Goal: Task Accomplishment & Management: Use online tool/utility

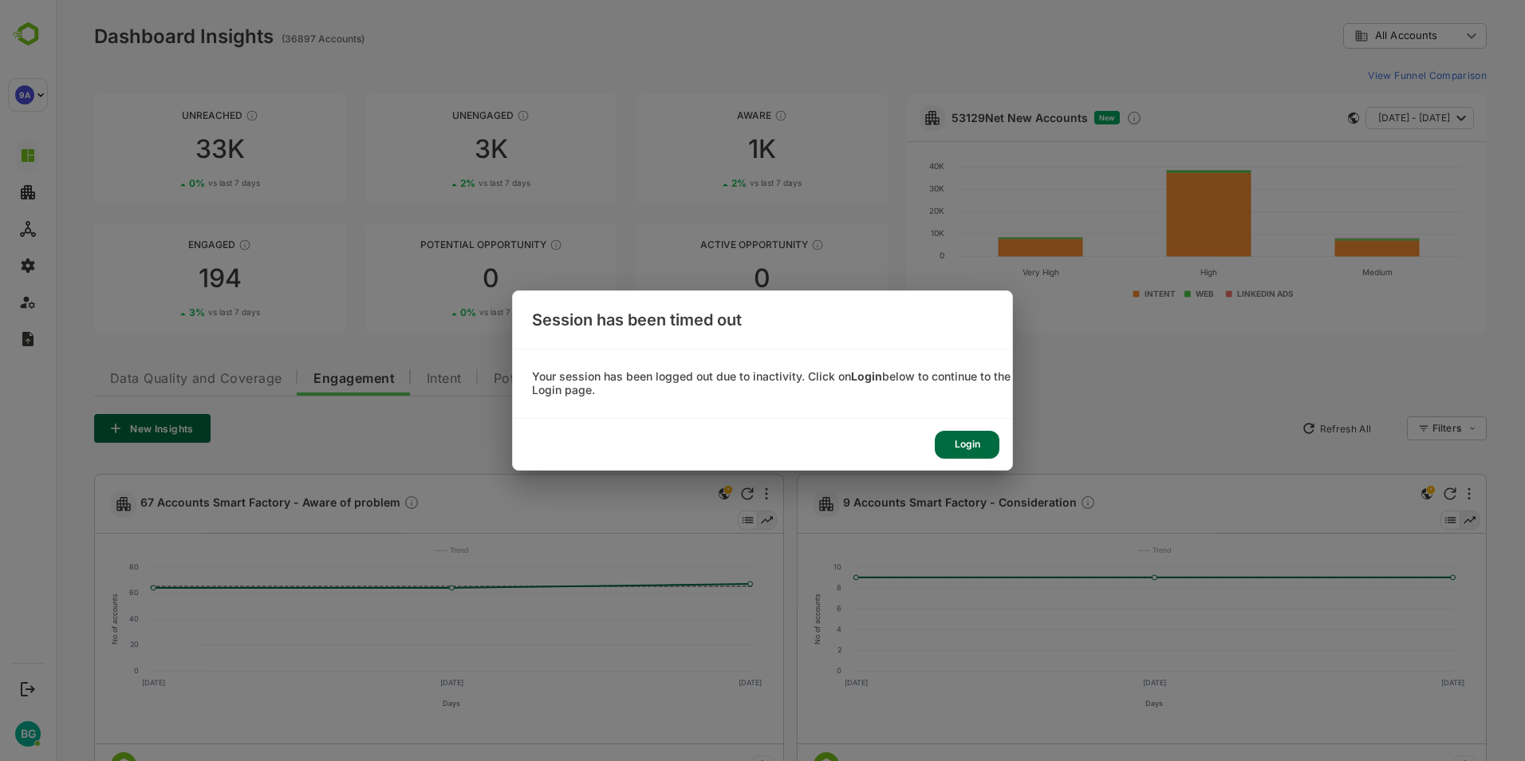
click at [968, 444] on div "Login" at bounding box center [967, 445] width 65 height 28
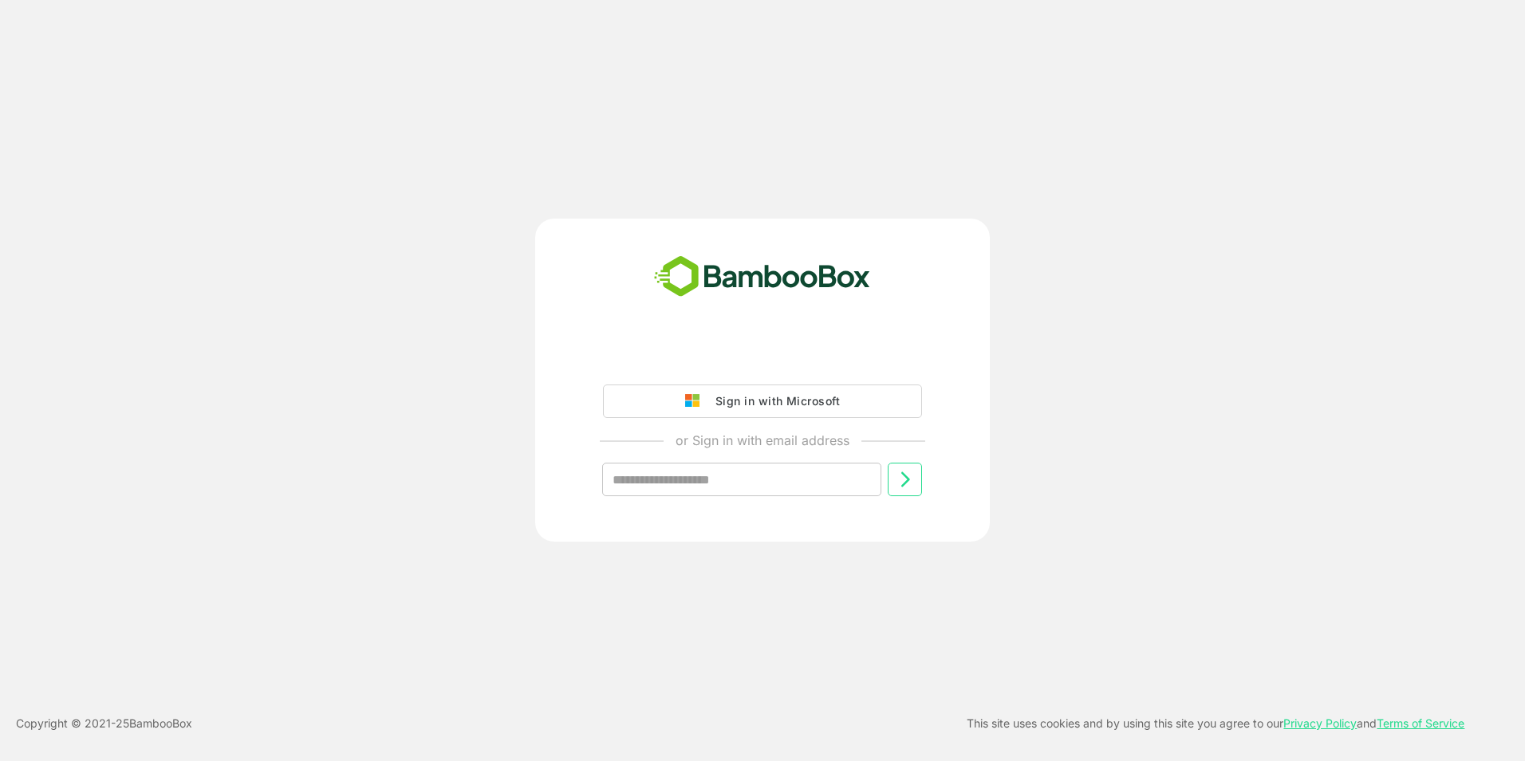
click at [772, 413] on button "Sign in with Microsoft" at bounding box center [762, 401] width 319 height 34
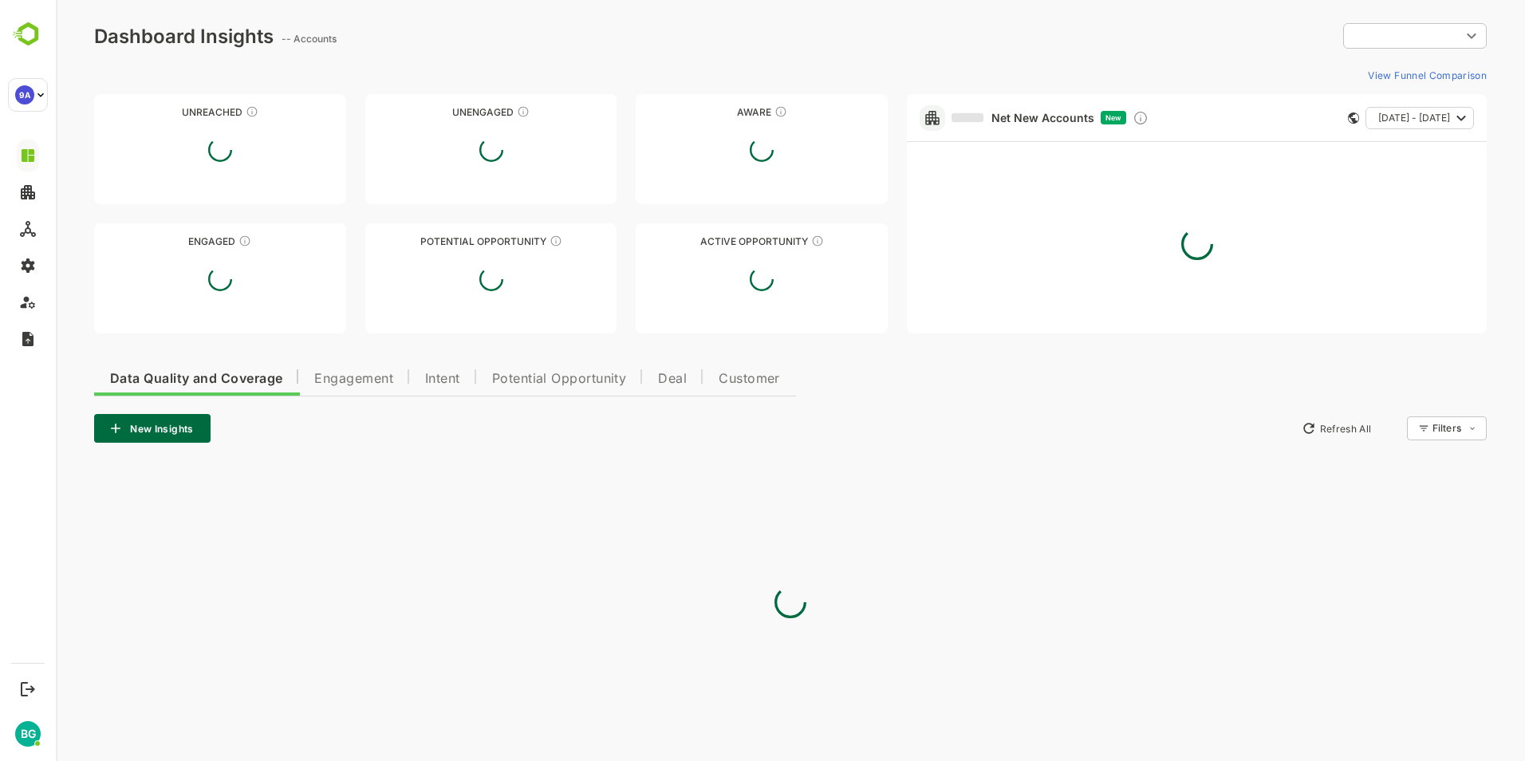
type input "**********"
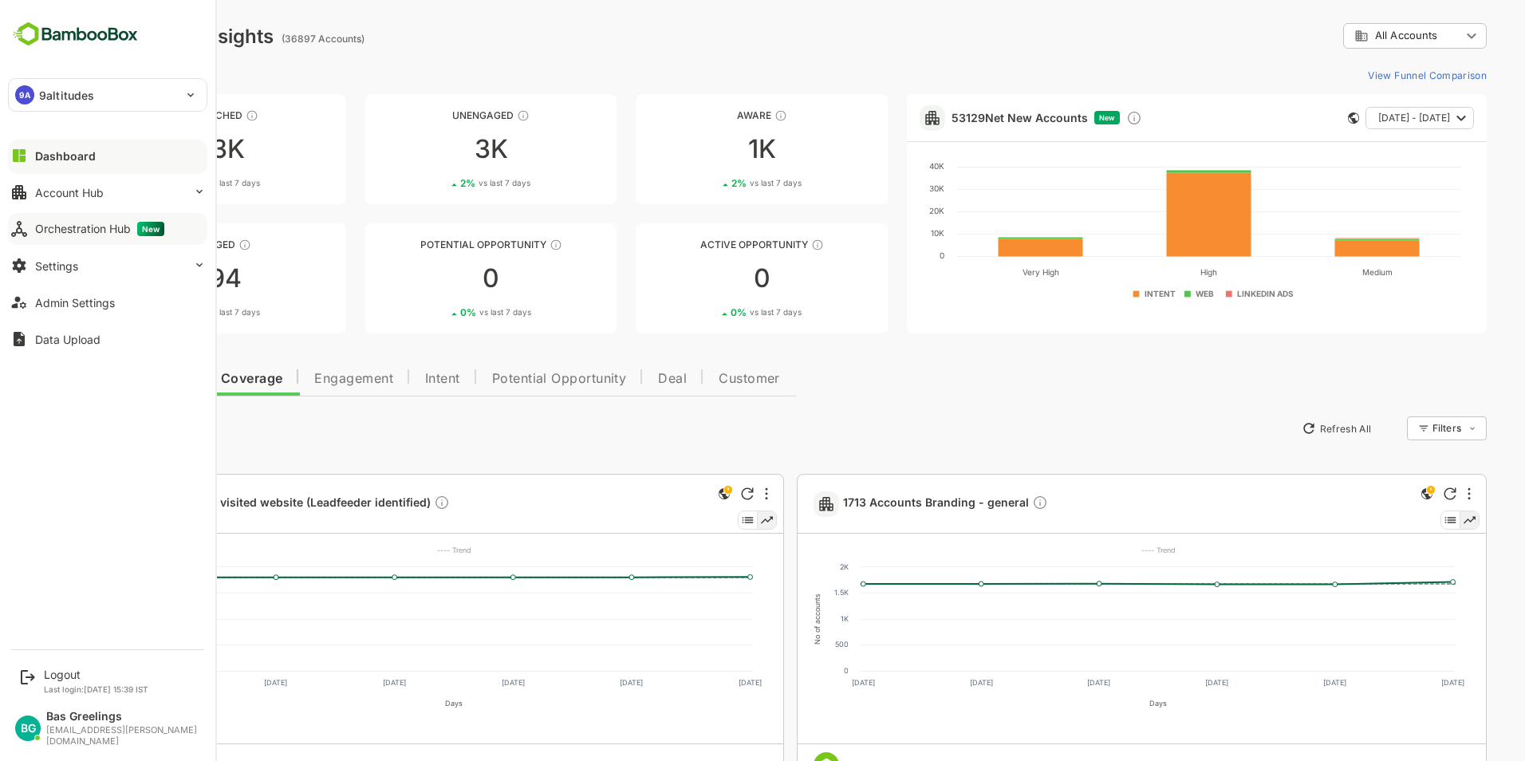
click at [107, 223] on div "Orchestration Hub New" at bounding box center [99, 229] width 129 height 14
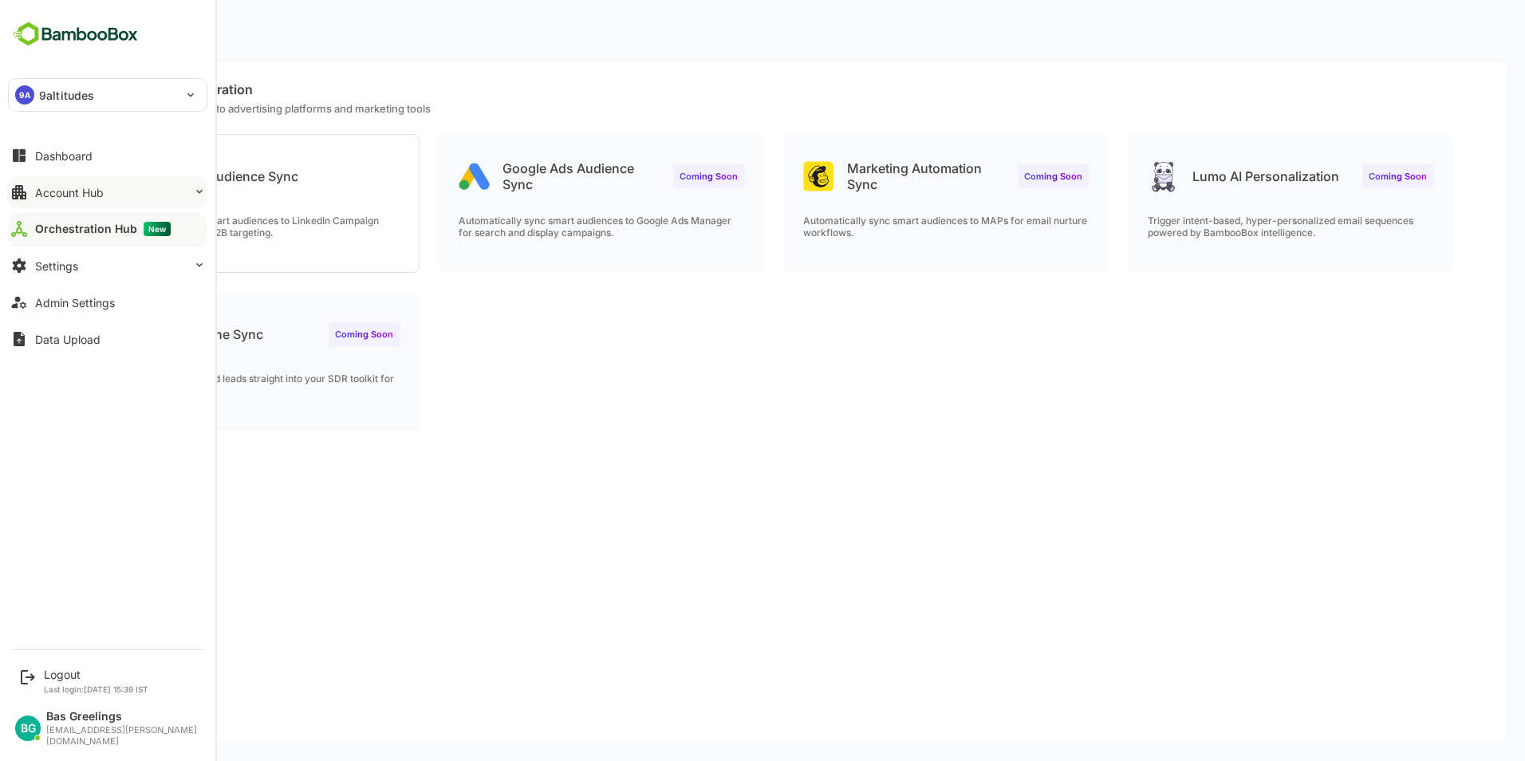
click at [63, 197] on div "Account Hub" at bounding box center [69, 193] width 69 height 14
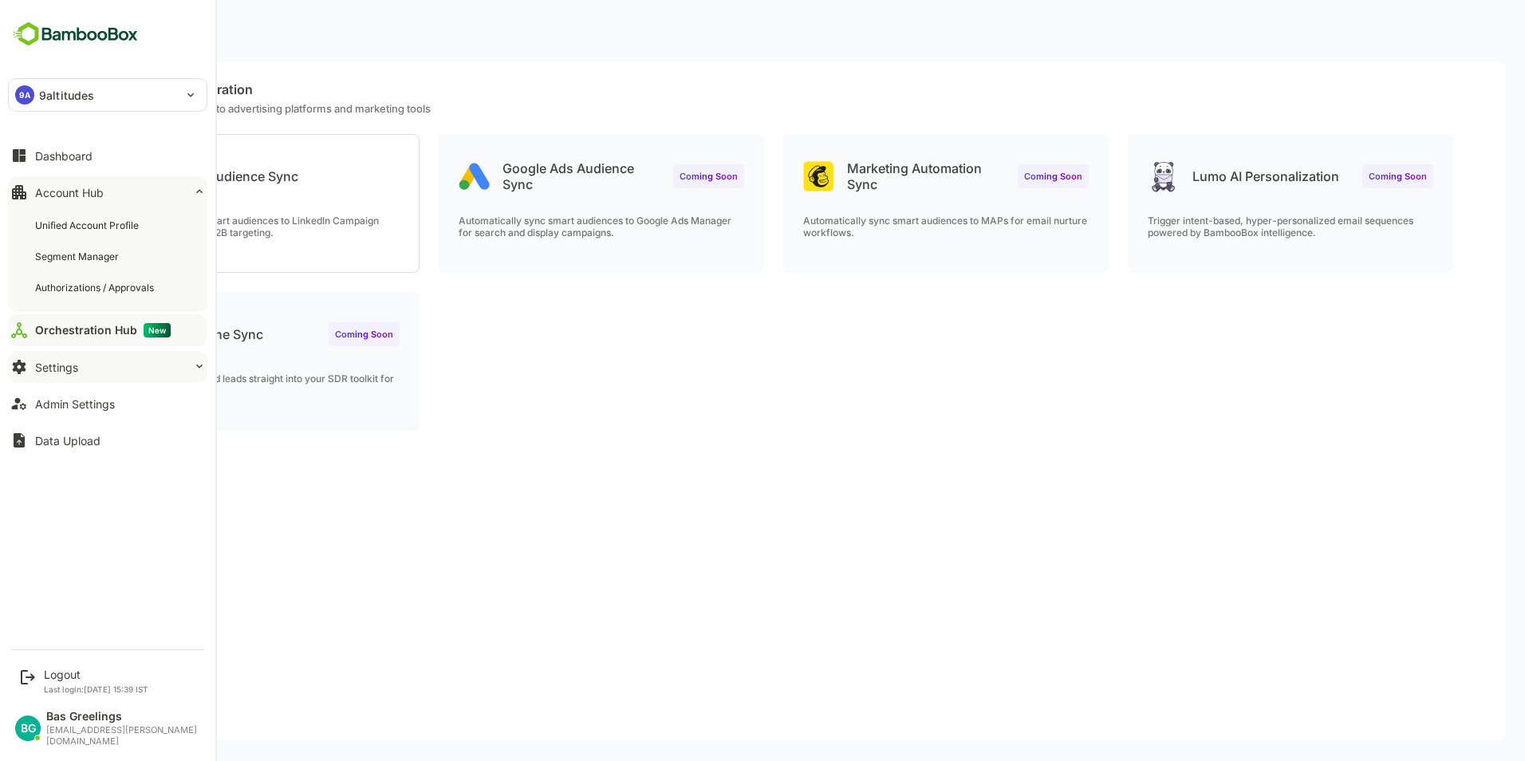
click at [65, 361] on div "Settings" at bounding box center [56, 368] width 43 height 14
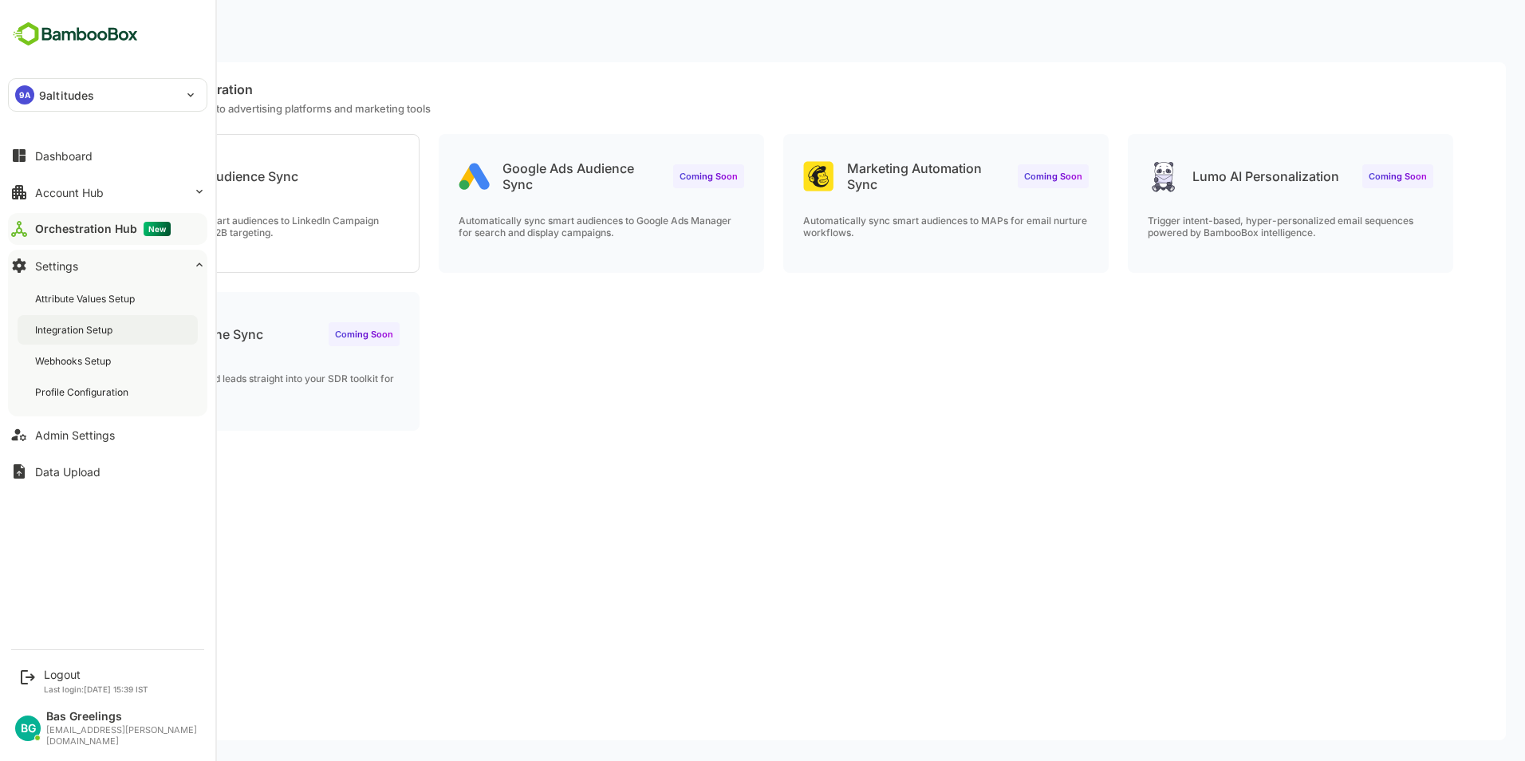
click at [81, 326] on div "Integration Setup" at bounding box center [75, 330] width 81 height 14
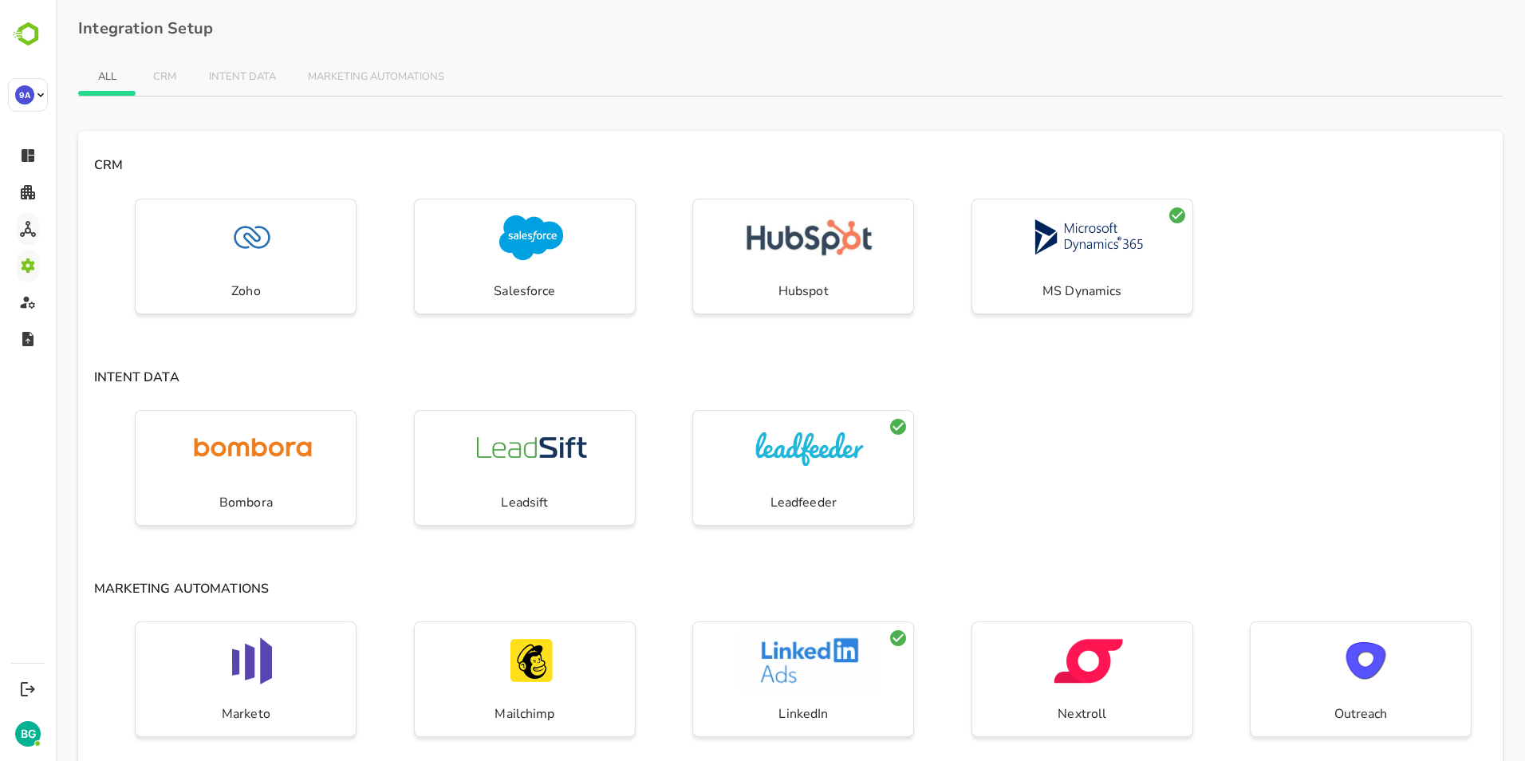
click at [1319, 328] on div "Zoho Salesforce Hubspot MS Dynamics" at bounding box center [790, 267] width 1425 height 151
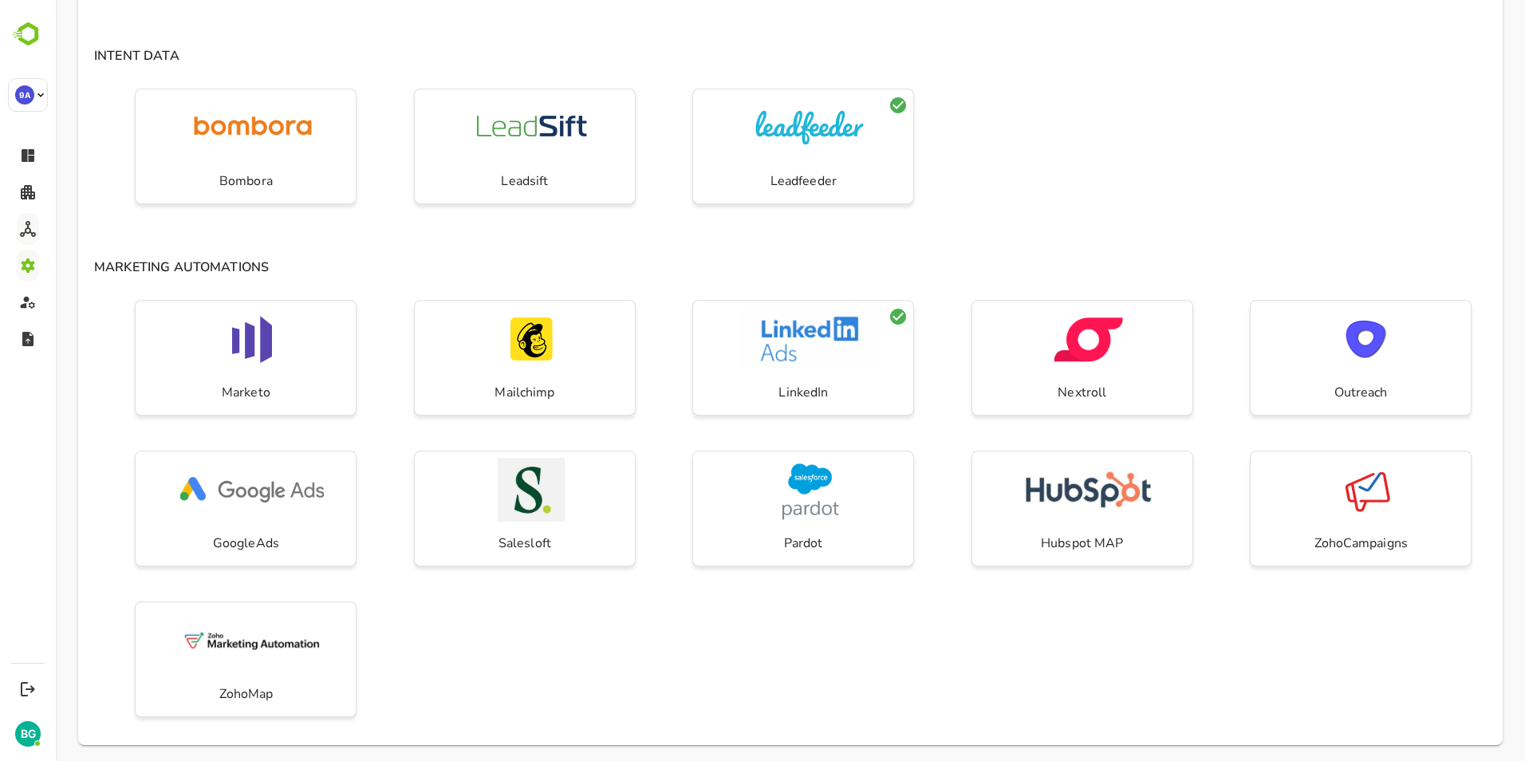
scroll to position [331, 0]
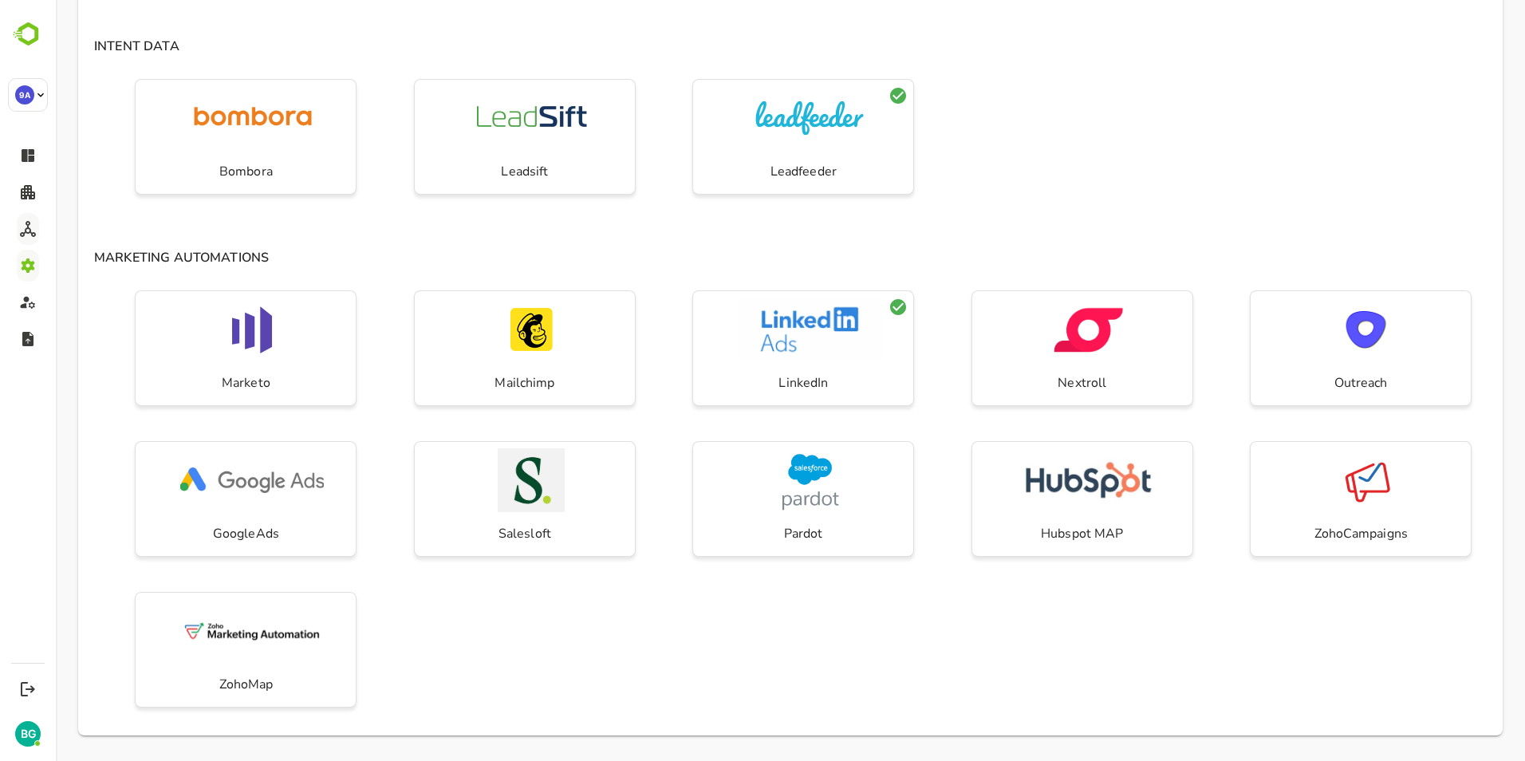
click at [918, 633] on div "Marketo Mailchimp LinkedIn Nextroll Outreach GoogleAds Salesloft Pardot Hubspot…" at bounding box center [790, 509] width 1425 height 451
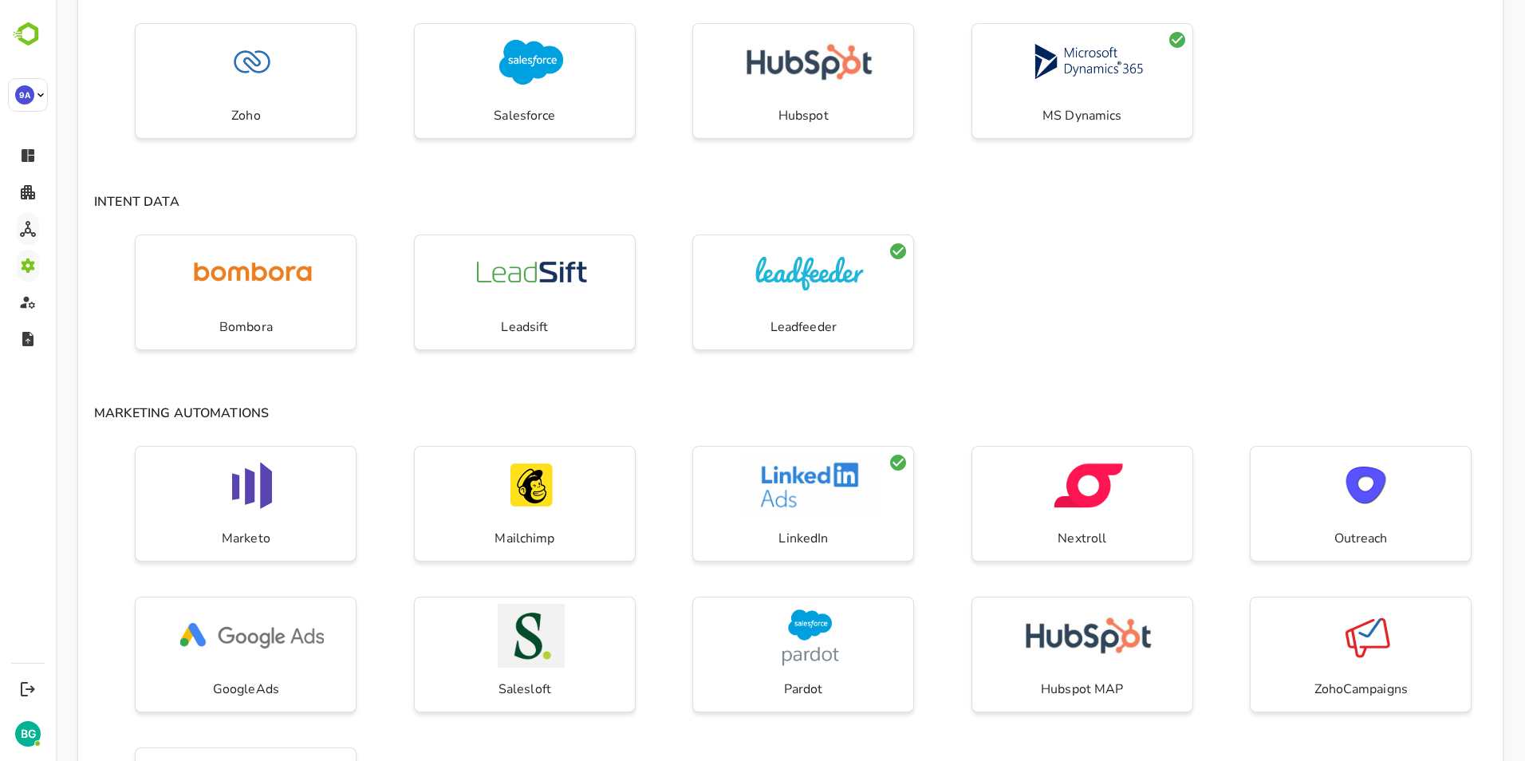
scroll to position [0, 0]
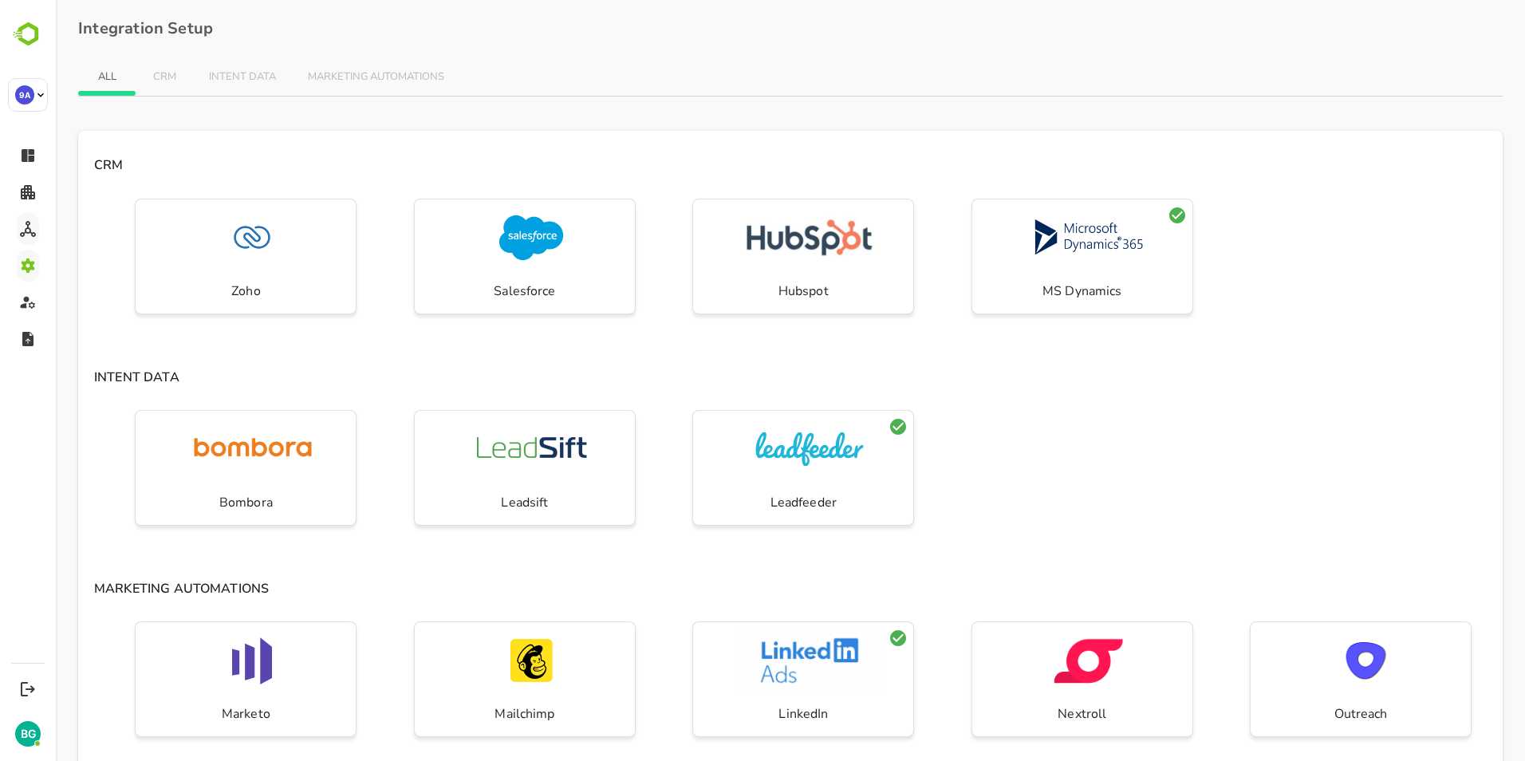
click at [1232, 362] on h4 "INTENT DATA" at bounding box center [790, 373] width 1425 height 27
click at [950, 591] on h4 "MARKETING AUTOMATIONS" at bounding box center [790, 584] width 1425 height 27
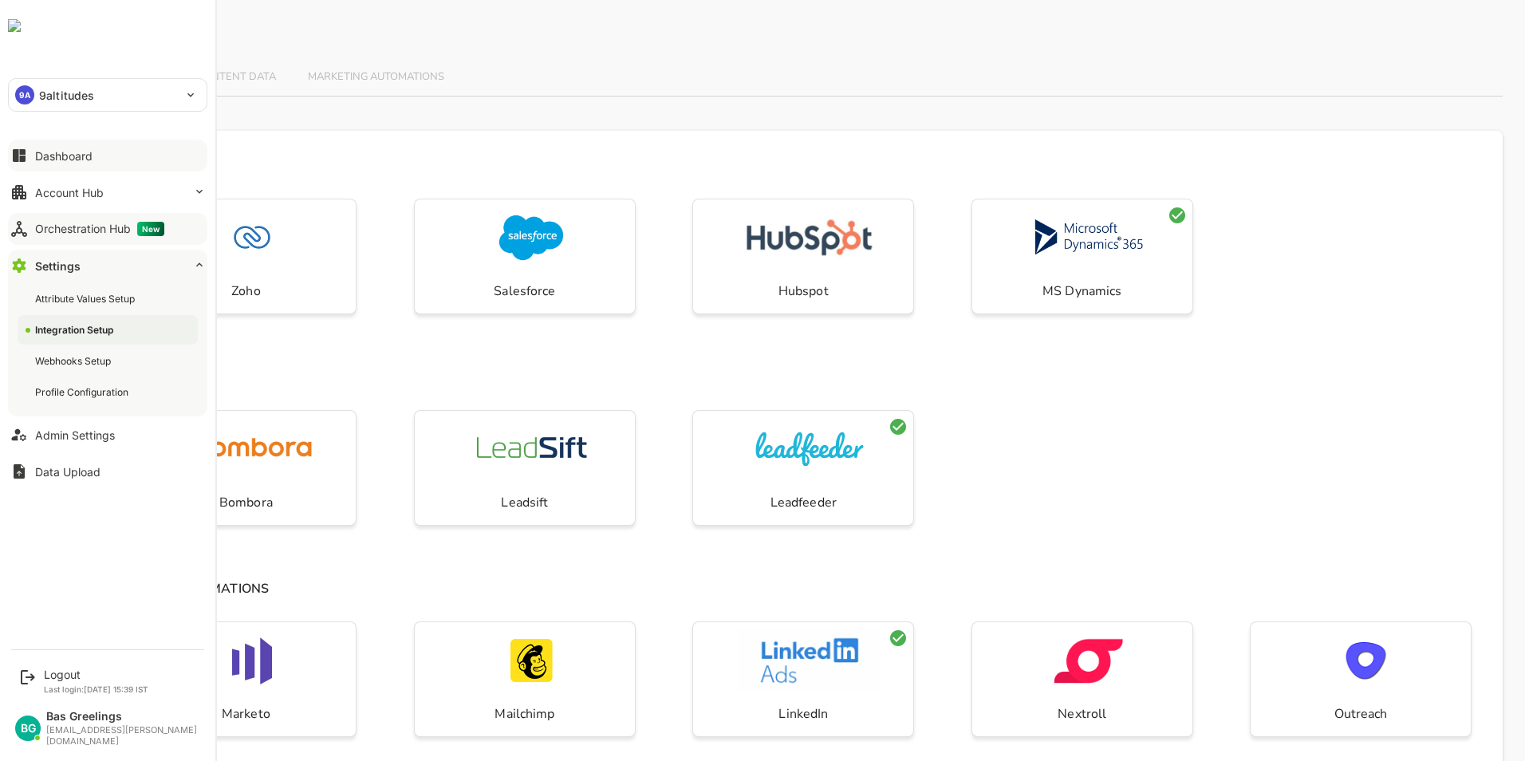
click at [30, 147] on button "Dashboard" at bounding box center [107, 156] width 199 height 32
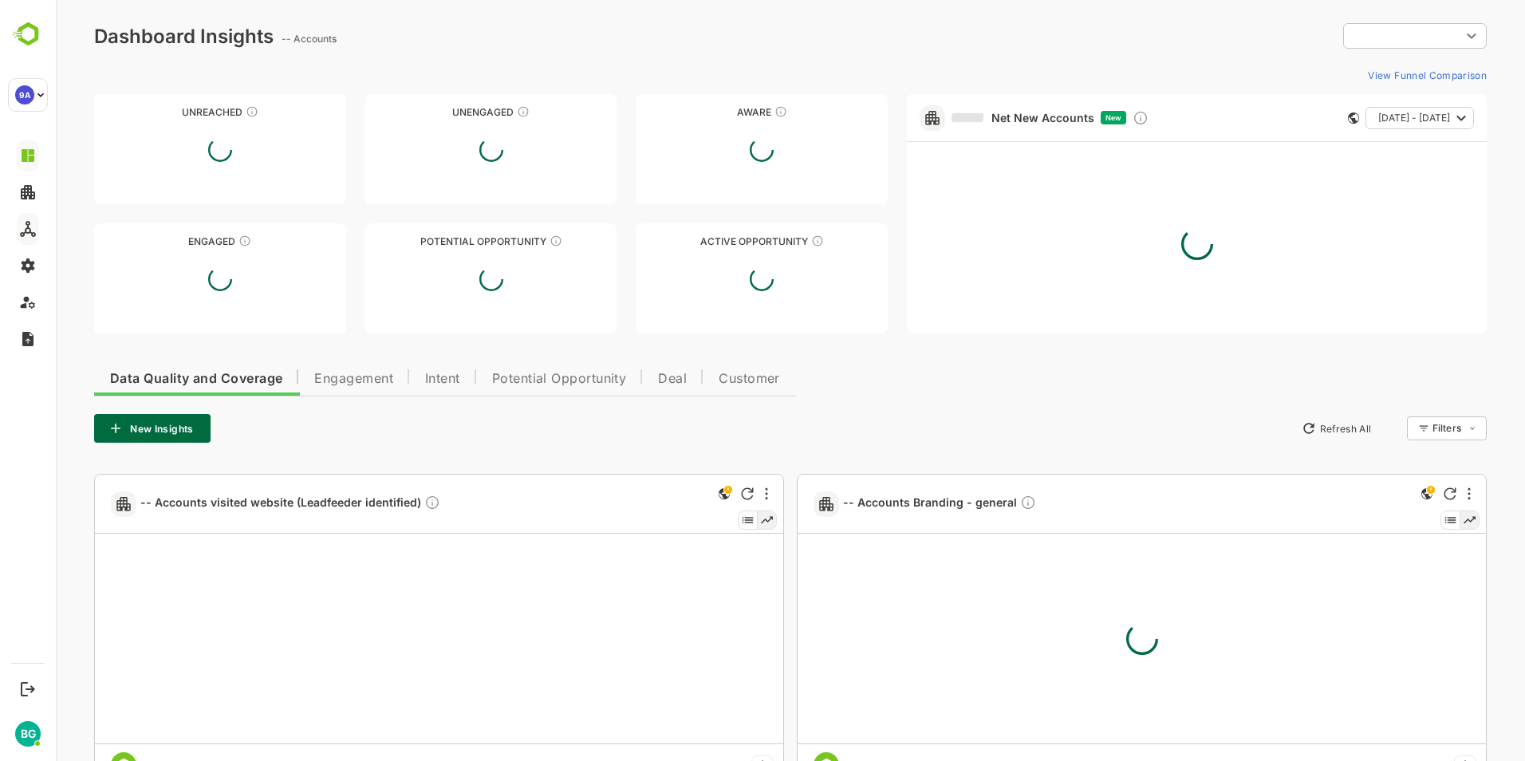
type input "**********"
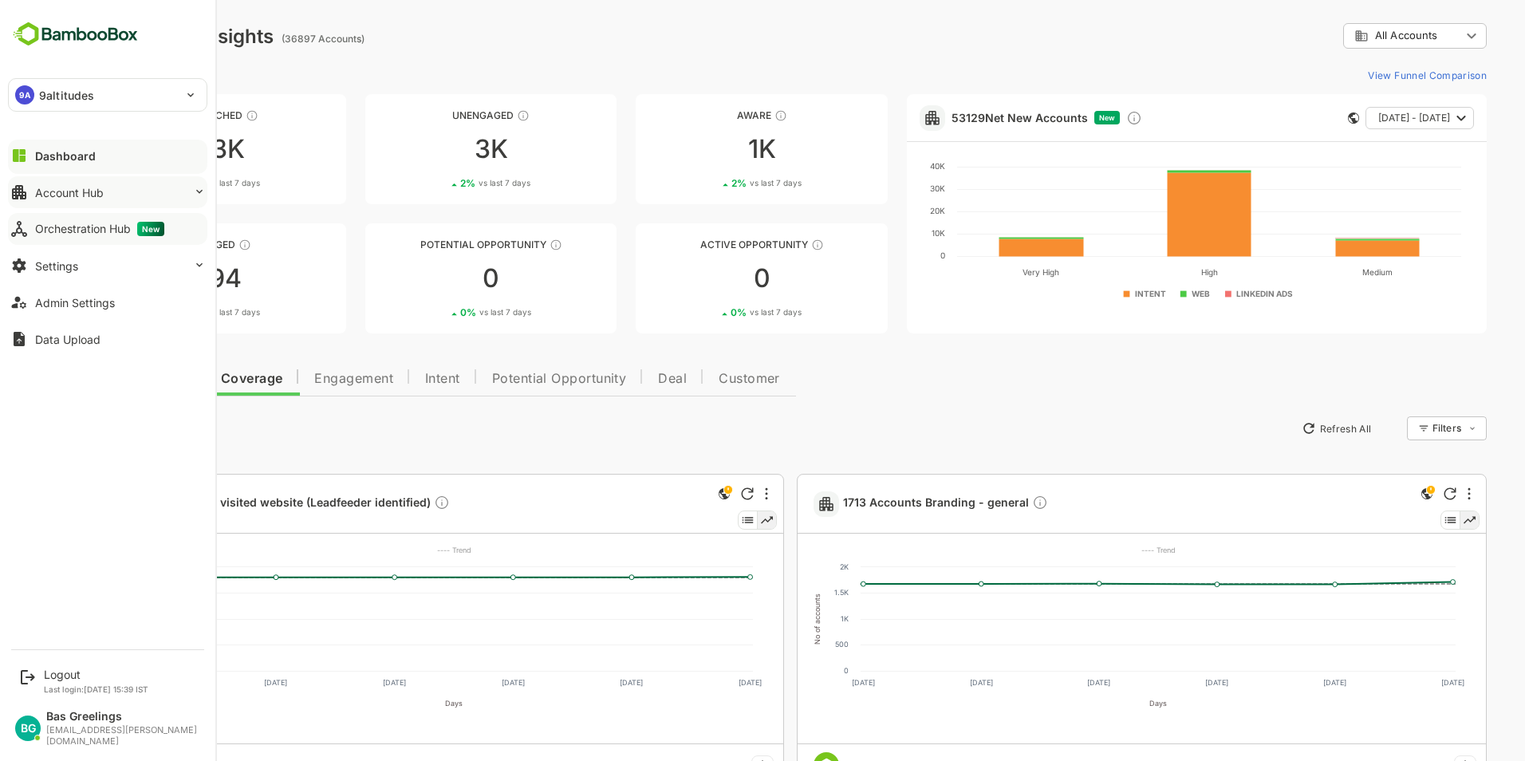
click at [155, 198] on button "Account Hub" at bounding box center [107, 192] width 199 height 32
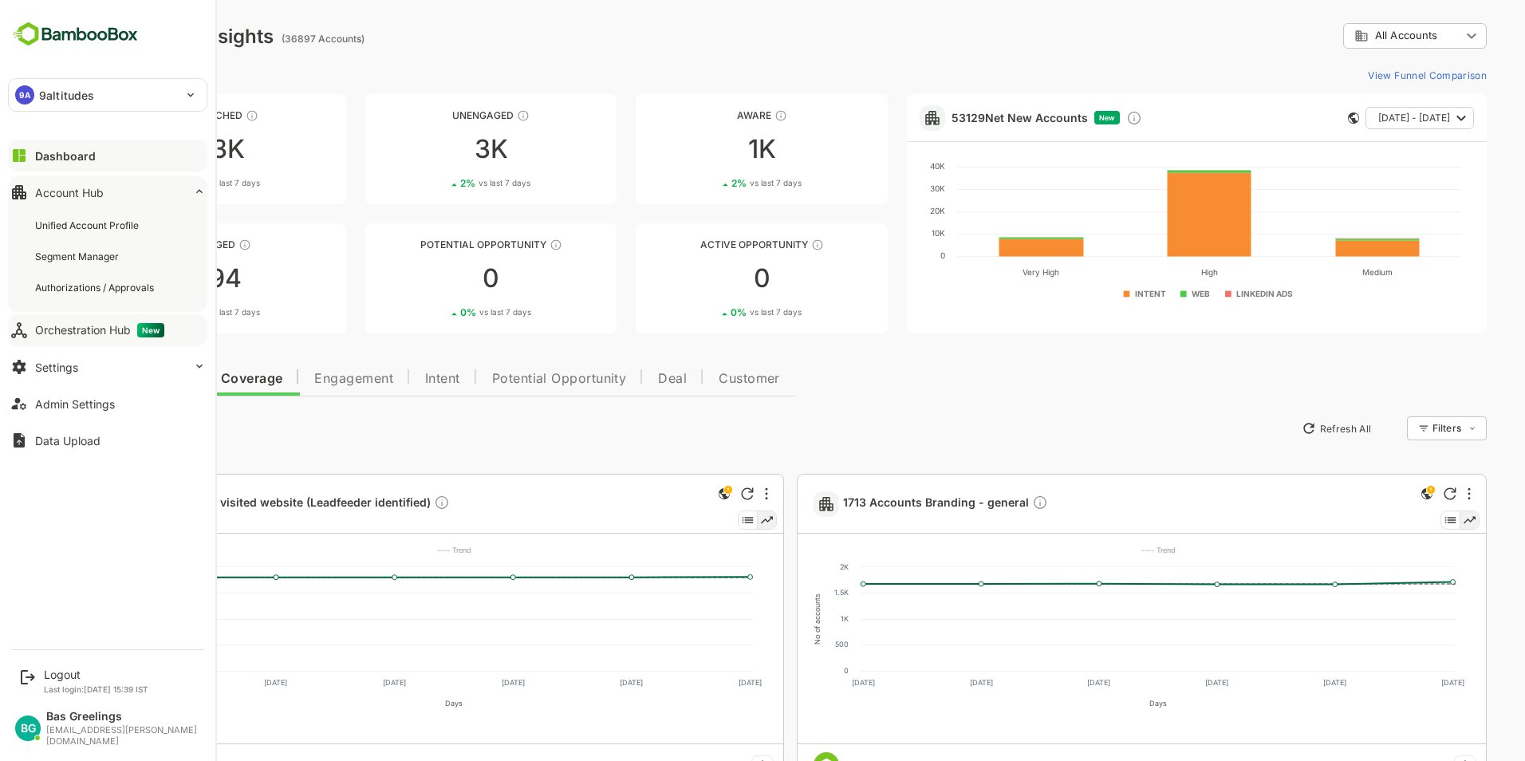
click at [93, 189] on div "Account Hub" at bounding box center [69, 193] width 69 height 14
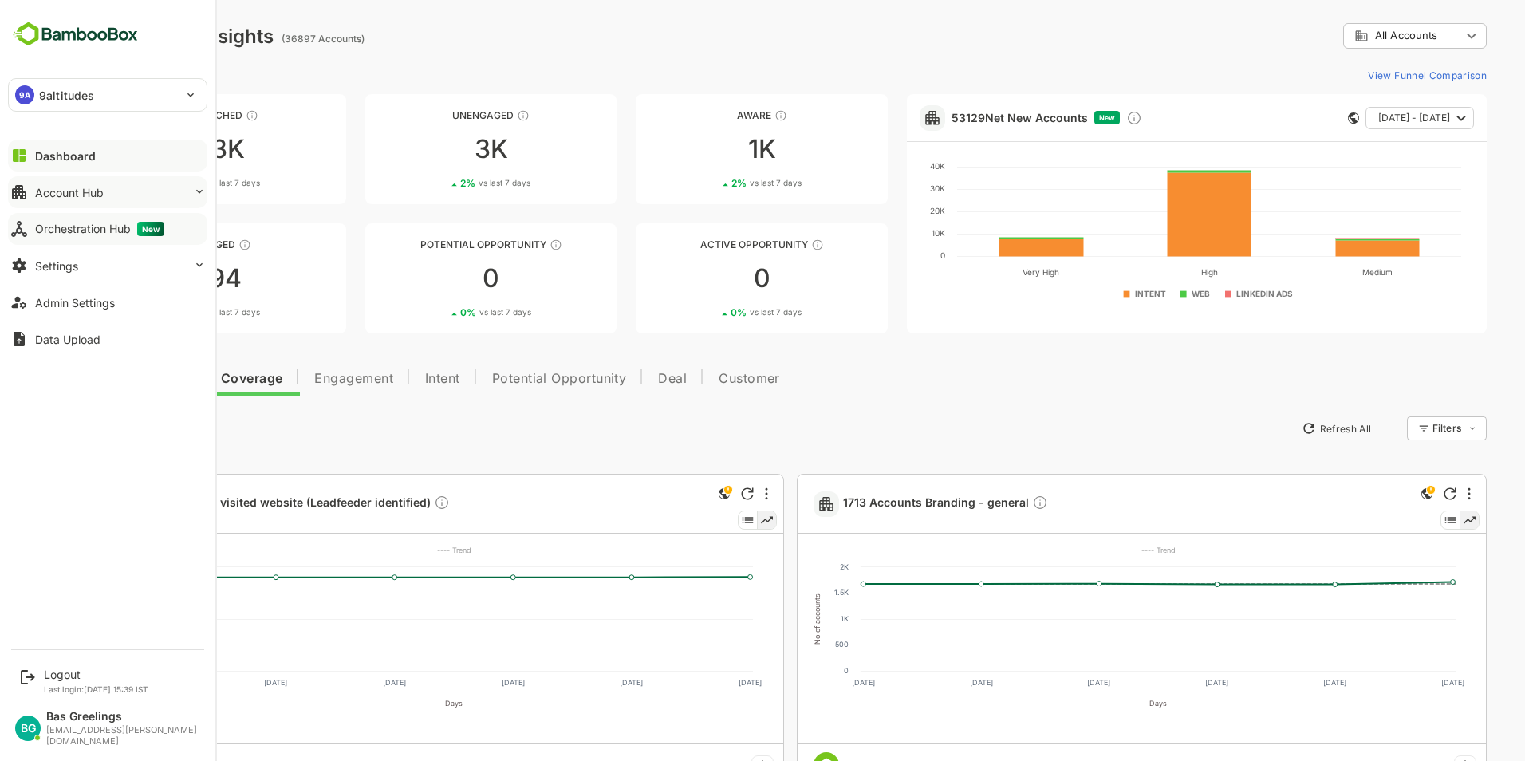
click at [87, 189] on div "Account Hub" at bounding box center [69, 193] width 69 height 14
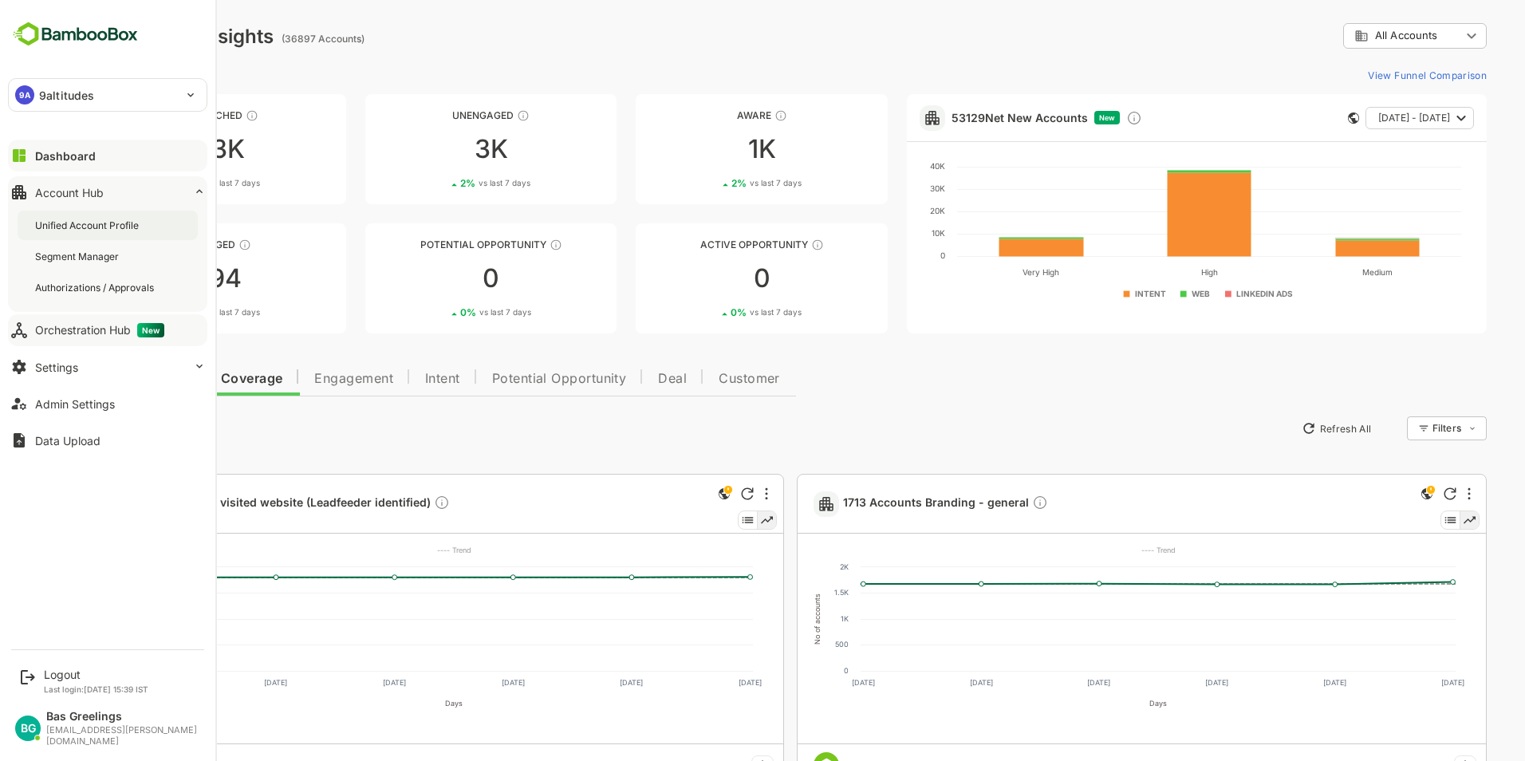
click at [109, 221] on div "Unified Account Profile" at bounding box center [88, 226] width 107 height 14
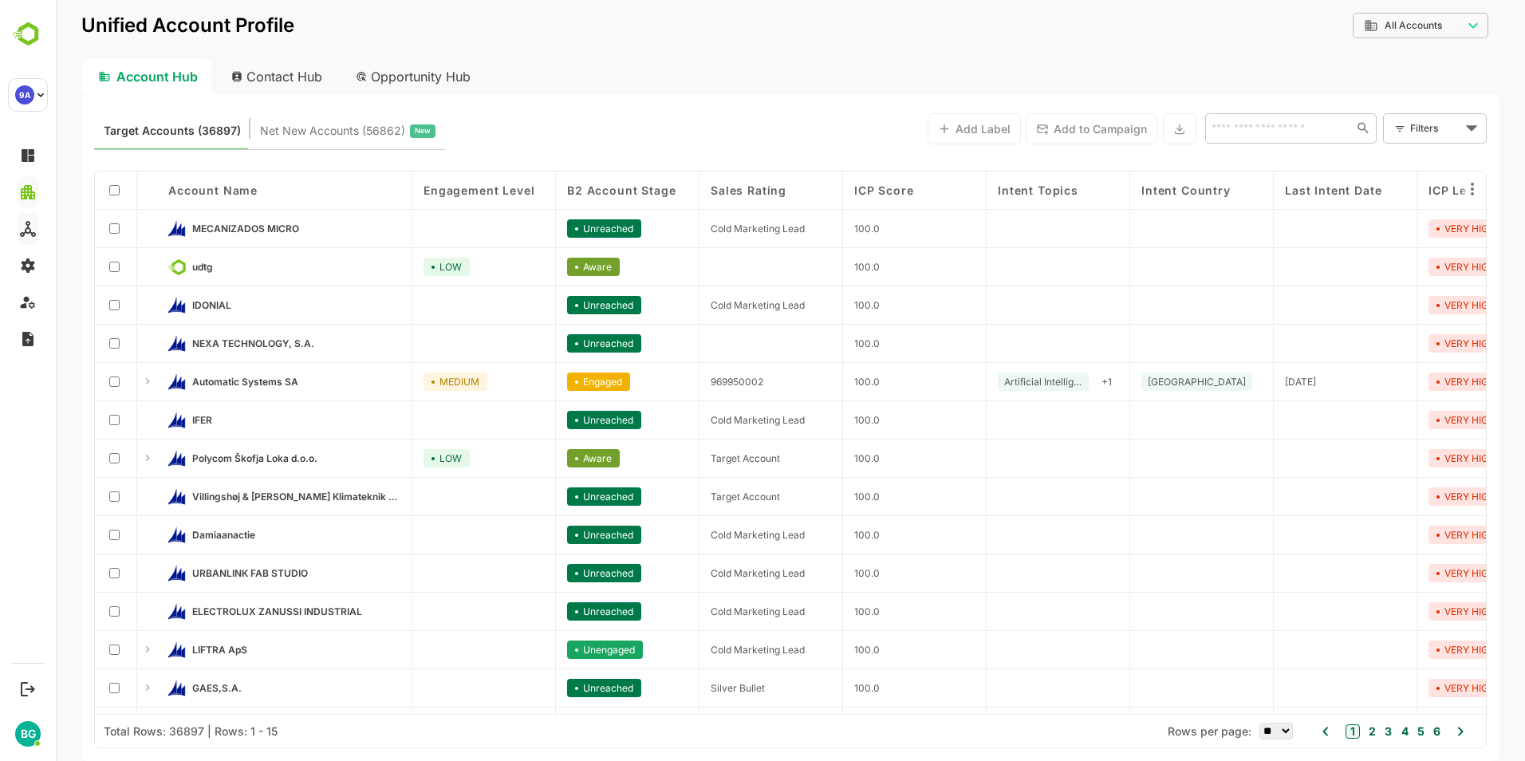
click at [627, 185] on span "B2 Account Stage" at bounding box center [621, 190] width 108 height 14
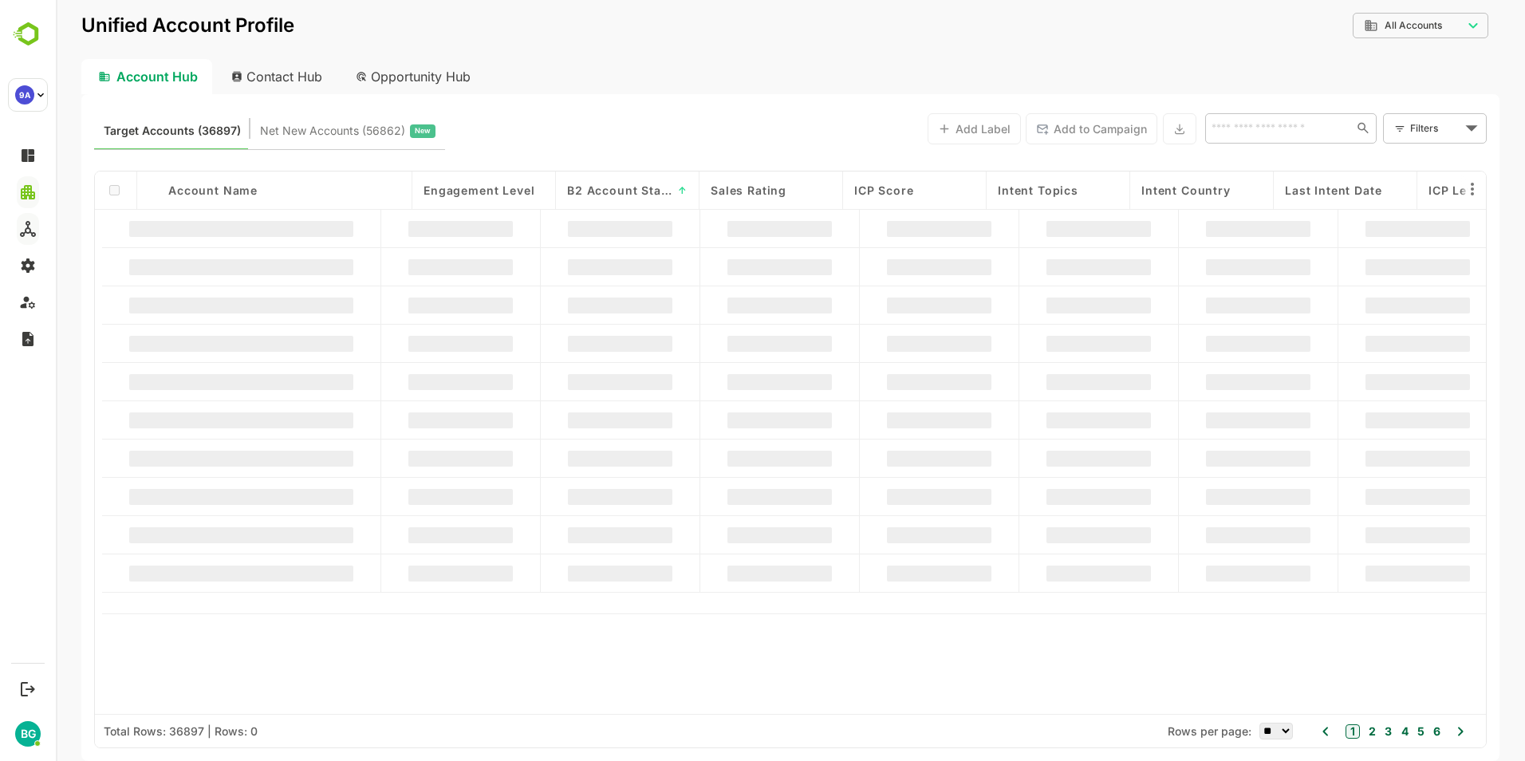
click at [1457, 23] on body "**********" at bounding box center [790, 380] width 1469 height 761
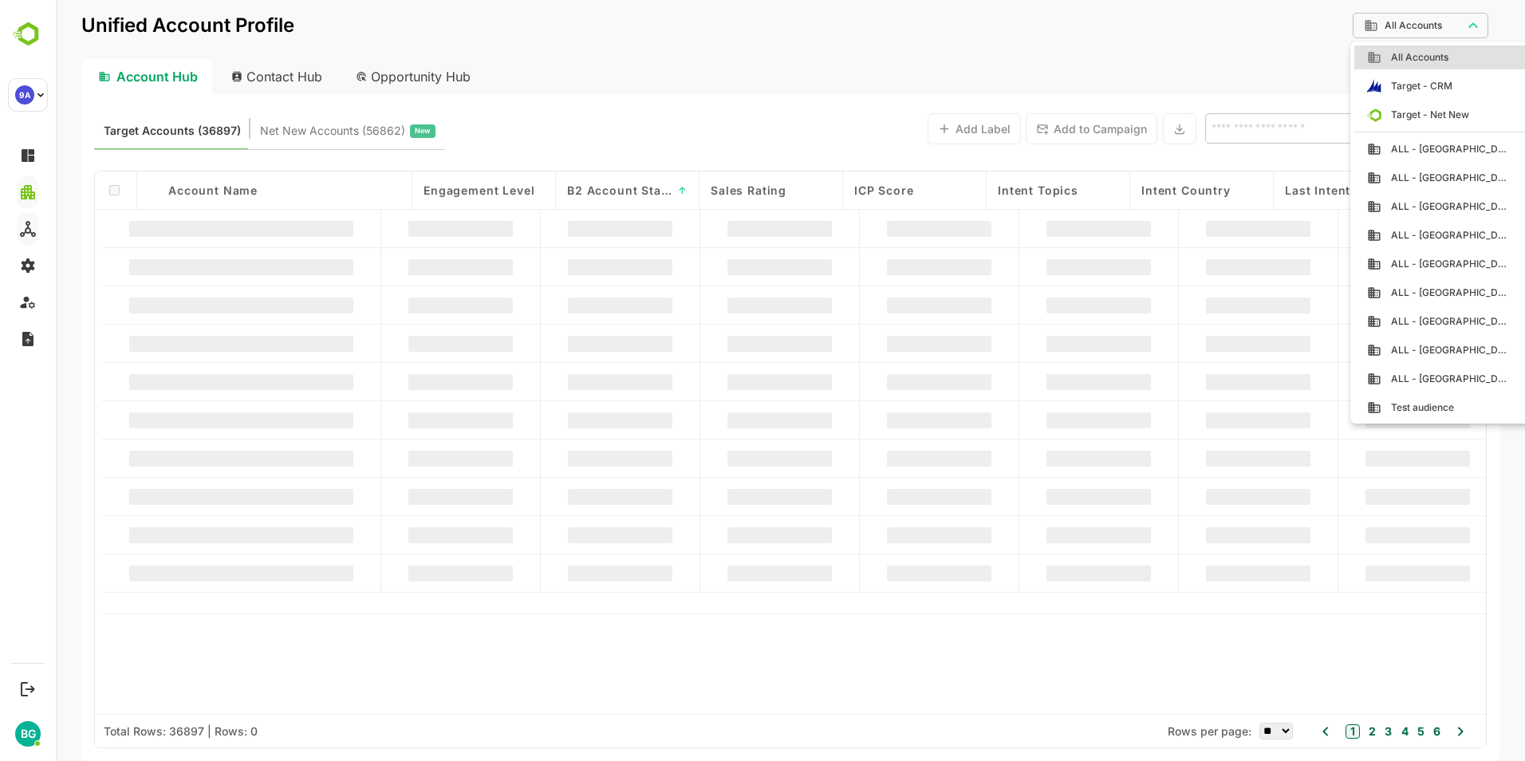
click at [1438, 237] on span "ALL - [GEOGRAPHIC_DATA]" at bounding box center [1446, 235] width 129 height 14
type input "**********"
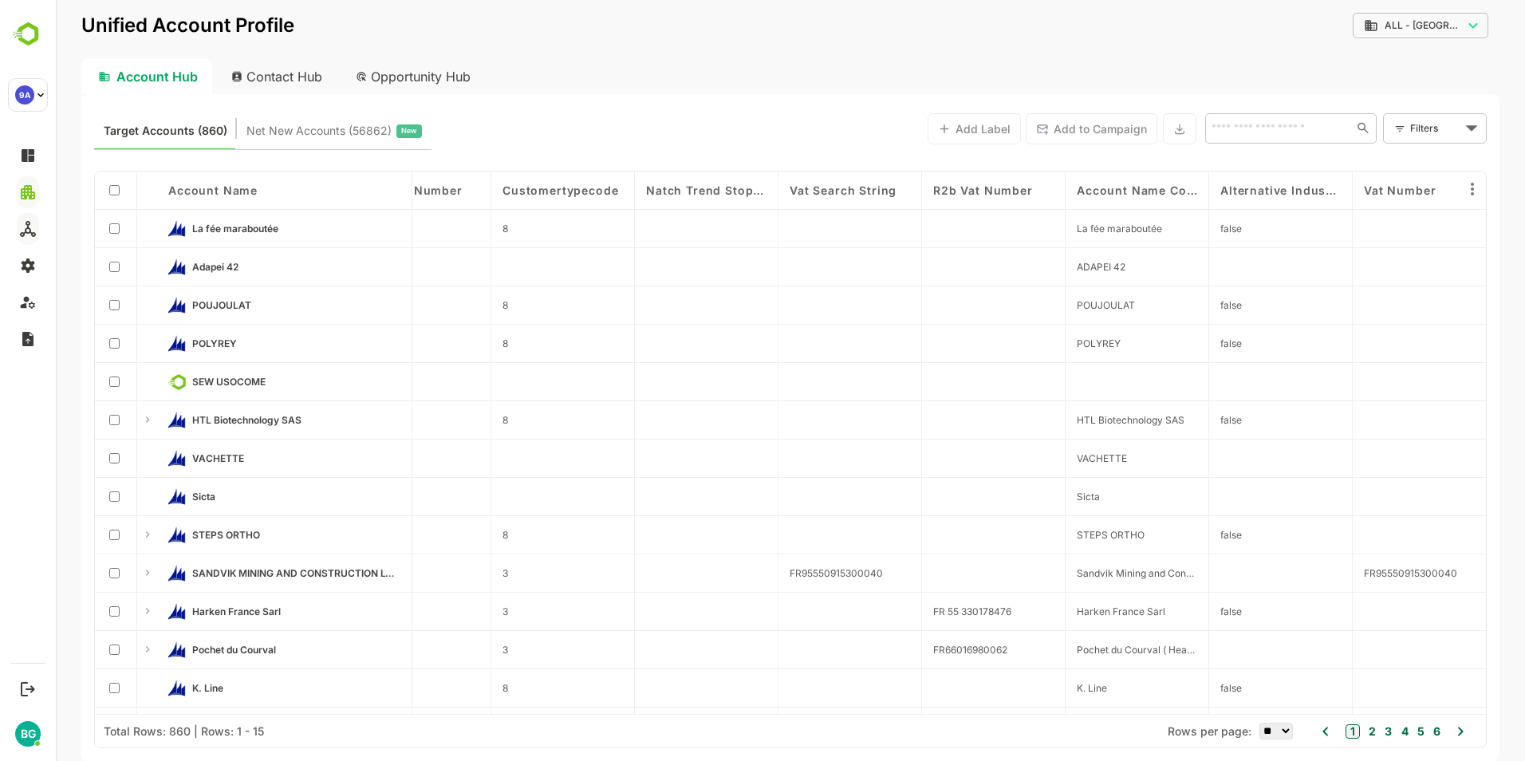
scroll to position [0, 4649]
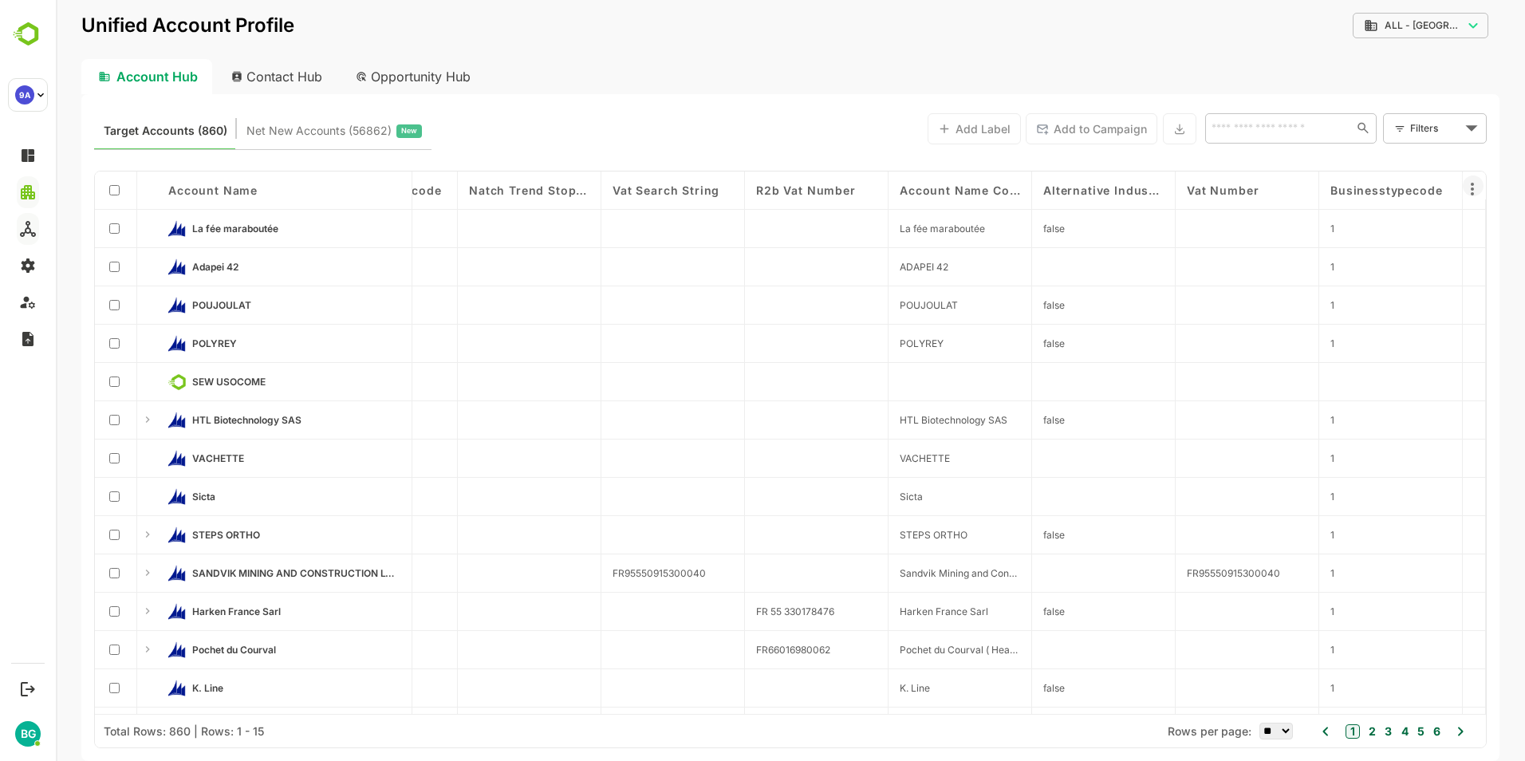
click at [1473, 184] on icon at bounding box center [1472, 189] width 3 height 13
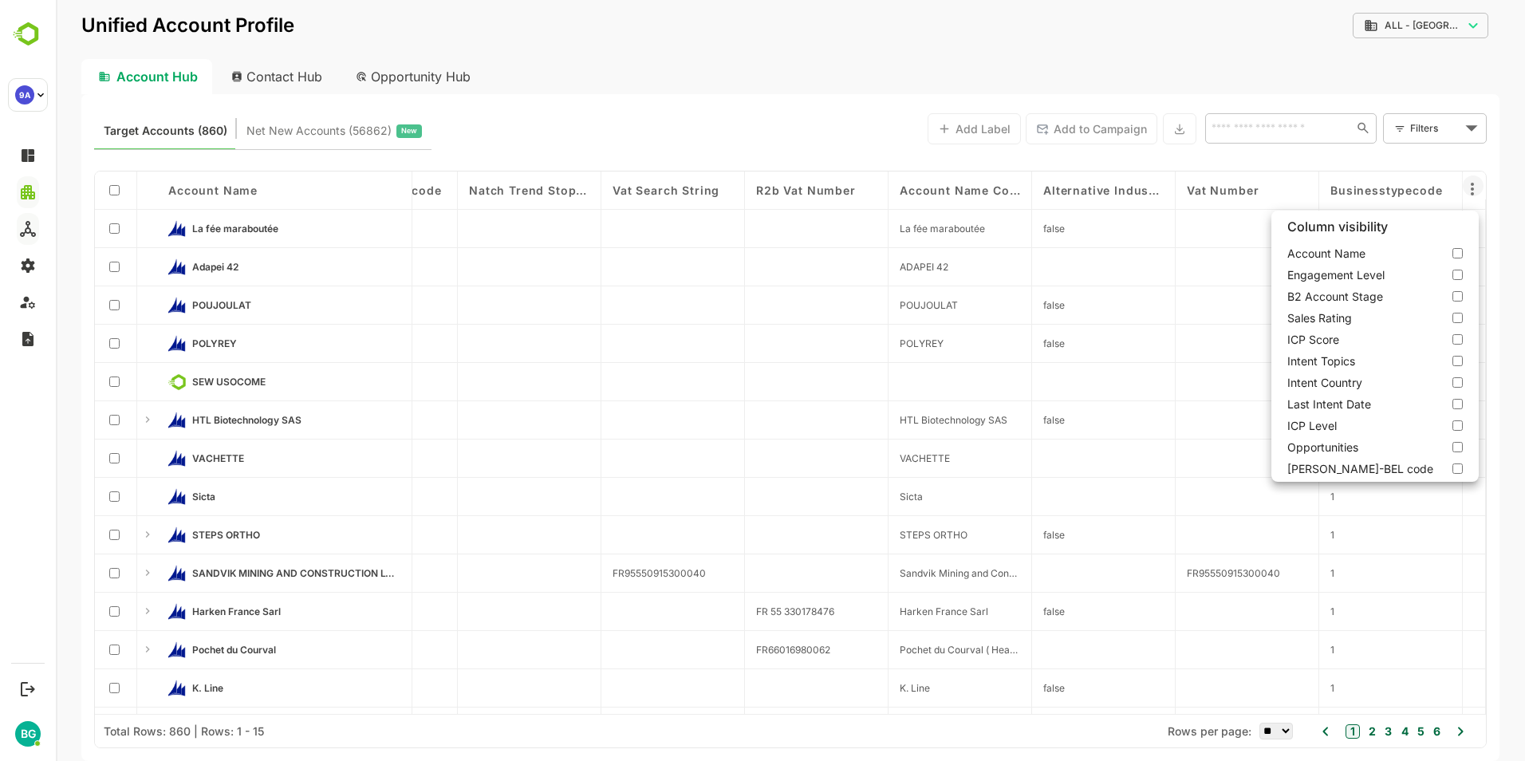
click at [1475, 183] on div at bounding box center [790, 380] width 1469 height 761
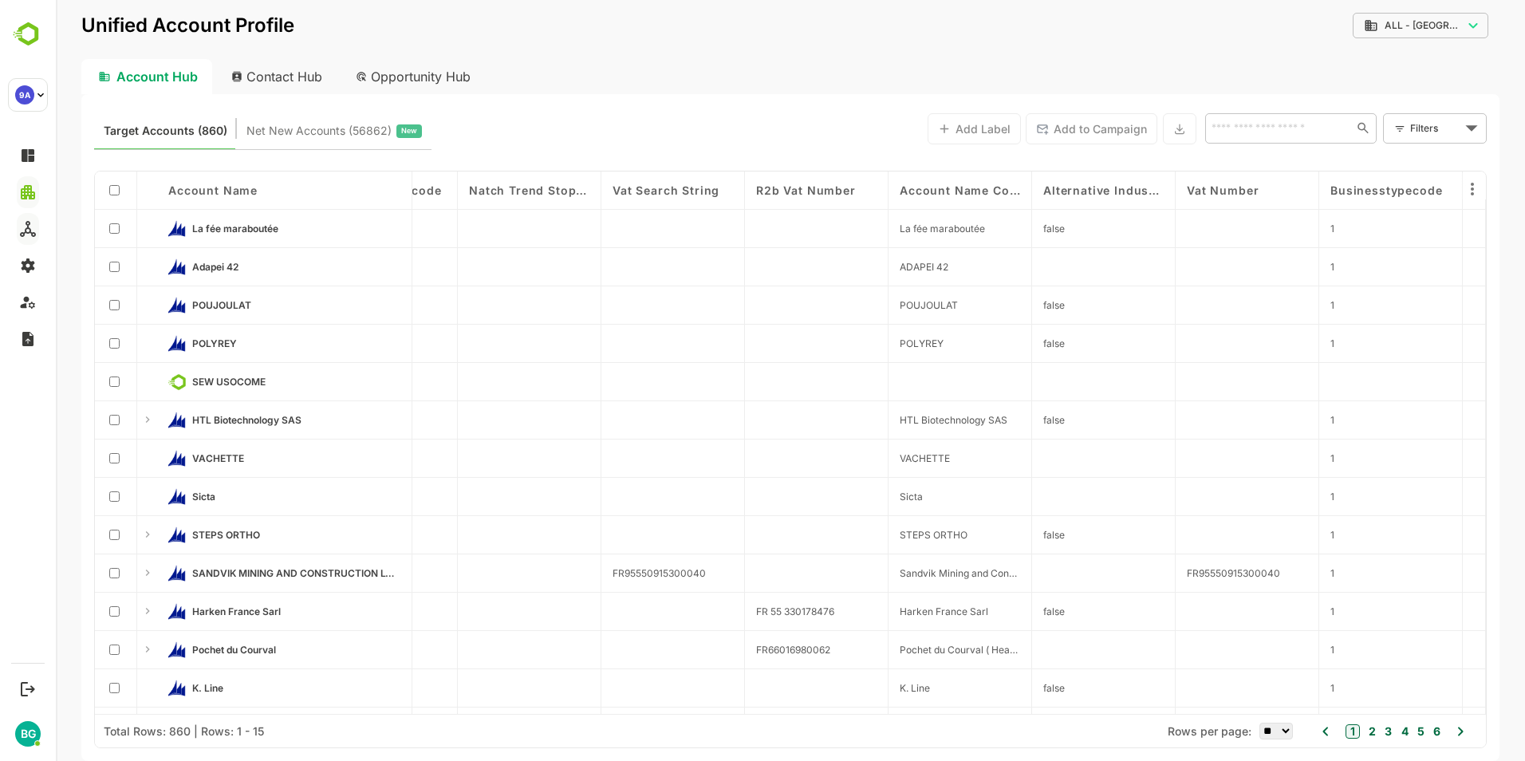
click at [1476, 132] on body "**********" at bounding box center [790, 380] width 1469 height 761
click at [1430, 165] on span "New Filter" at bounding box center [1438, 163] width 48 height 19
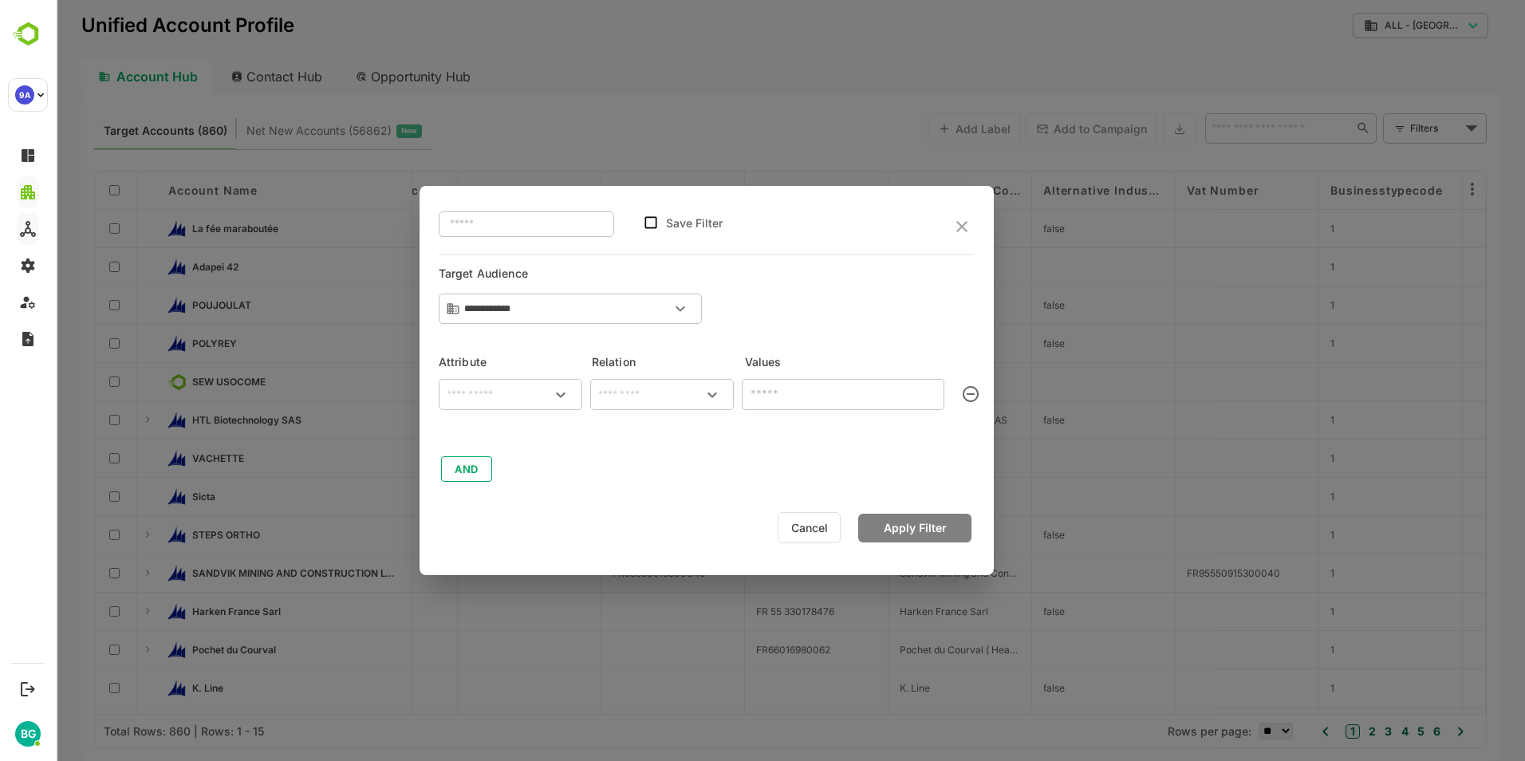
click at [820, 523] on button "Cancel" at bounding box center [809, 527] width 63 height 31
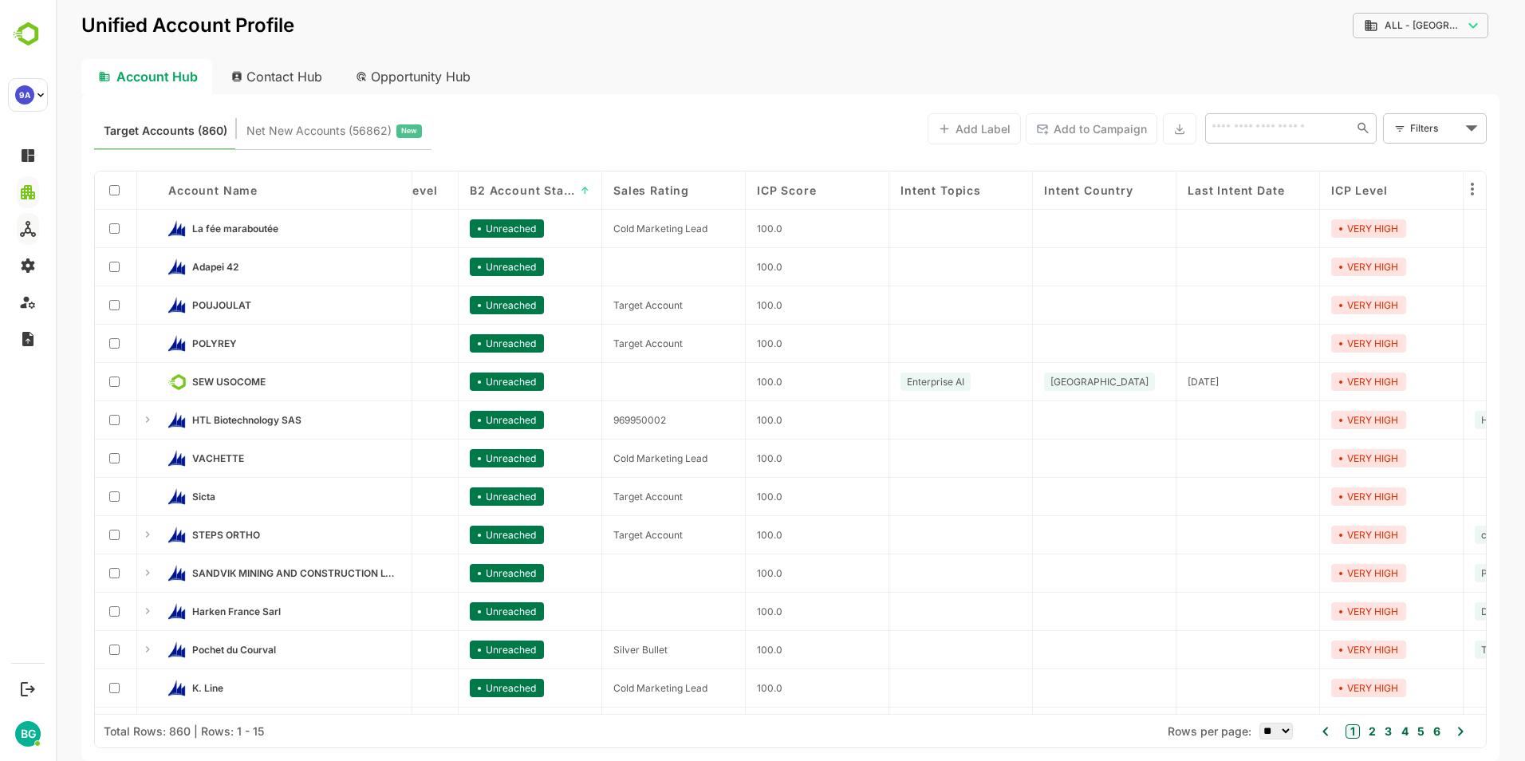
scroll to position [0, 0]
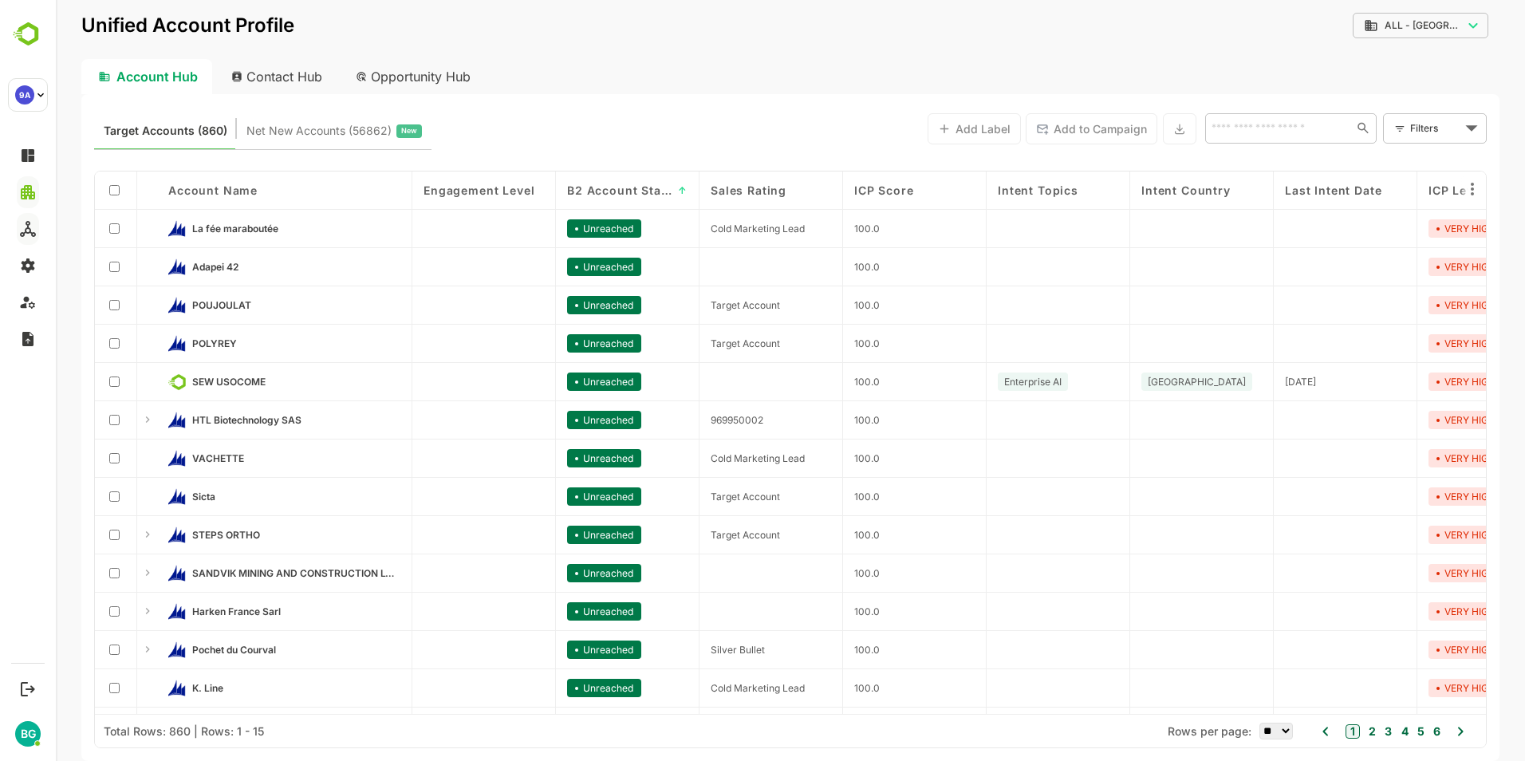
click at [1429, 120] on body "**********" at bounding box center [790, 380] width 1469 height 761
click at [1433, 161] on span "New Filter" at bounding box center [1438, 163] width 48 height 19
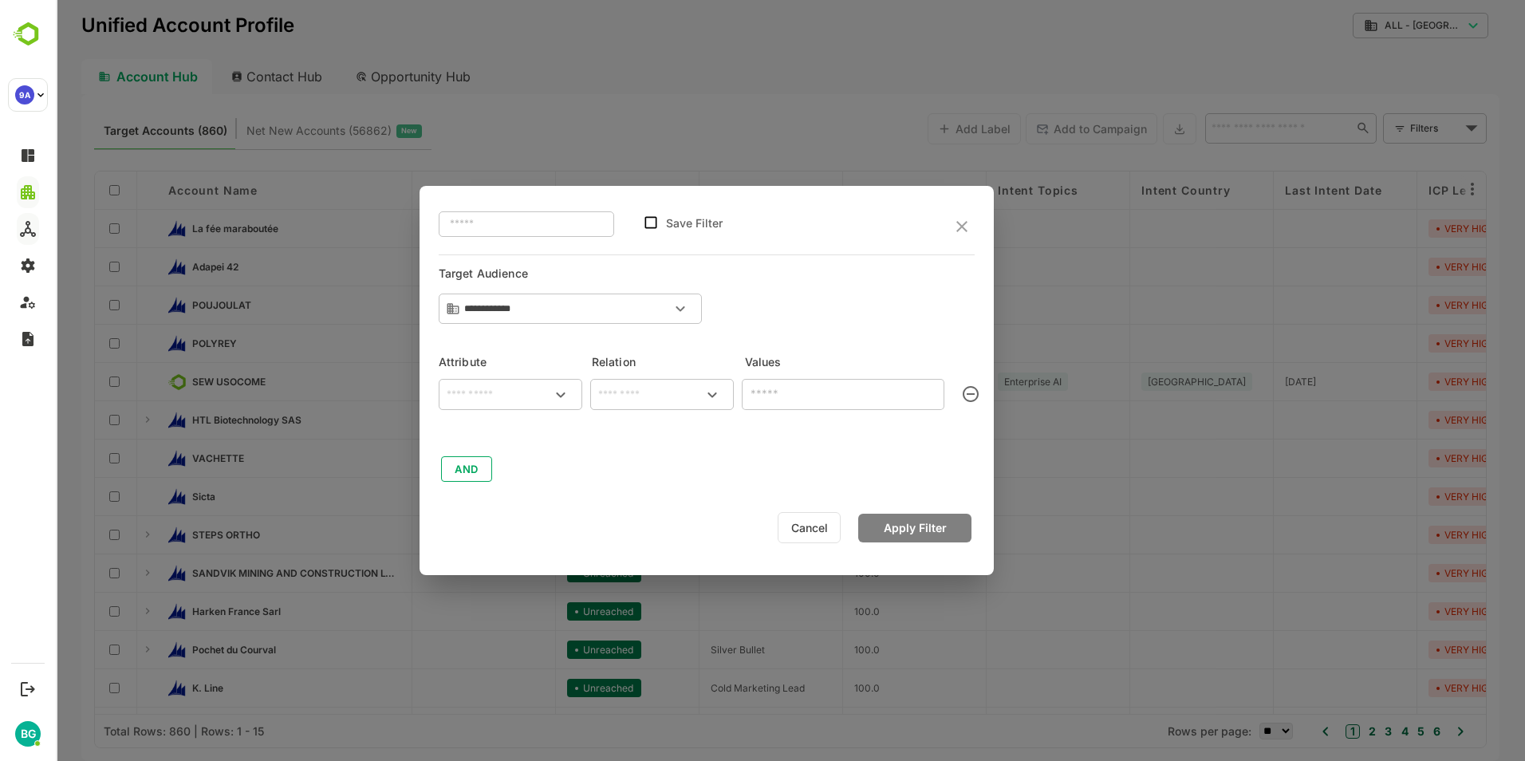
click at [566, 396] on icon "Open" at bounding box center [560, 394] width 19 height 19
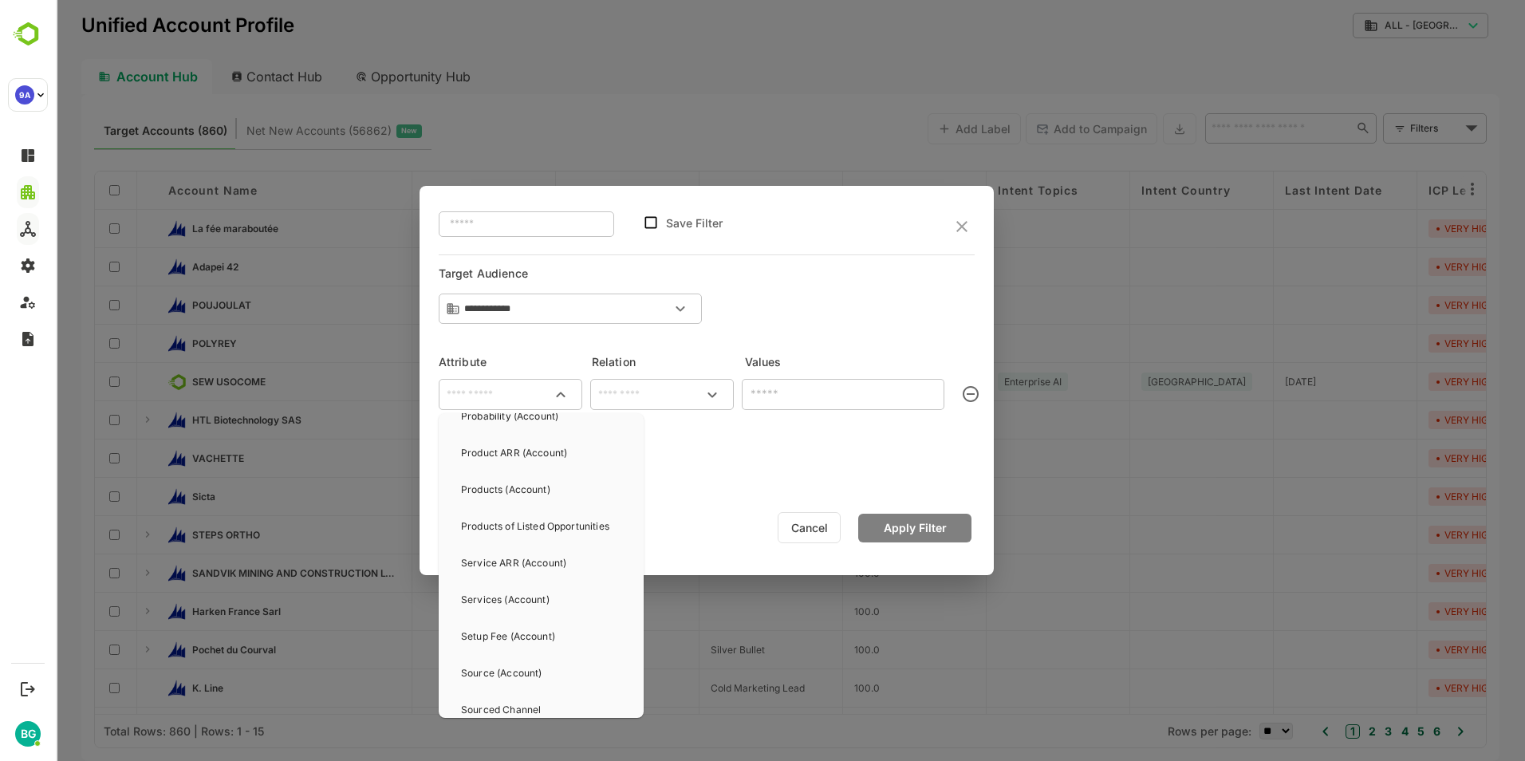
scroll to position [3031, 0]
click at [485, 399] on input "text" at bounding box center [510, 394] width 137 height 19
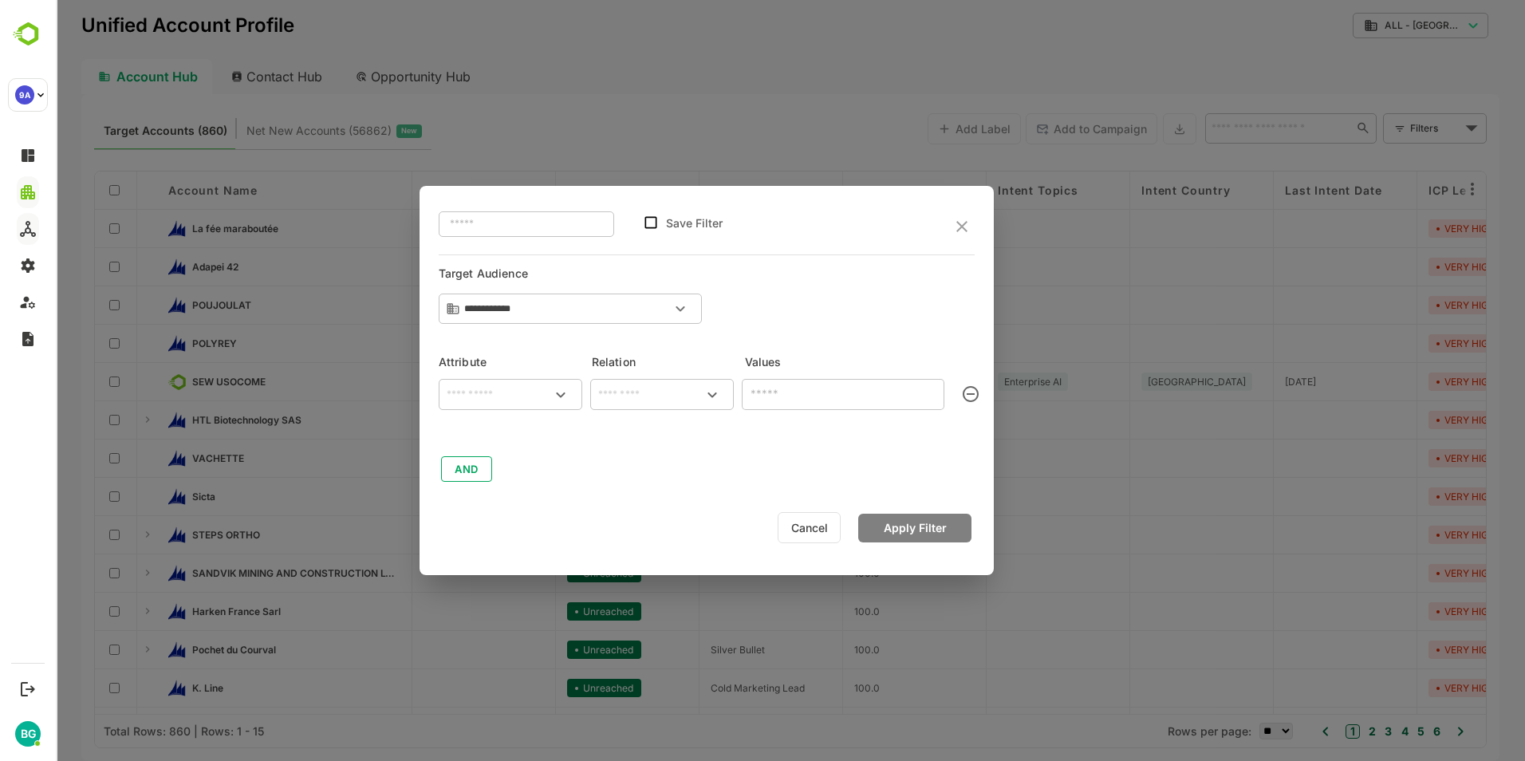
click at [723, 475] on div "​ ​ AND" at bounding box center [707, 428] width 536 height 112
click at [812, 522] on button "Cancel" at bounding box center [809, 527] width 63 height 31
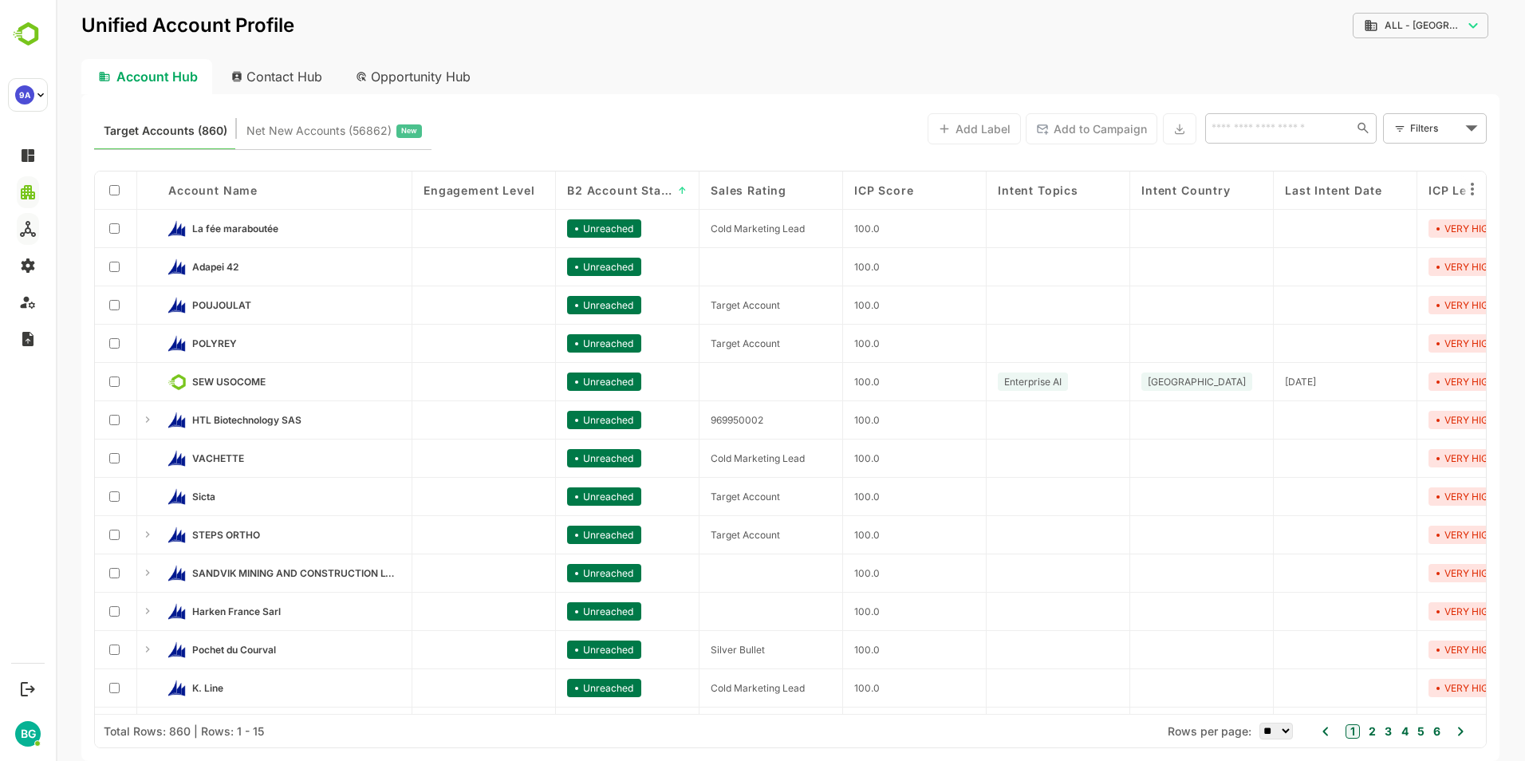
click at [471, 501] on div at bounding box center [484, 497] width 144 height 38
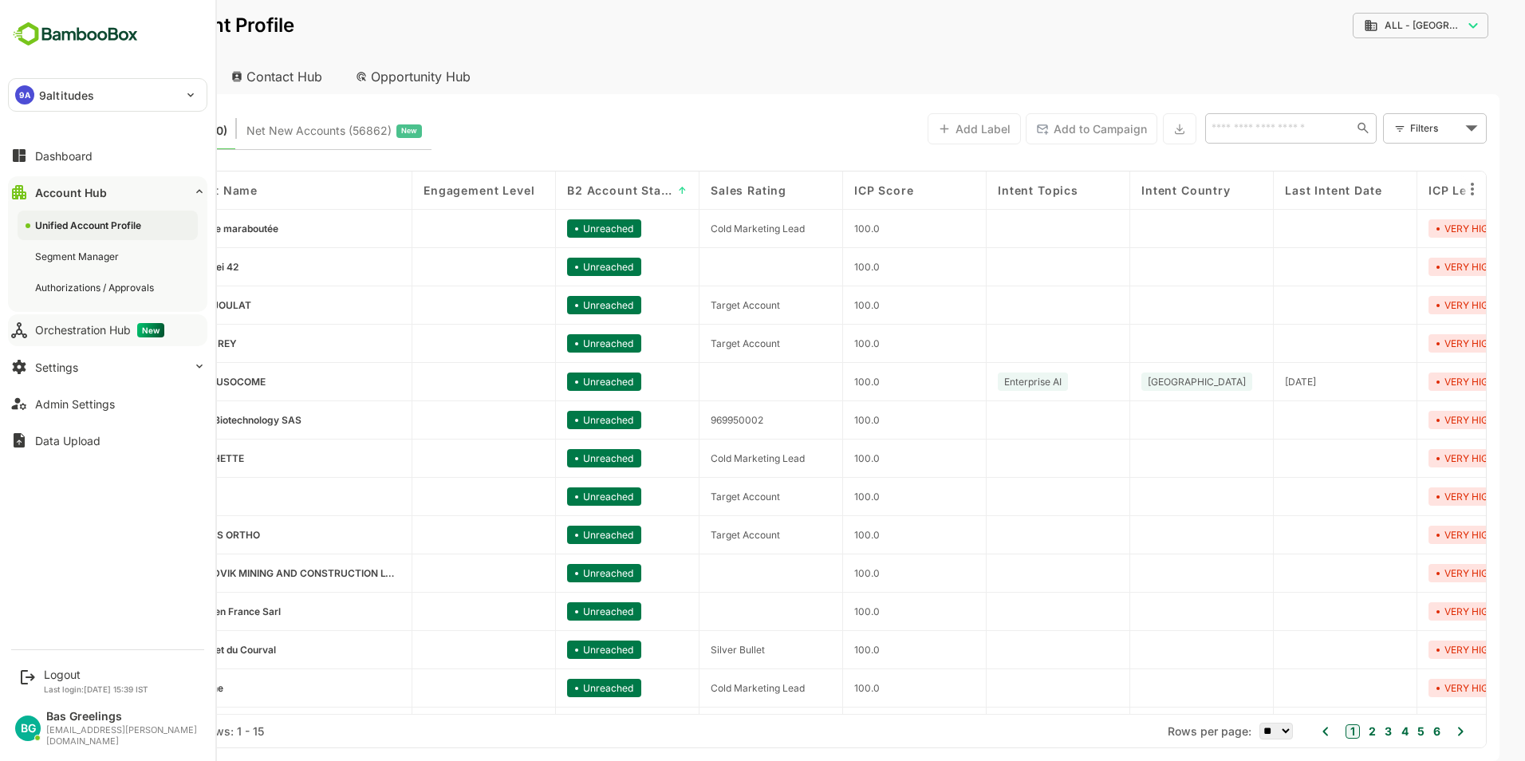
click at [165, 192] on button "Account Hub" at bounding box center [107, 192] width 199 height 32
click at [145, 195] on button "Account Hub" at bounding box center [107, 192] width 199 height 32
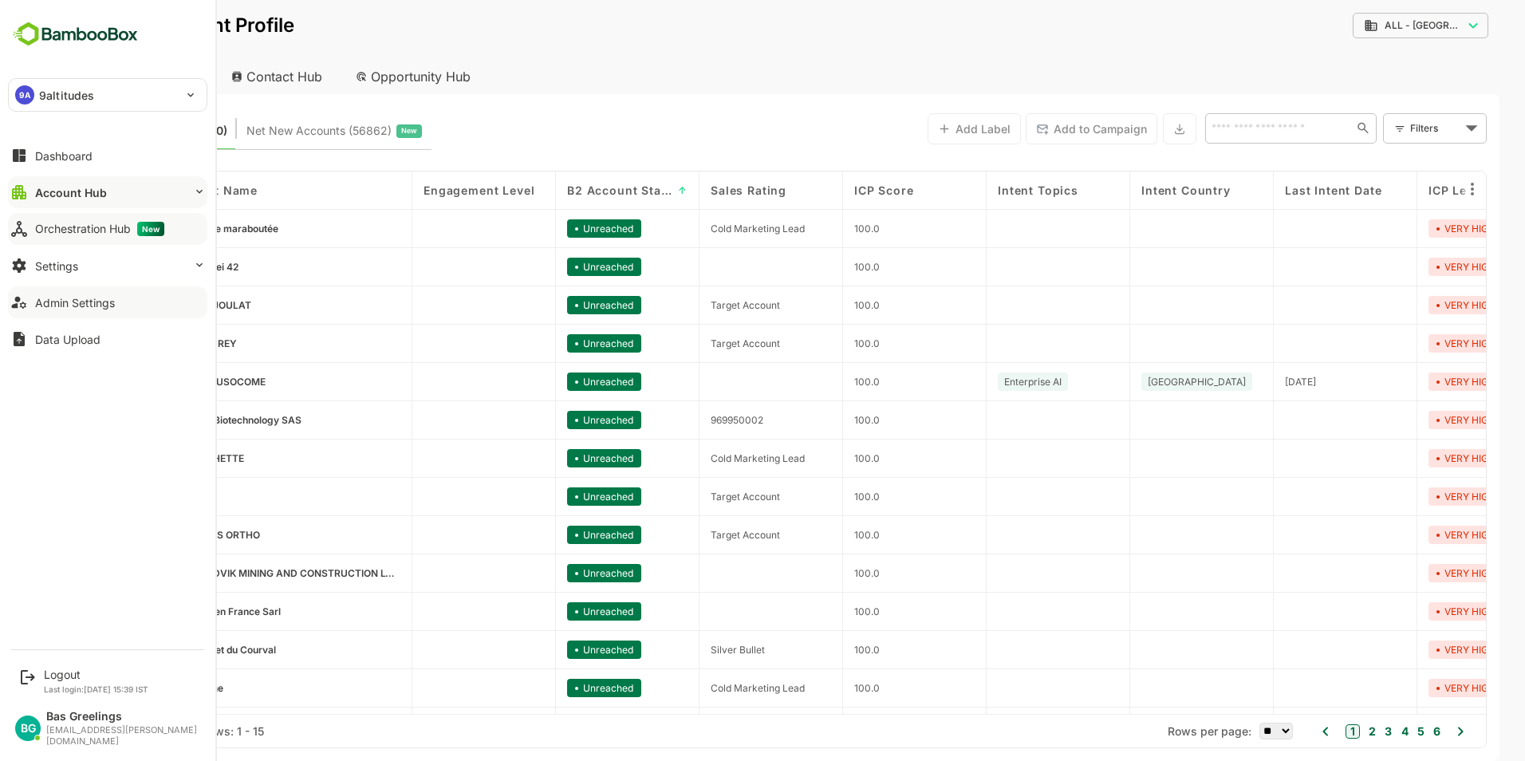
click at [76, 306] on div "Admin Settings" at bounding box center [75, 303] width 80 height 14
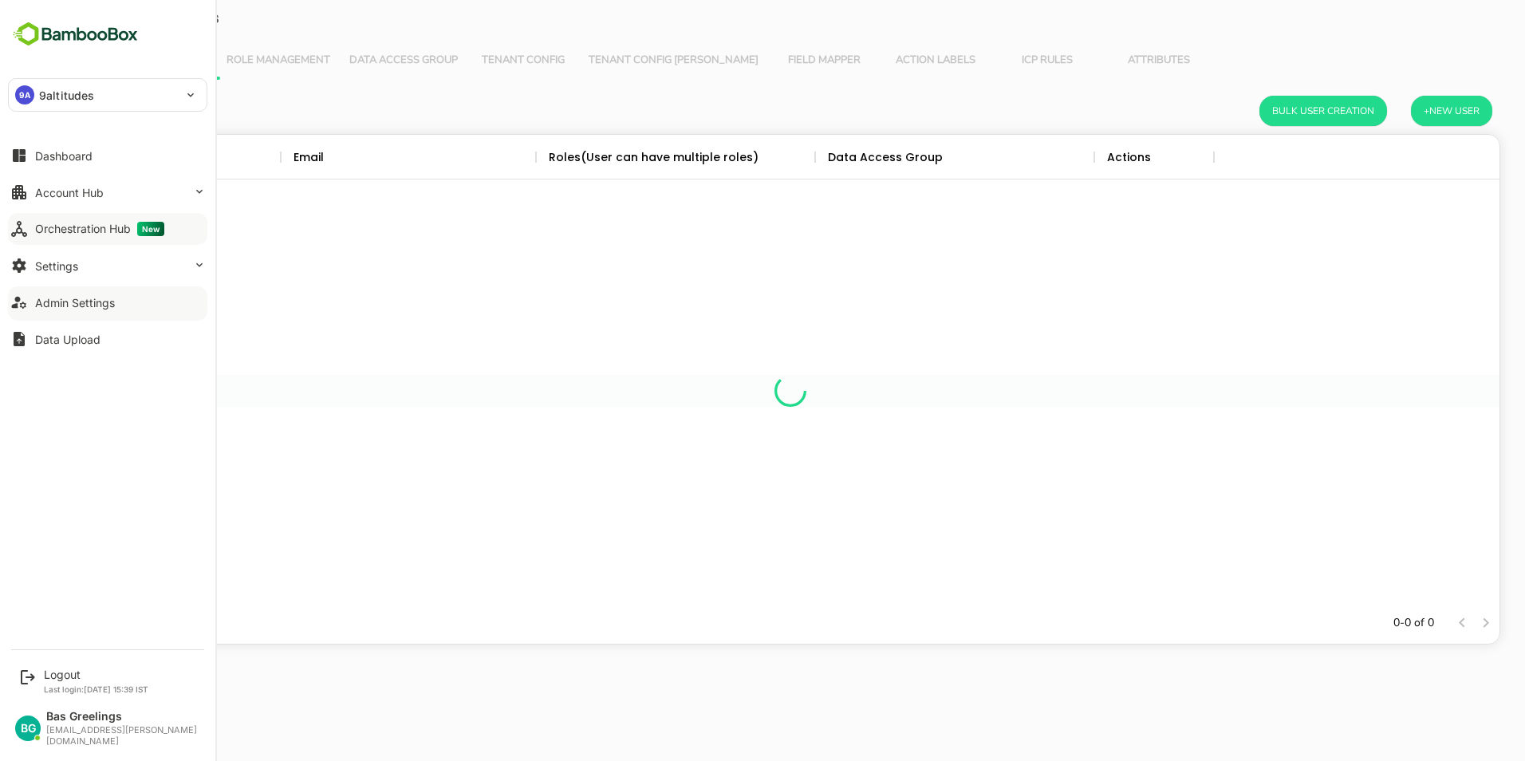
scroll to position [455, 1406]
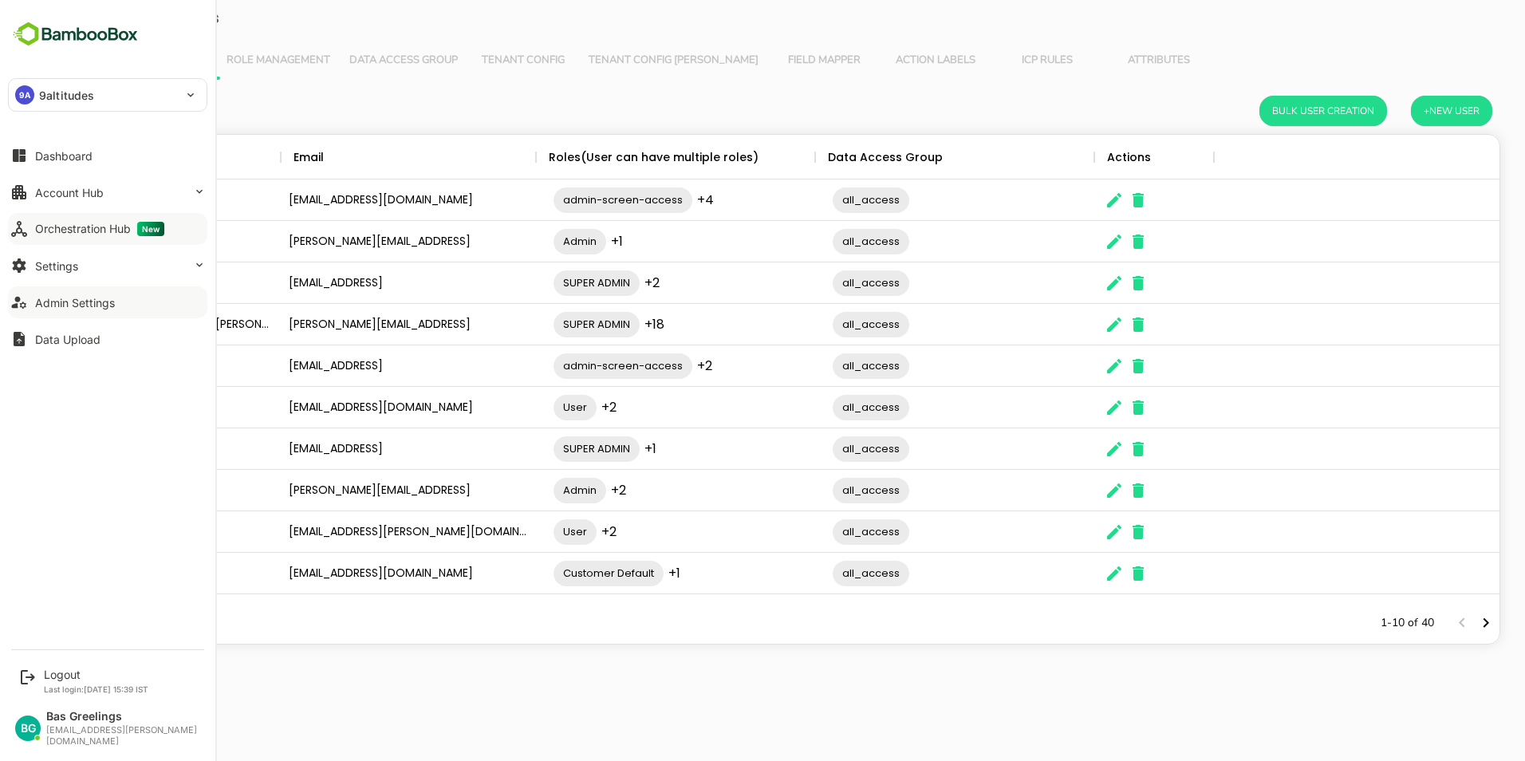
click at [73, 223] on div "Orchestration Hub New" at bounding box center [99, 229] width 129 height 14
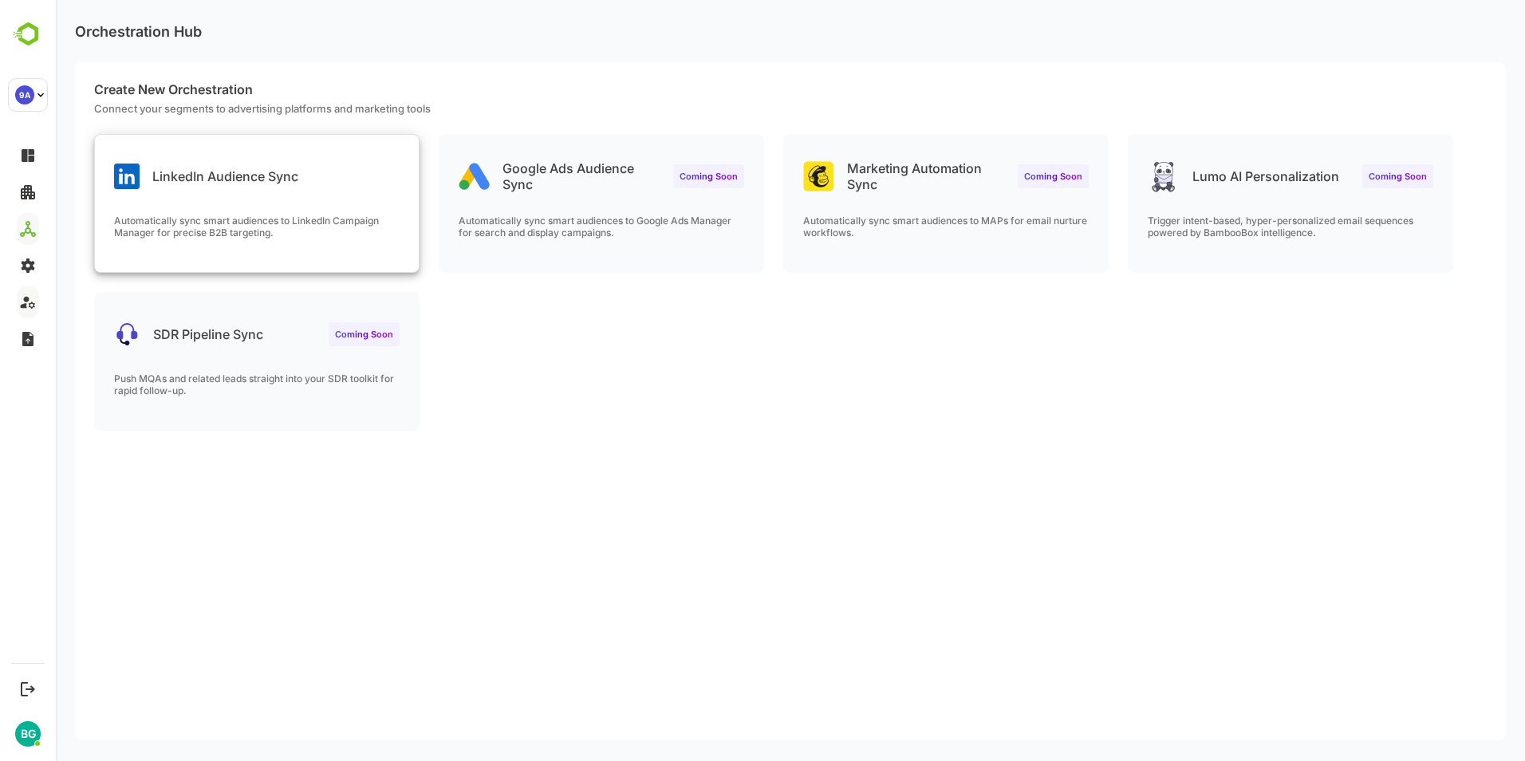
click at [335, 215] on p "Automatically sync smart audiences to LinkedIn Campaign Manager for precise B2B…" at bounding box center [257, 227] width 286 height 24
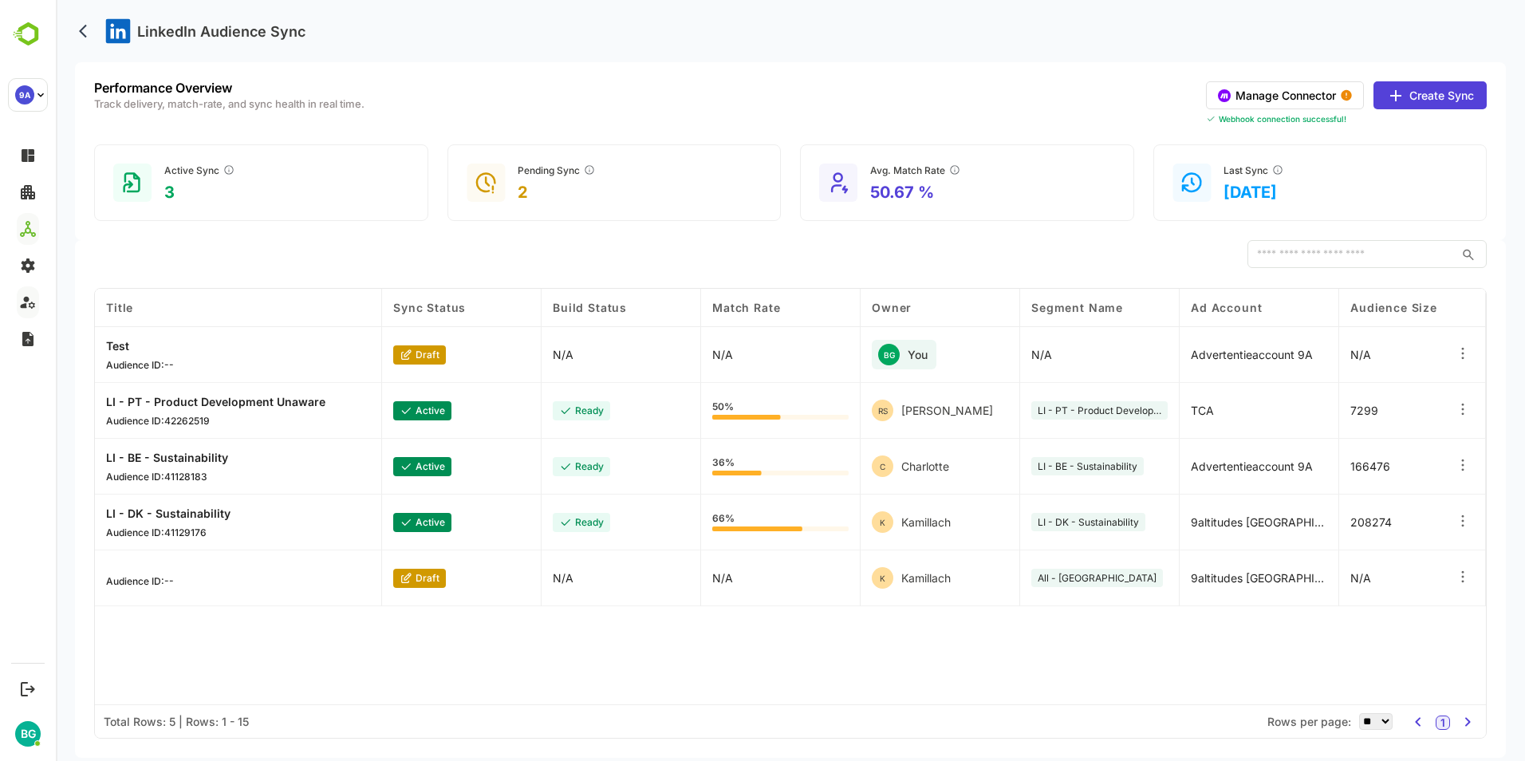
click at [1433, 88] on button "Create Sync" at bounding box center [1430, 95] width 113 height 28
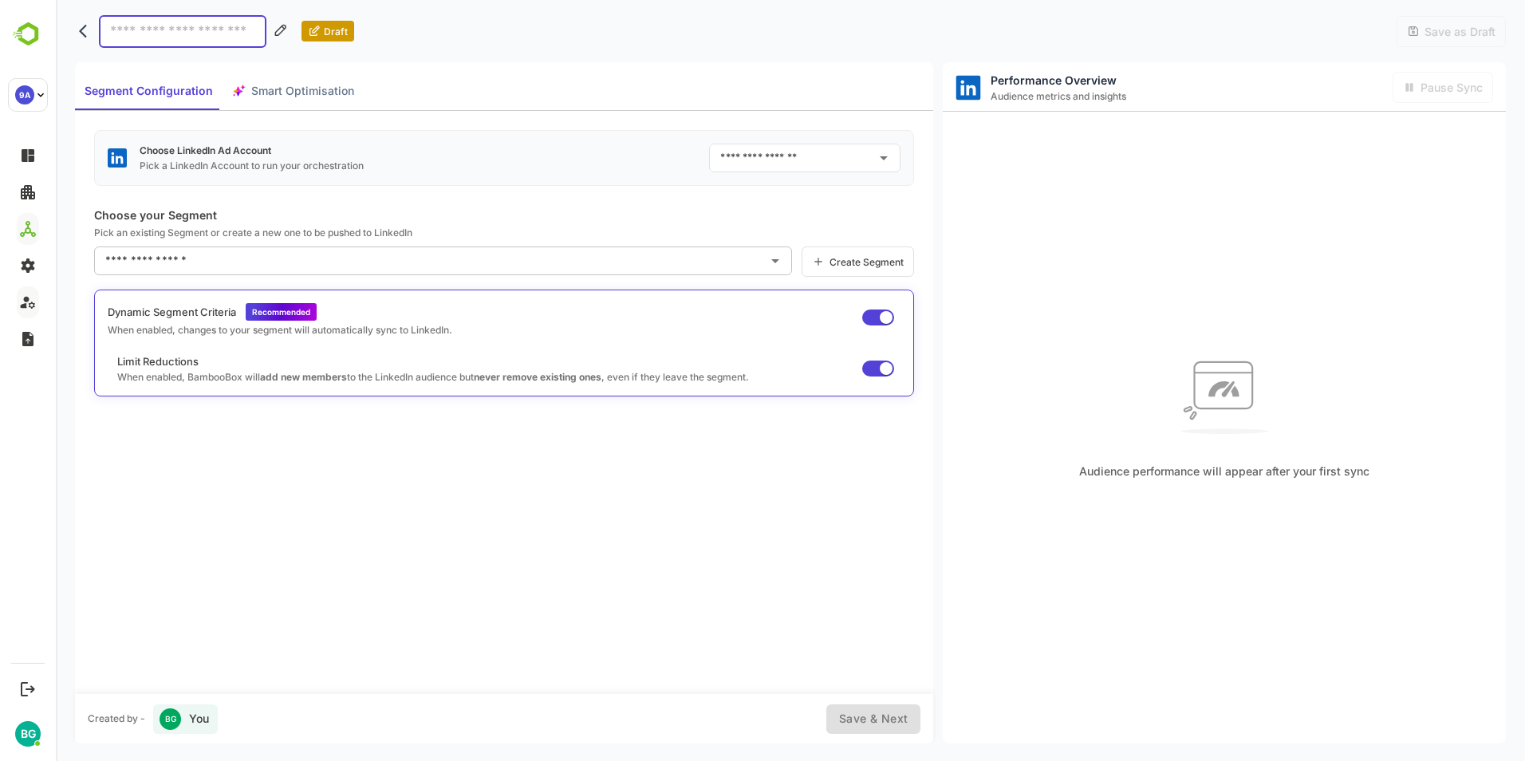
click at [833, 164] on input "text" at bounding box center [792, 158] width 153 height 26
click at [629, 499] on div "Choose LinkedIn Ad Account Pick a LinkedIn Account to run your orchestration ​ …" at bounding box center [504, 402] width 858 height 582
click at [76, 29] on button "back" at bounding box center [87, 31] width 24 height 24
click at [78, 31] on button "back" at bounding box center [87, 31] width 24 height 24
click at [389, 490] on div "Choose LinkedIn Ad Account Pick a LinkedIn Account to run your orchestration ​ …" at bounding box center [504, 402] width 858 height 582
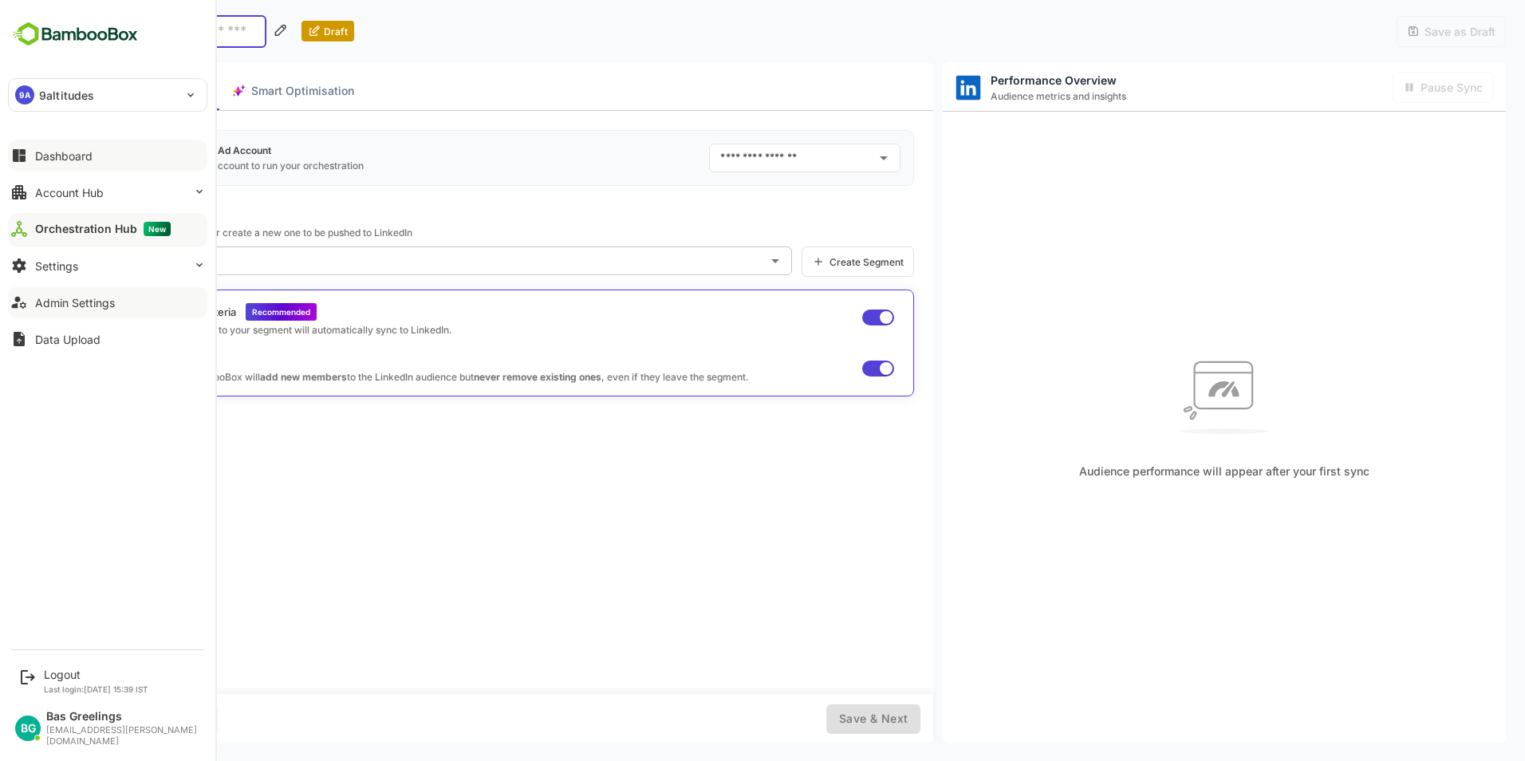
click at [66, 152] on div "Dashboard" at bounding box center [63, 156] width 57 height 14
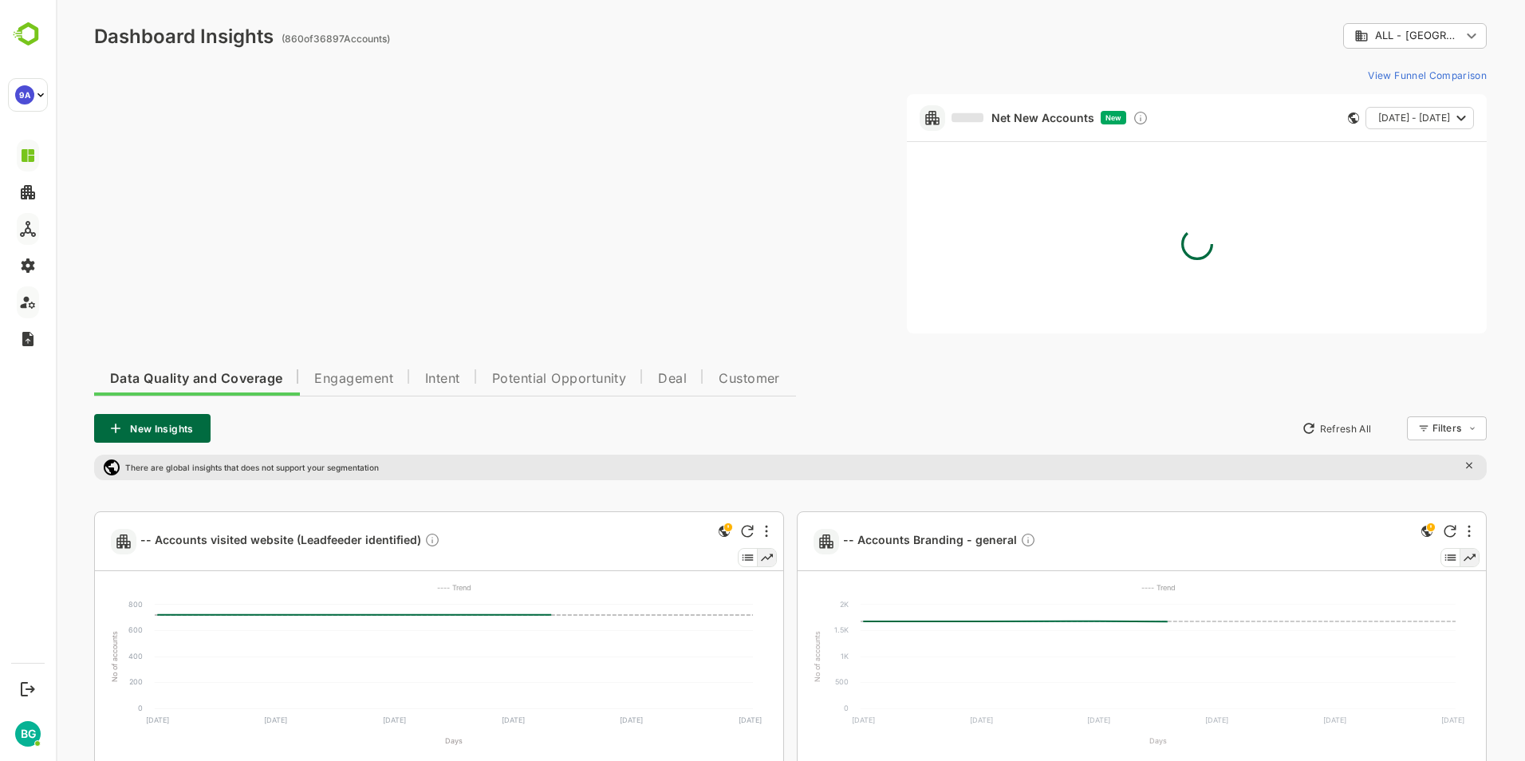
click at [1449, 31] on body "**********" at bounding box center [790, 754] width 1469 height 1508
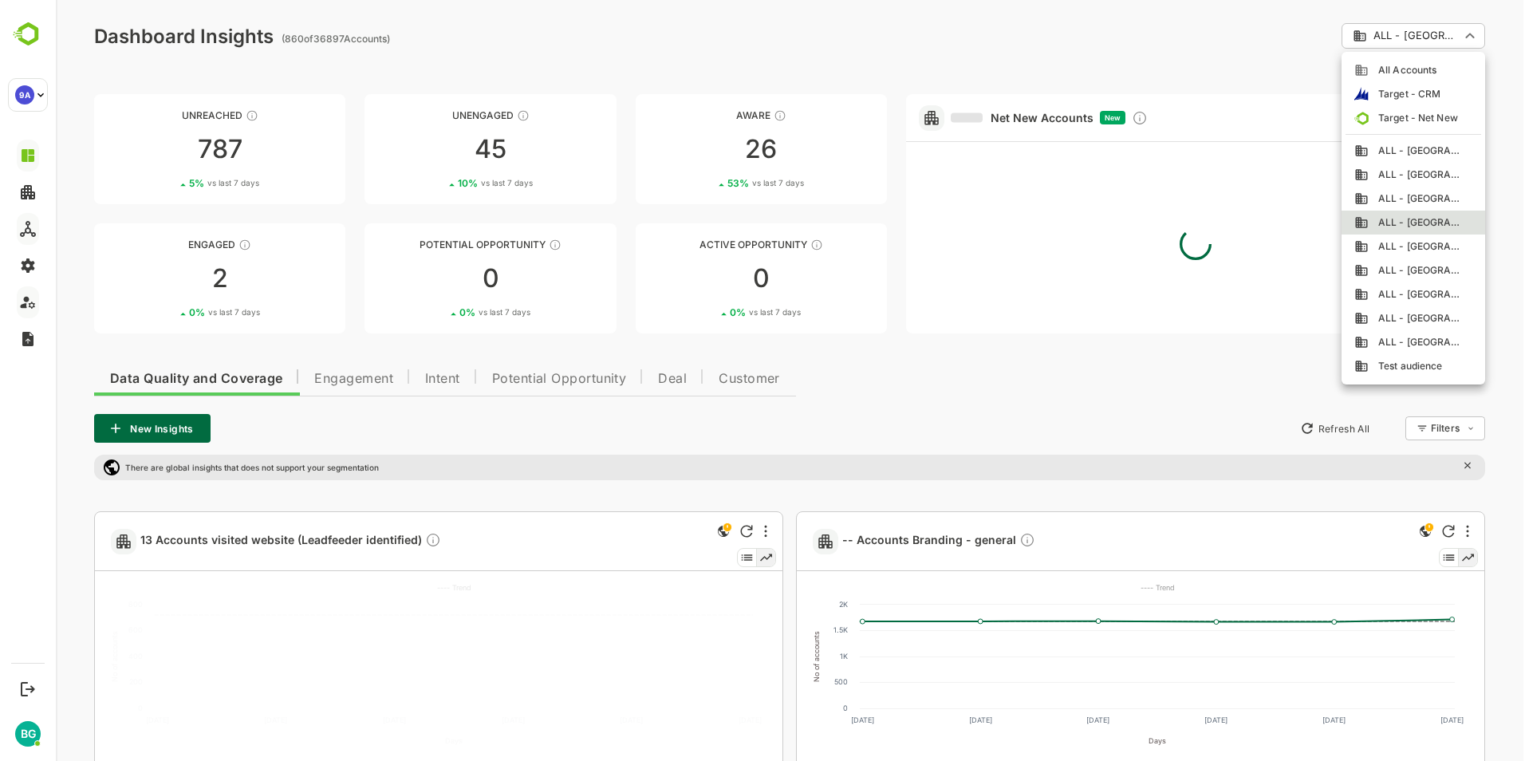
click at [1407, 72] on span "All Accounts" at bounding box center [1403, 70] width 68 height 14
type input "**********"
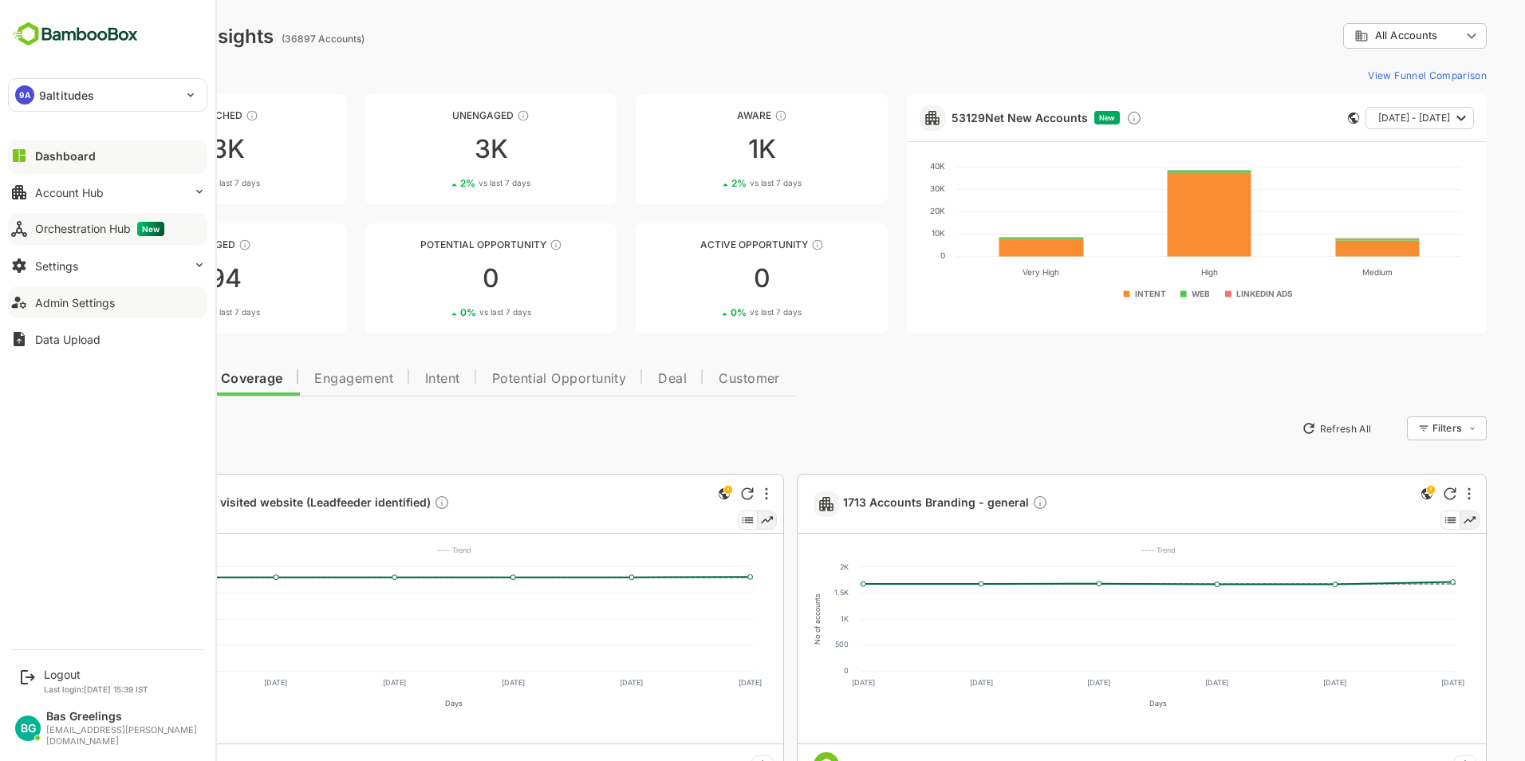
click at [95, 233] on div "Orchestration Hub New" at bounding box center [99, 229] width 129 height 14
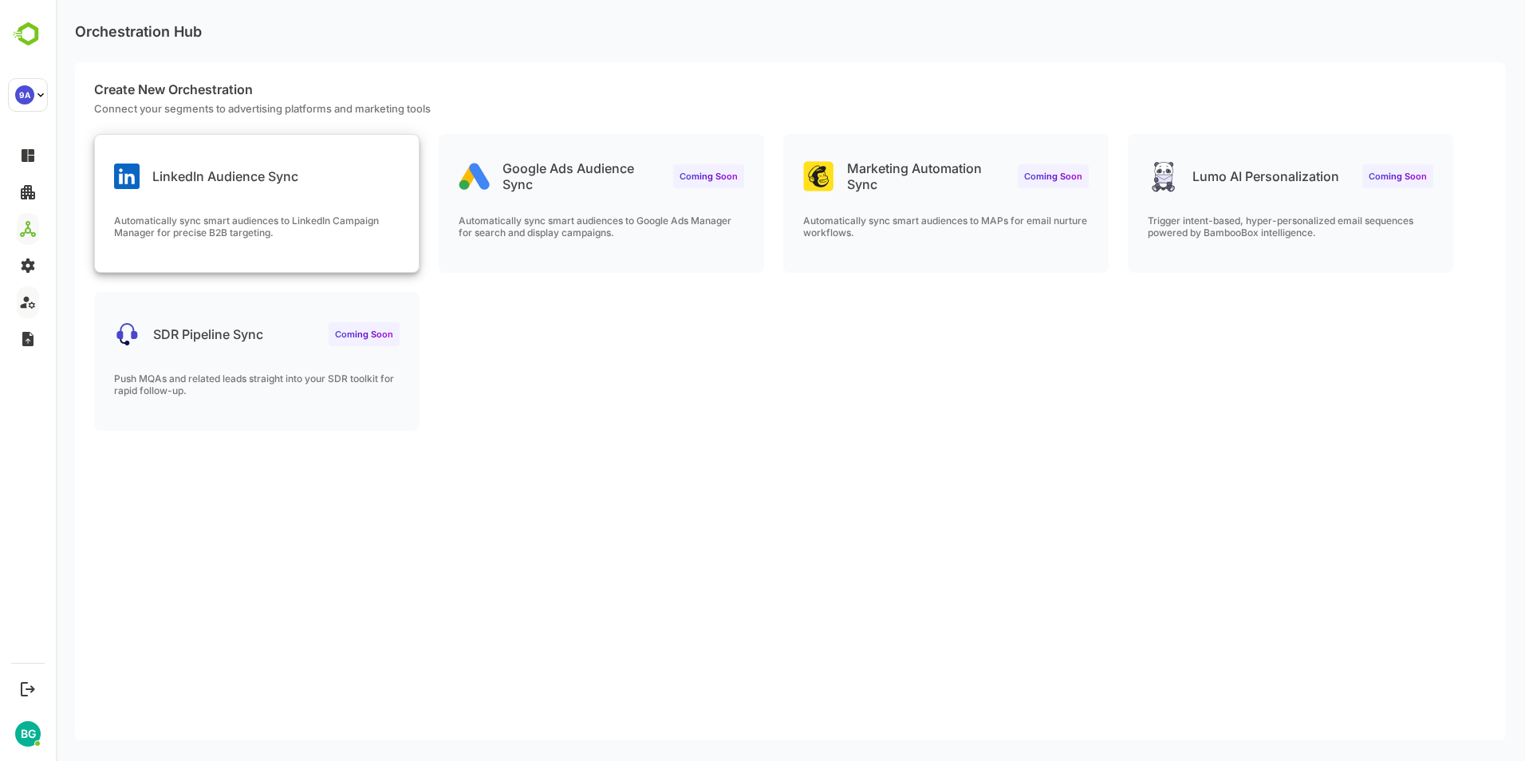
click at [294, 203] on div "LinkedIn Audience Sync Automatically sync smart audiences to LinkedIn Campaign …" at bounding box center [257, 203] width 324 height 137
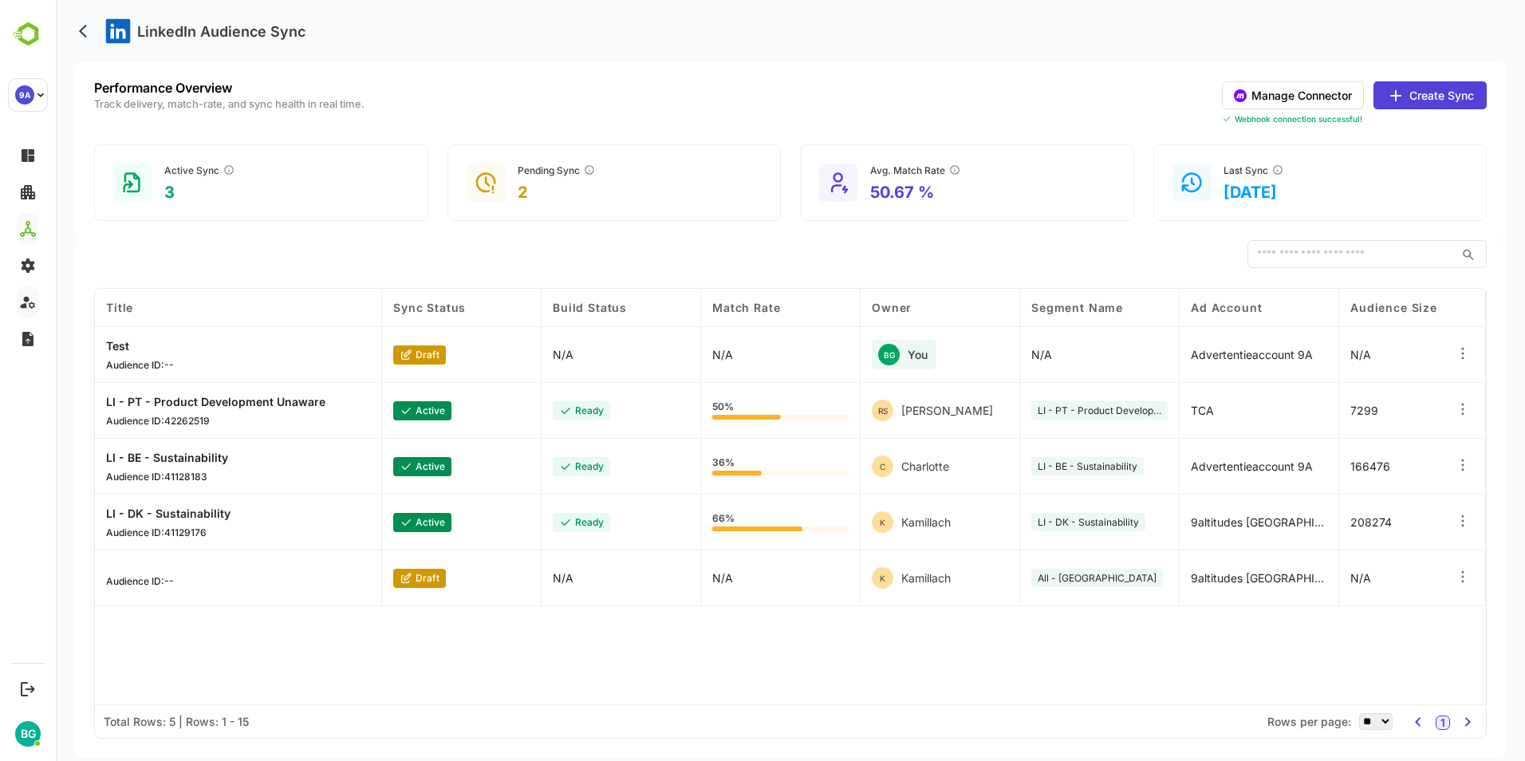
click at [1457, 356] on icon at bounding box center [1463, 353] width 16 height 16
click at [1362, 356] on div "Edit" at bounding box center [1364, 349] width 139 height 27
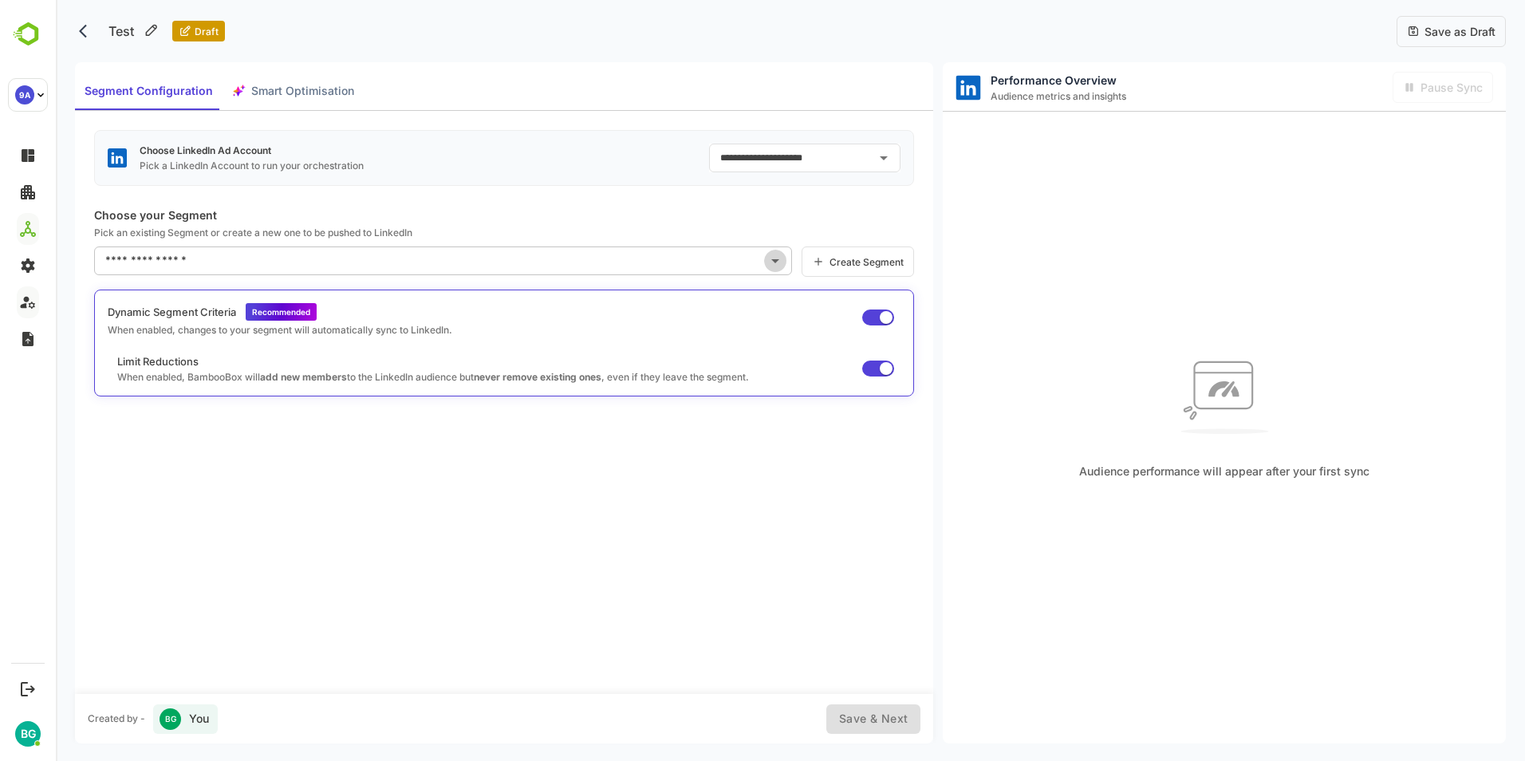
click at [780, 260] on icon "Open" at bounding box center [775, 260] width 19 height 19
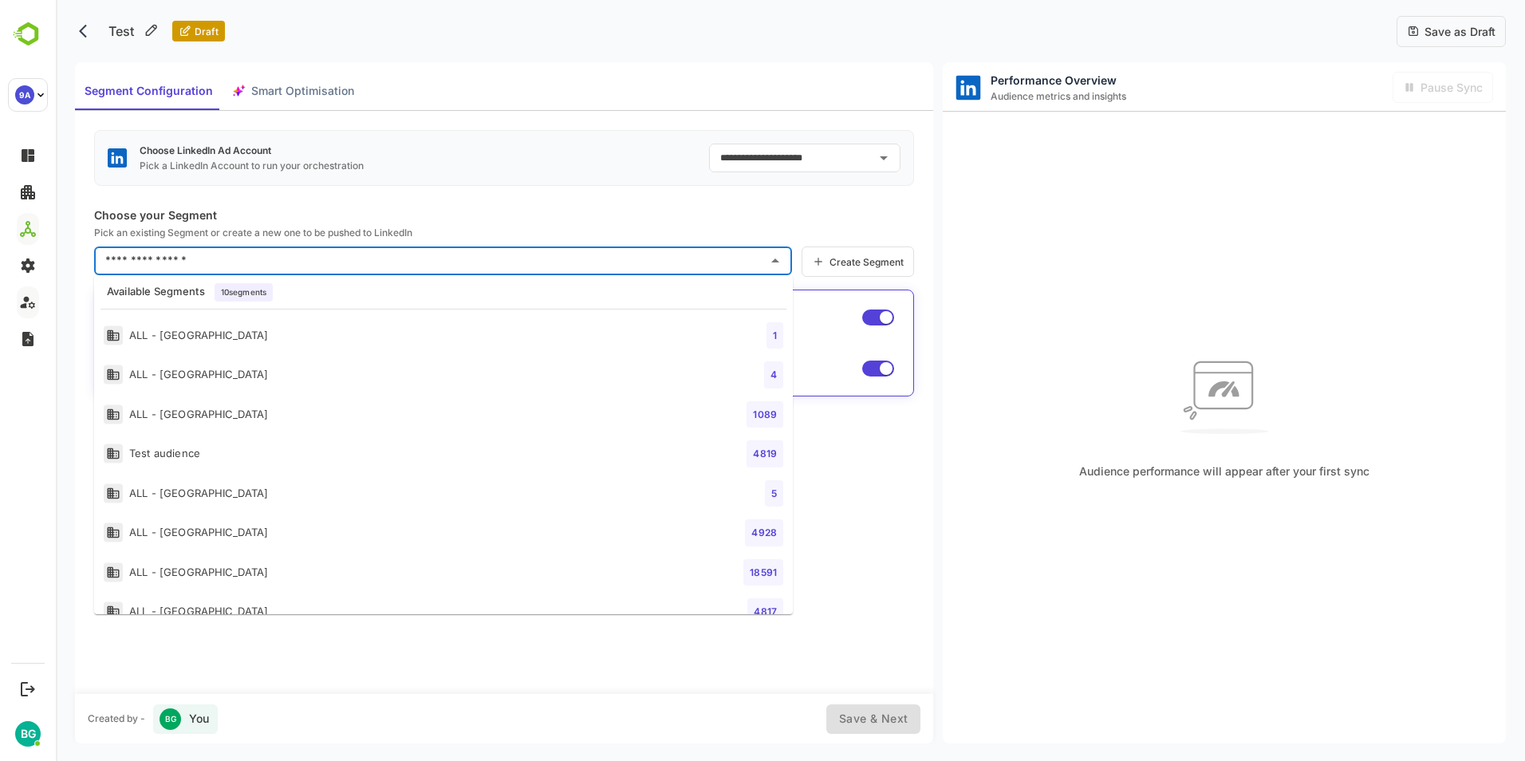
scroll to position [103, 0]
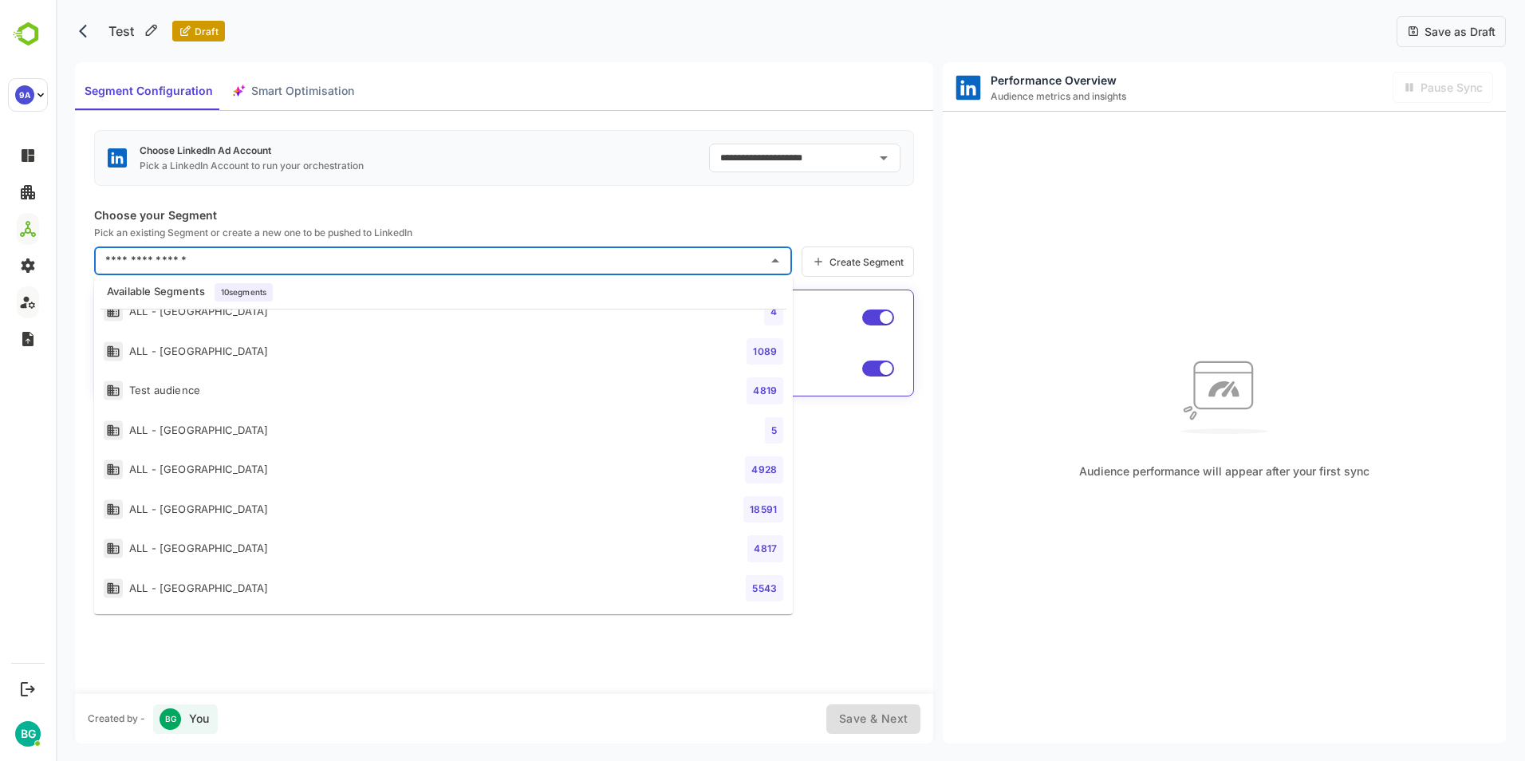
click at [217, 392] on li "Test audience 4819" at bounding box center [443, 391] width 699 height 40
type input "**********"
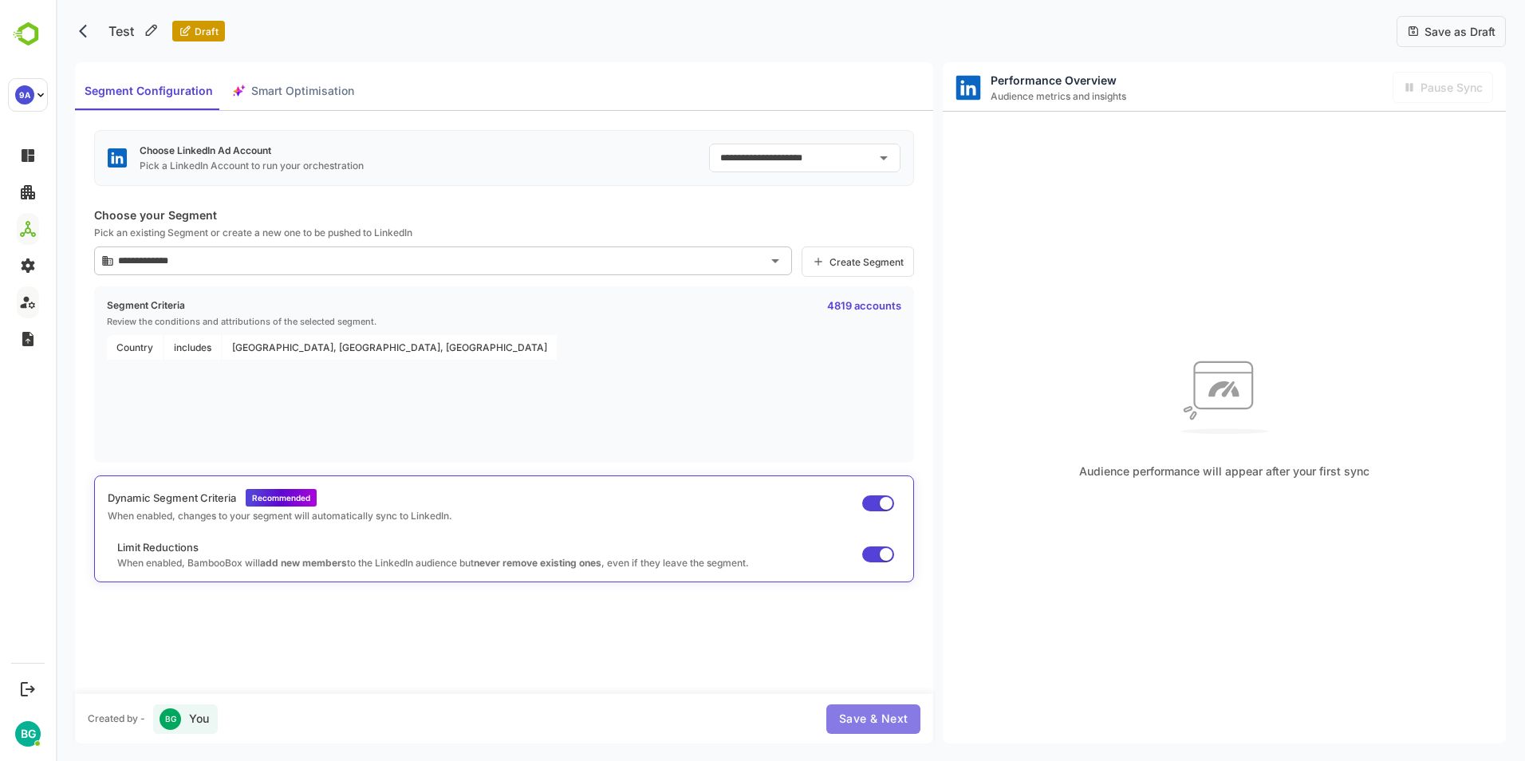
click at [869, 715] on span "Save & Next" at bounding box center [873, 719] width 69 height 20
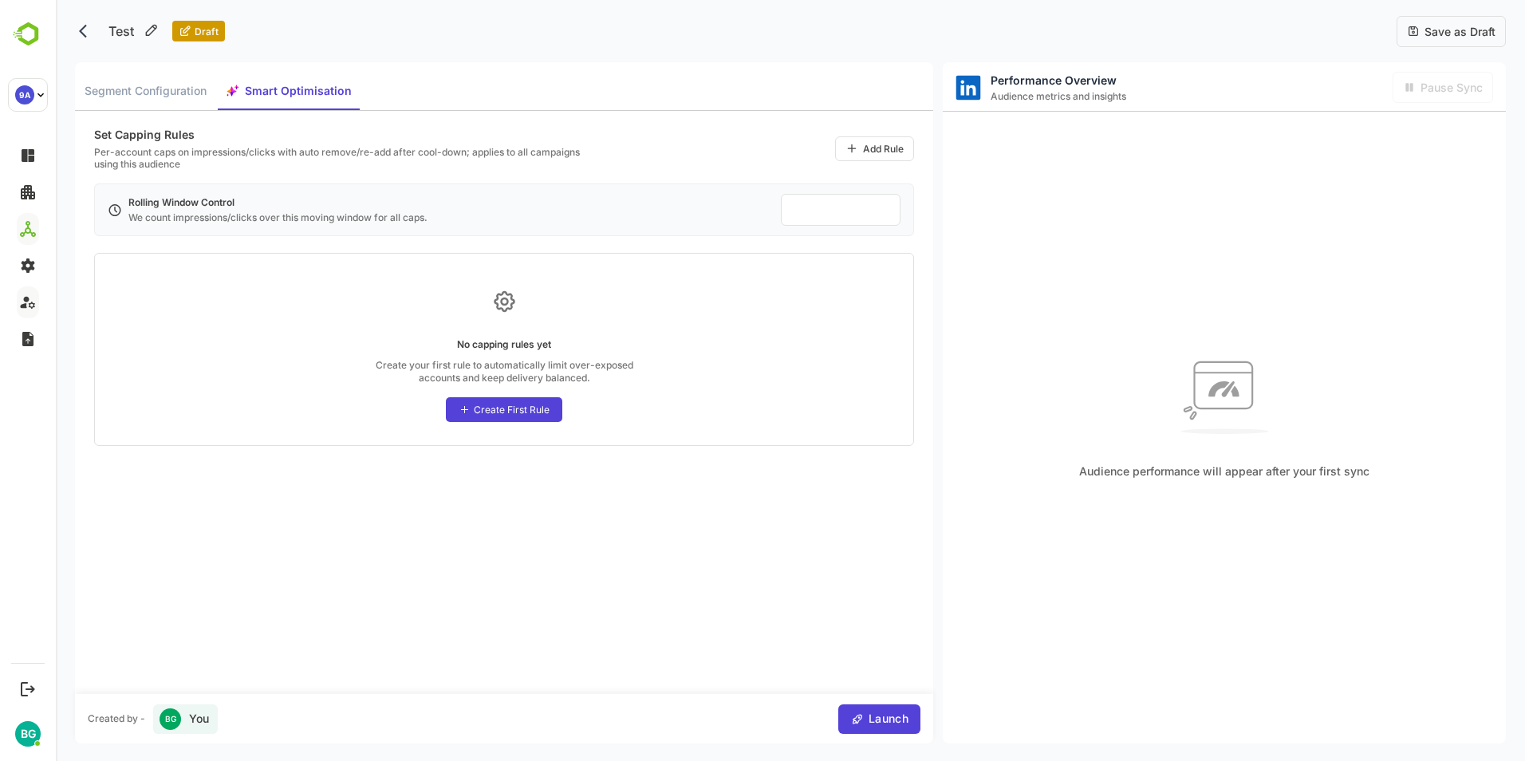
click at [528, 414] on div "Create First Rule" at bounding box center [512, 410] width 76 height 12
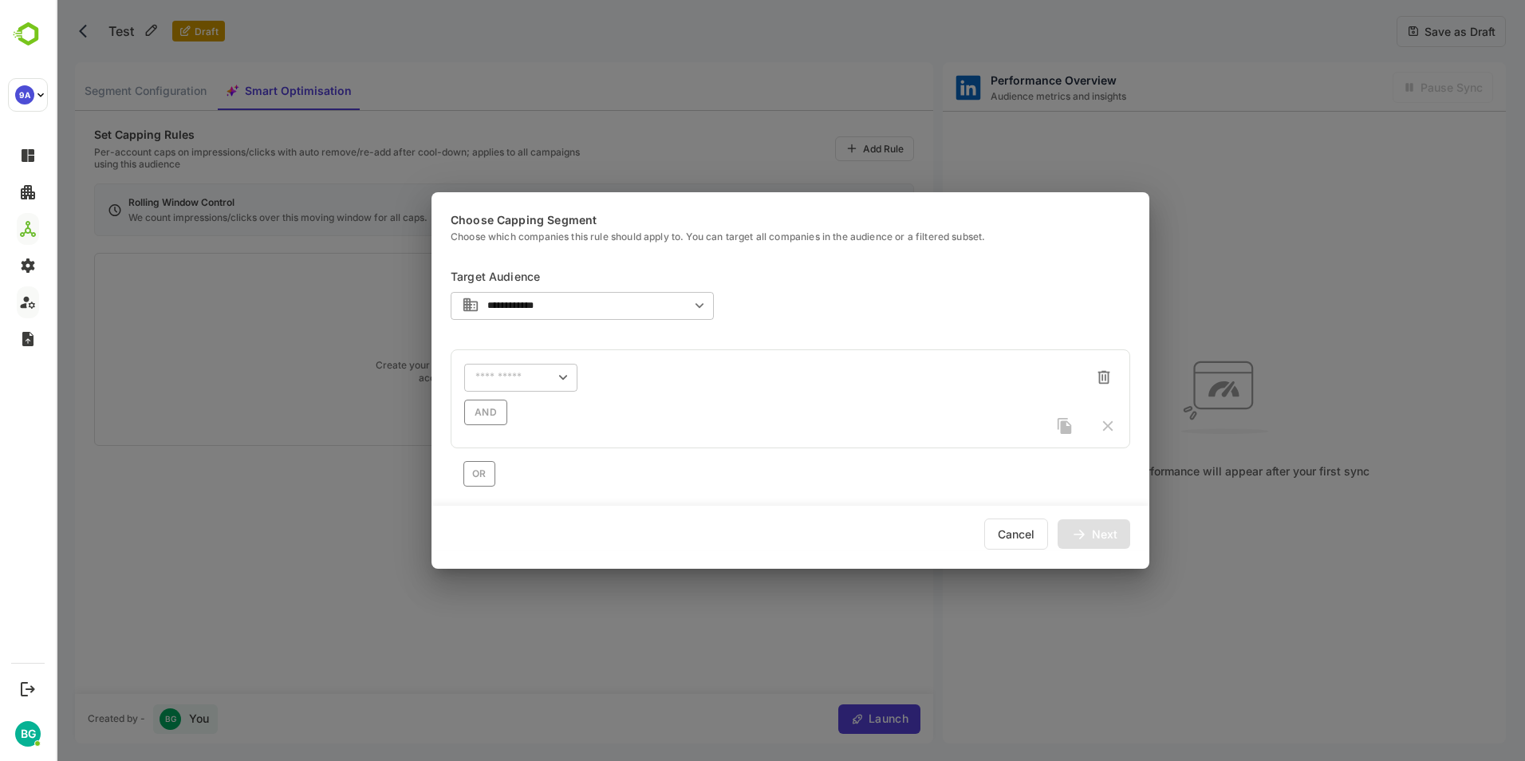
click at [700, 302] on icon "Open" at bounding box center [700, 306] width 18 height 18
click at [690, 305] on div "**********" at bounding box center [582, 306] width 263 height 30
click at [699, 305] on icon "Close" at bounding box center [700, 306] width 8 height 5
click at [807, 291] on div "**********" at bounding box center [791, 374] width 680 height 223
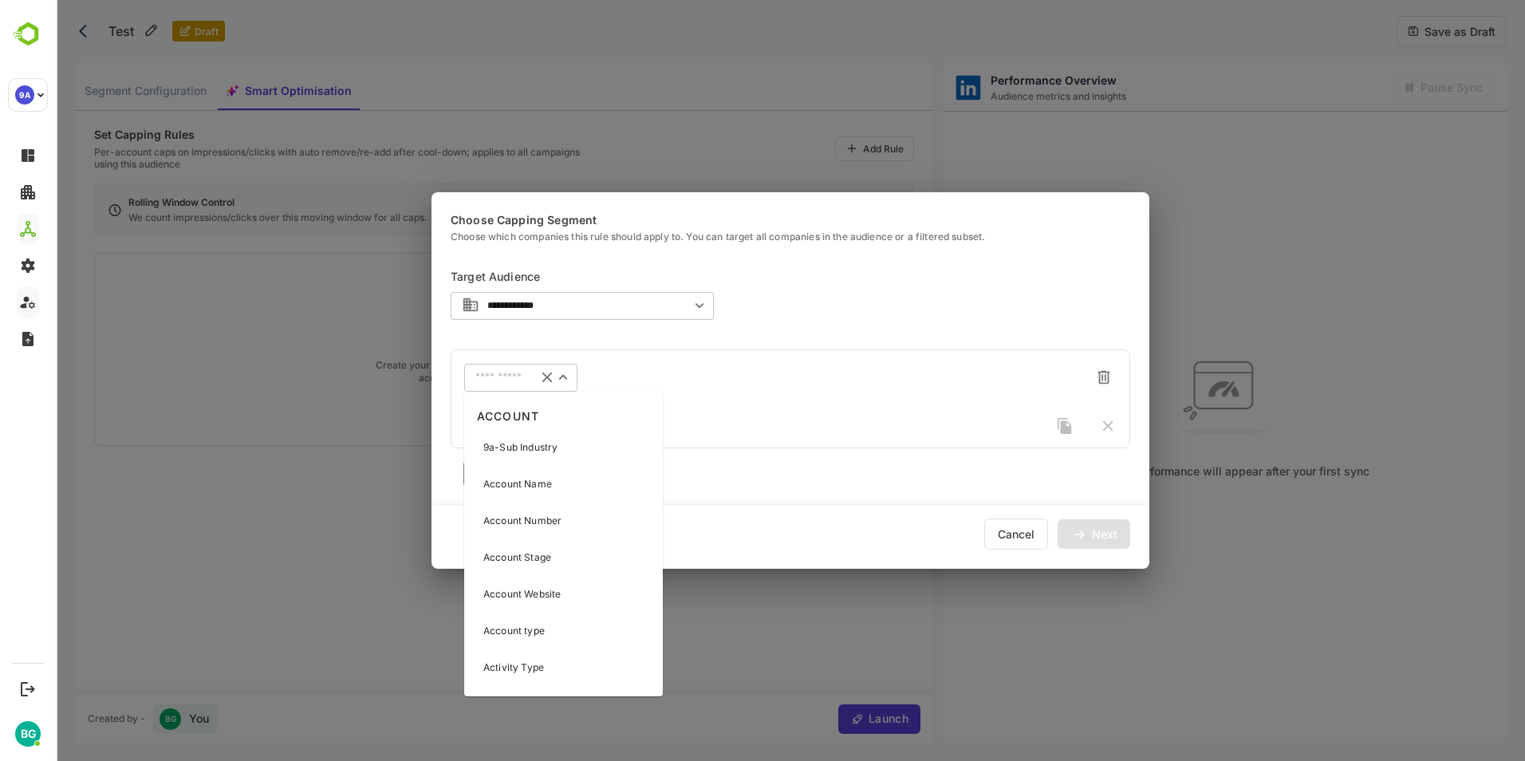
click at [512, 376] on input "text" at bounding box center [500, 378] width 50 height 12
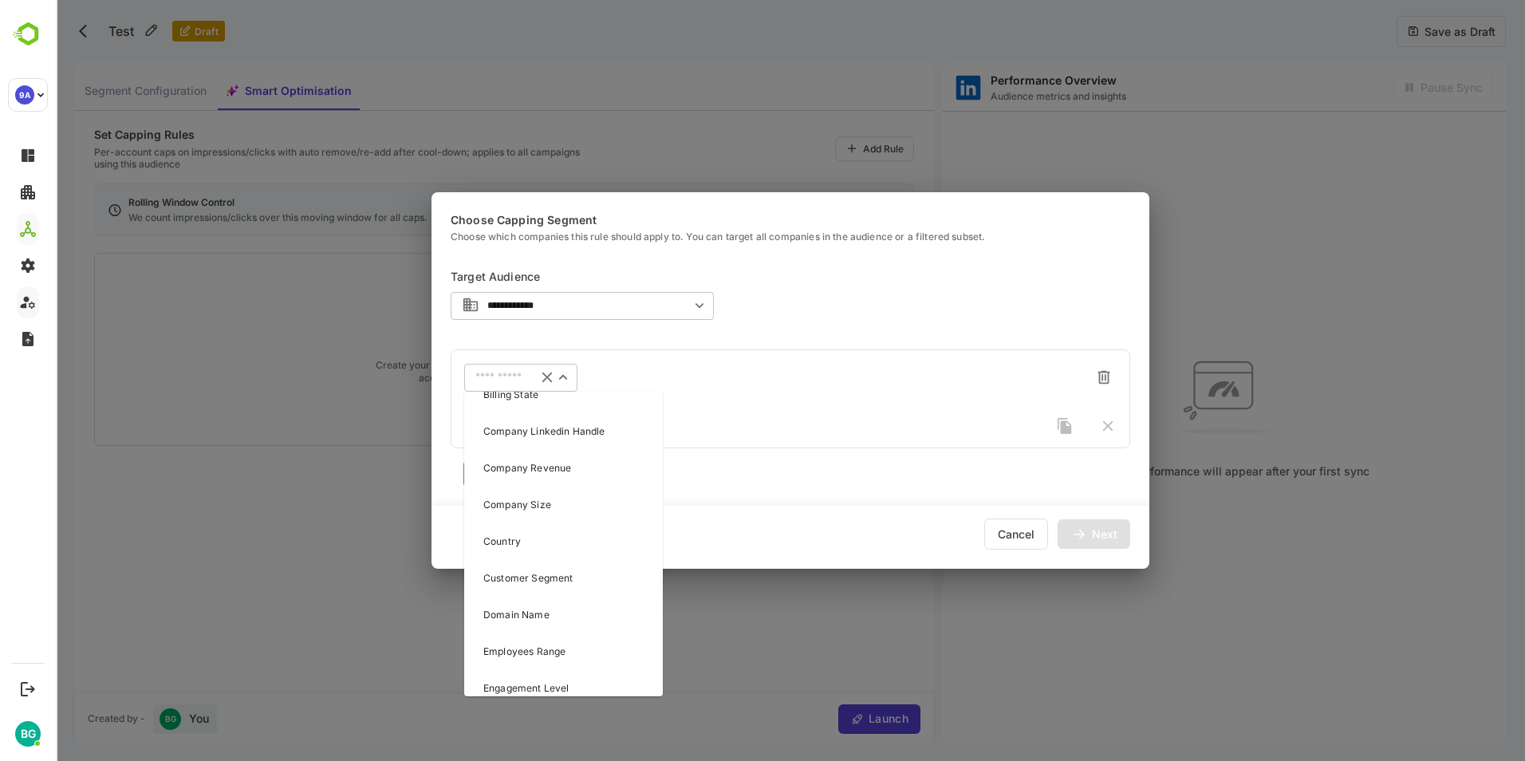
scroll to position [479, 0]
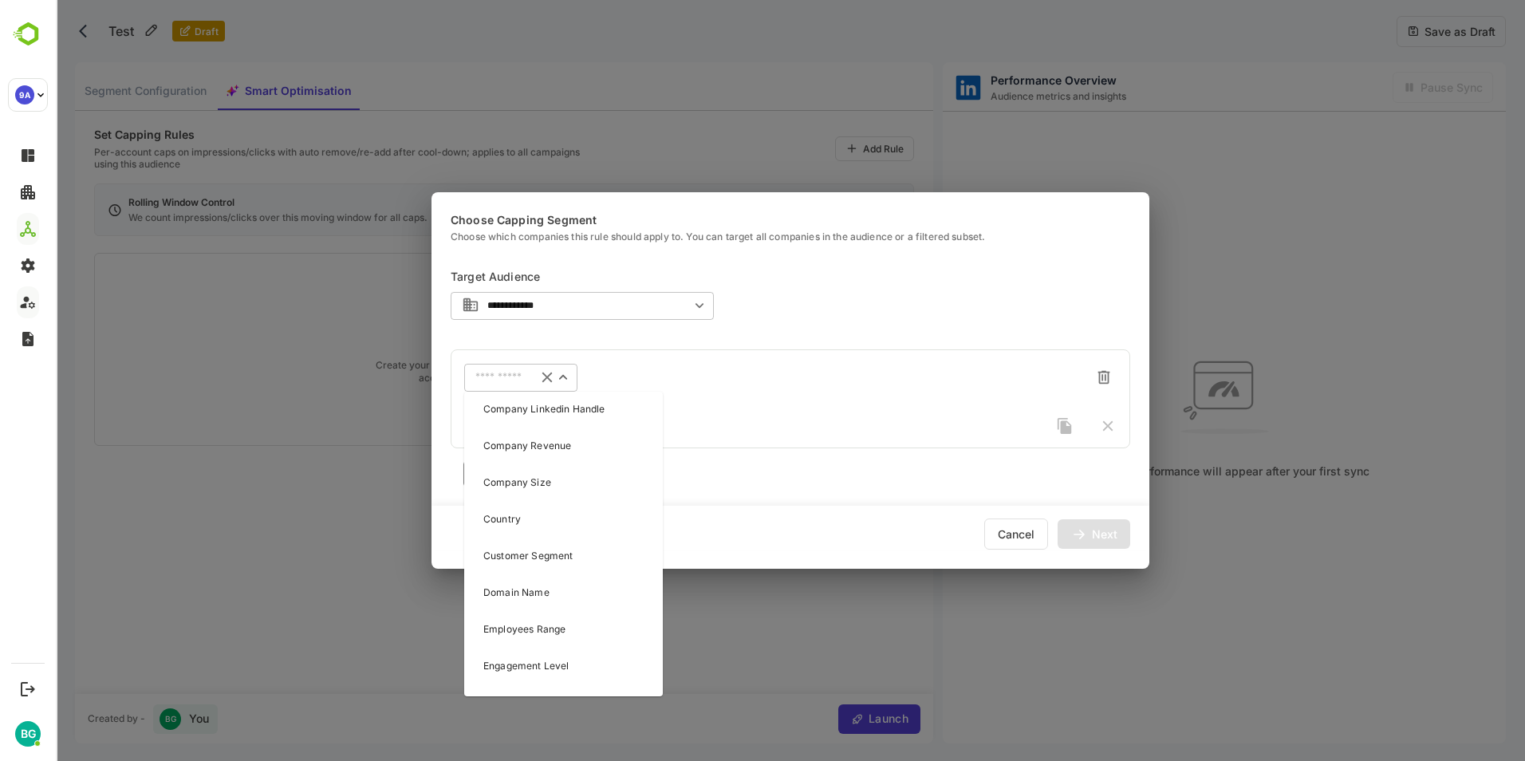
click at [544, 481] on p "Company Size" at bounding box center [517, 482] width 68 height 14
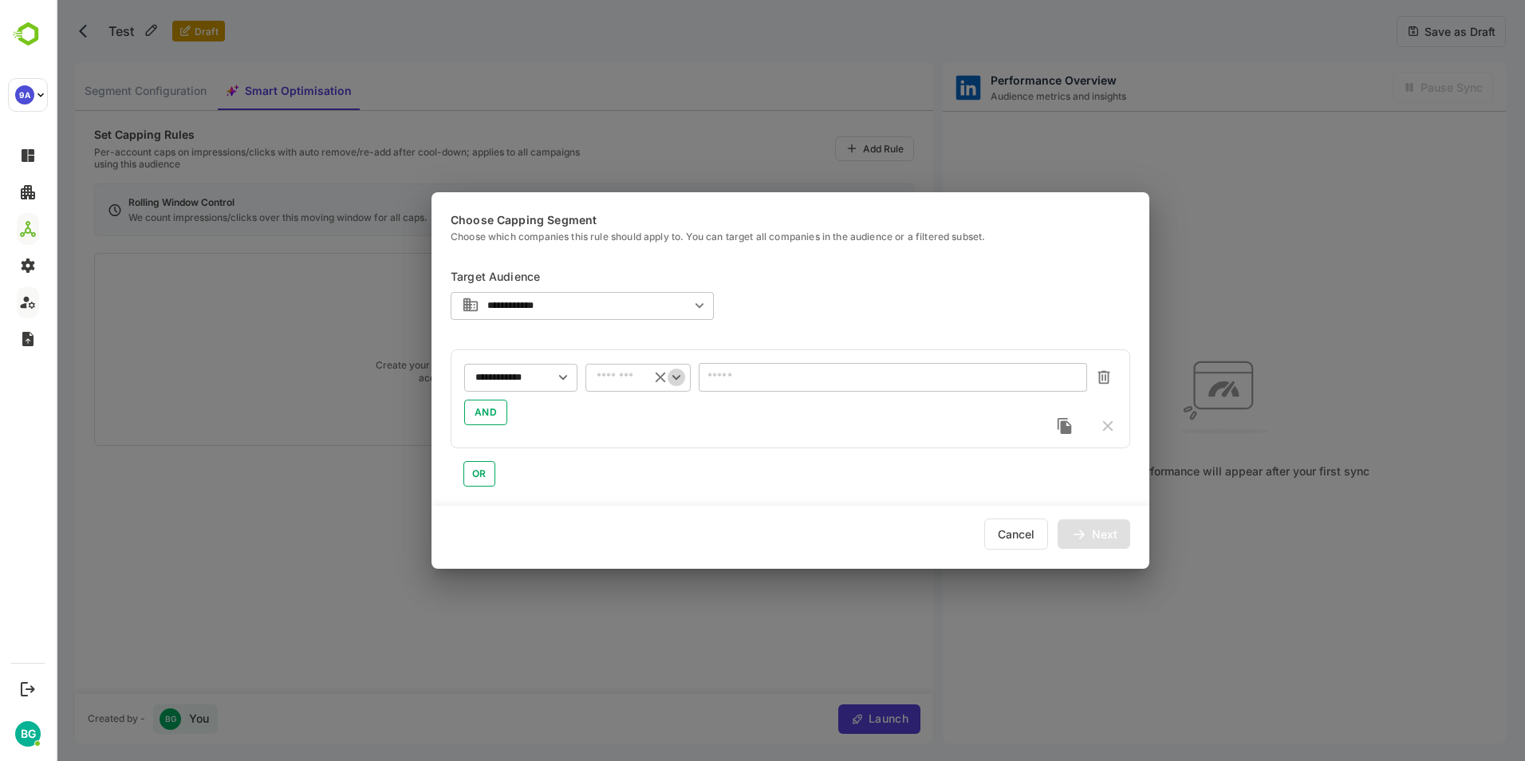
click at [676, 380] on icon "Open" at bounding box center [677, 378] width 18 height 18
click at [562, 376] on icon "Open" at bounding box center [563, 378] width 18 height 18
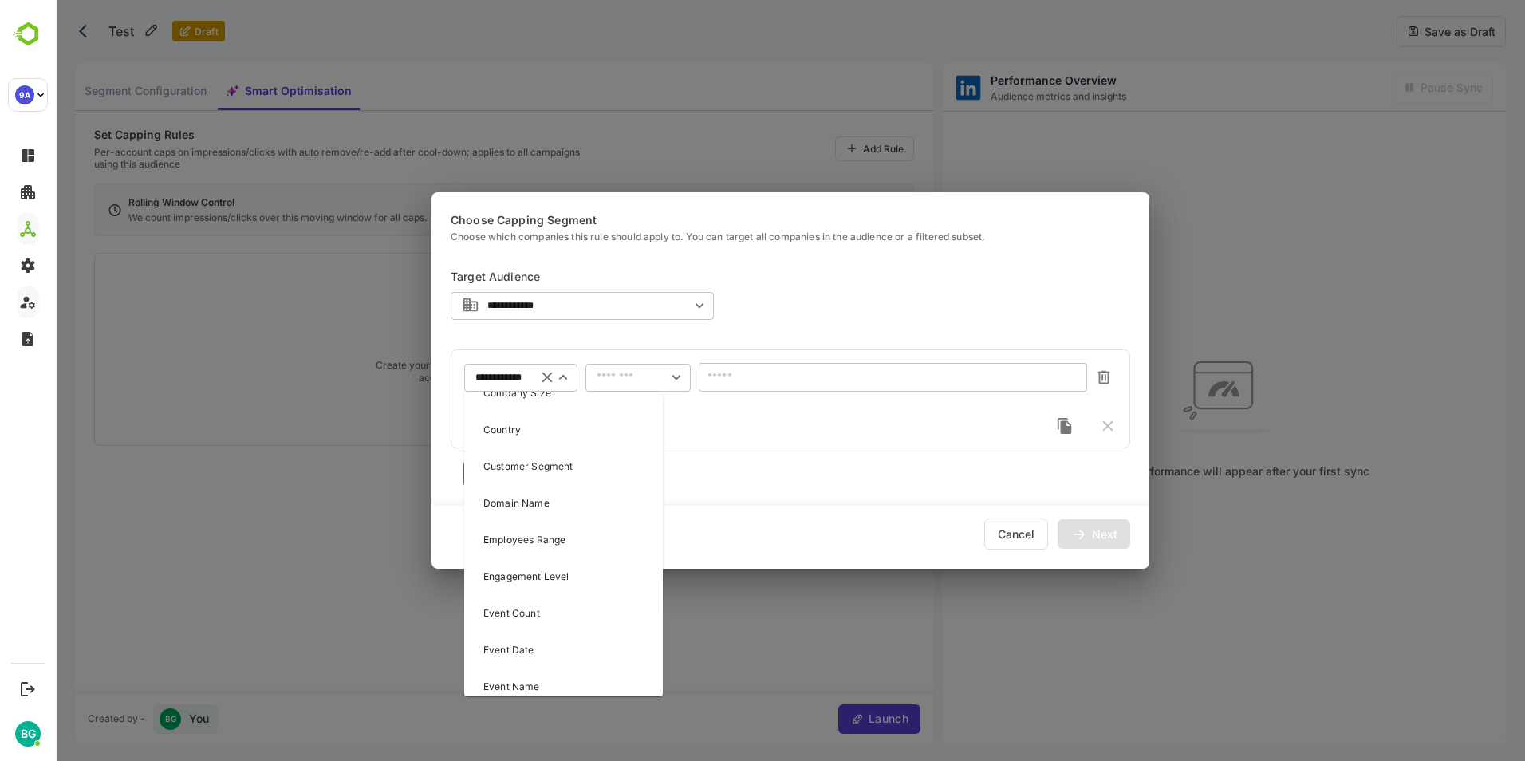
scroll to position [638, 0]
click at [554, 473] on p "Employees Range" at bounding box center [524, 470] width 82 height 14
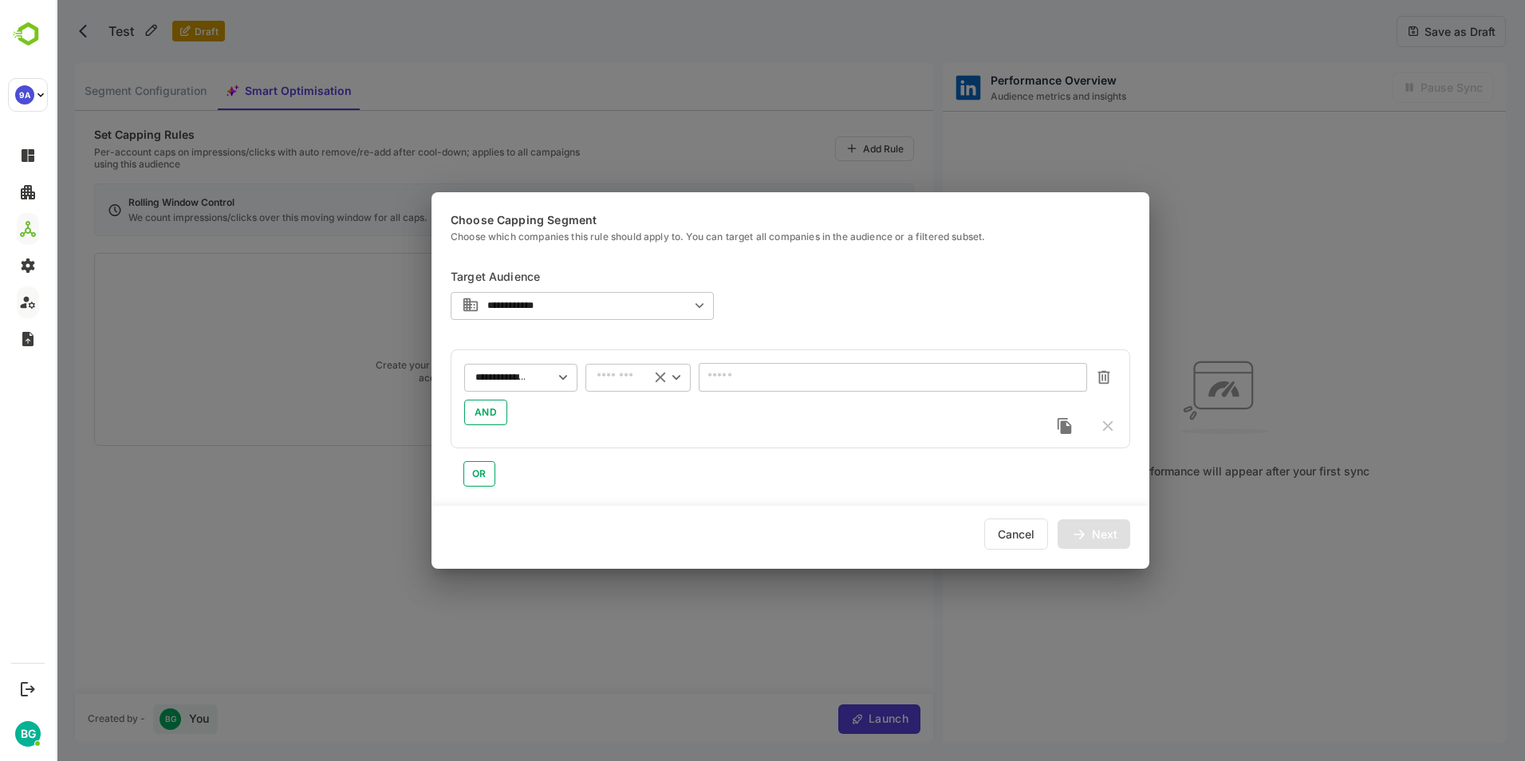
click at [677, 376] on icon "Open" at bounding box center [677, 378] width 18 height 18
click at [642, 436] on li "greater than(>)" at bounding box center [637, 434] width 105 height 24
type input "**********"
click at [564, 375] on icon "Open" at bounding box center [563, 378] width 18 height 18
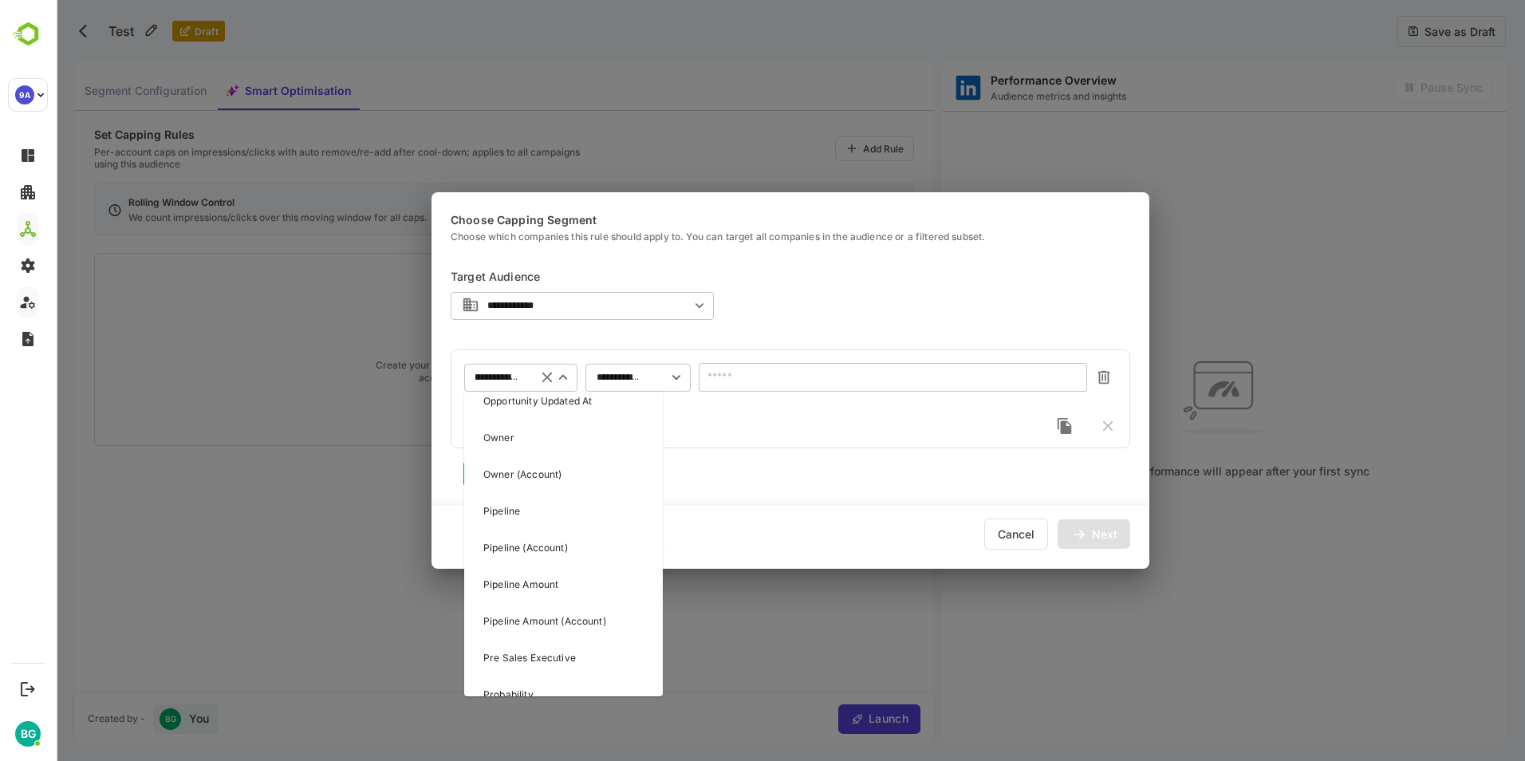
scroll to position [3350, 0]
click at [562, 376] on icon "Close" at bounding box center [563, 377] width 8 height 5
click at [723, 466] on div "OR" at bounding box center [791, 467] width 680 height 38
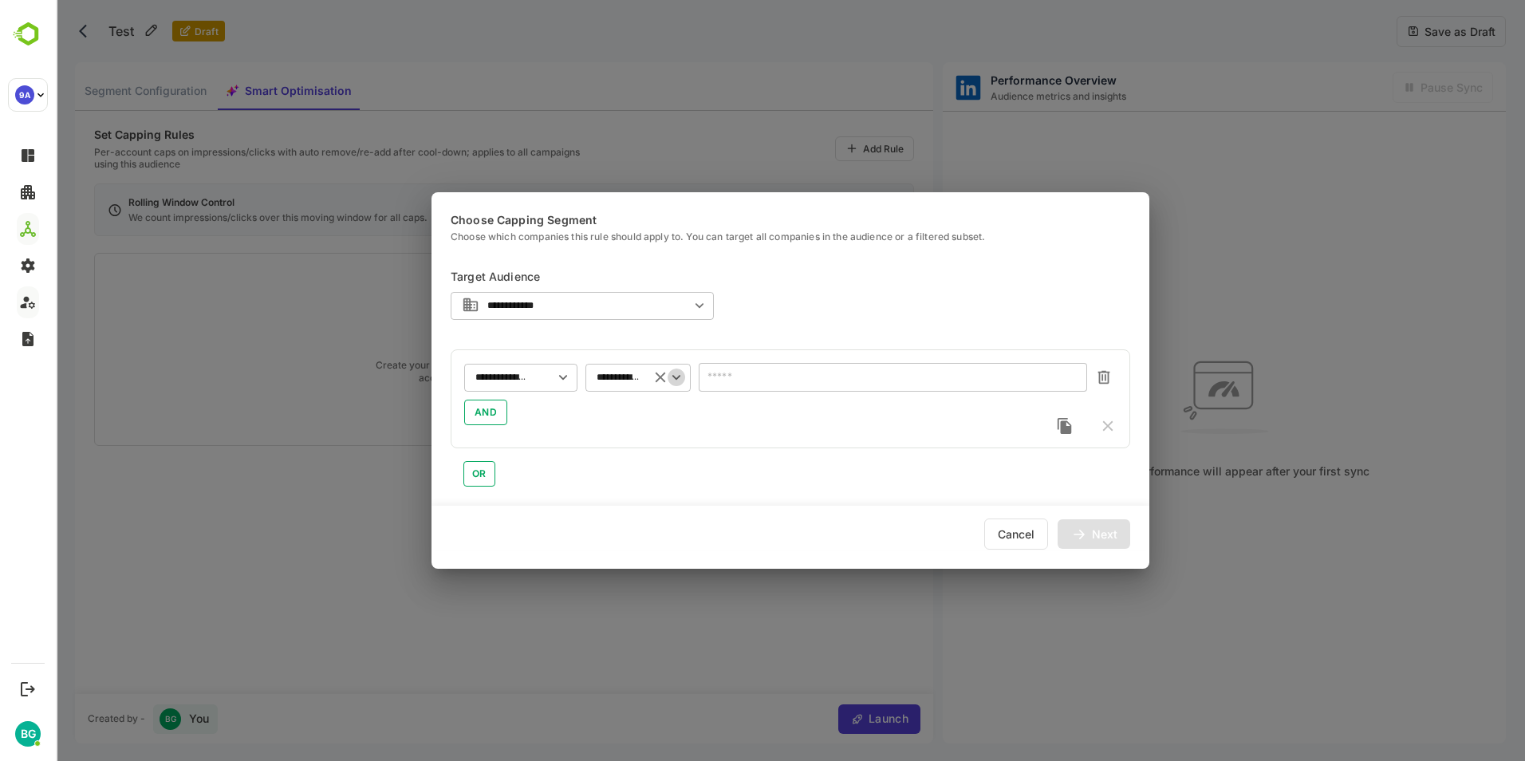
click at [680, 378] on icon "Open" at bounding box center [677, 378] width 18 height 18
click at [680, 378] on icon "Close" at bounding box center [676, 377] width 8 height 5
click at [755, 380] on input "number" at bounding box center [893, 377] width 388 height 29
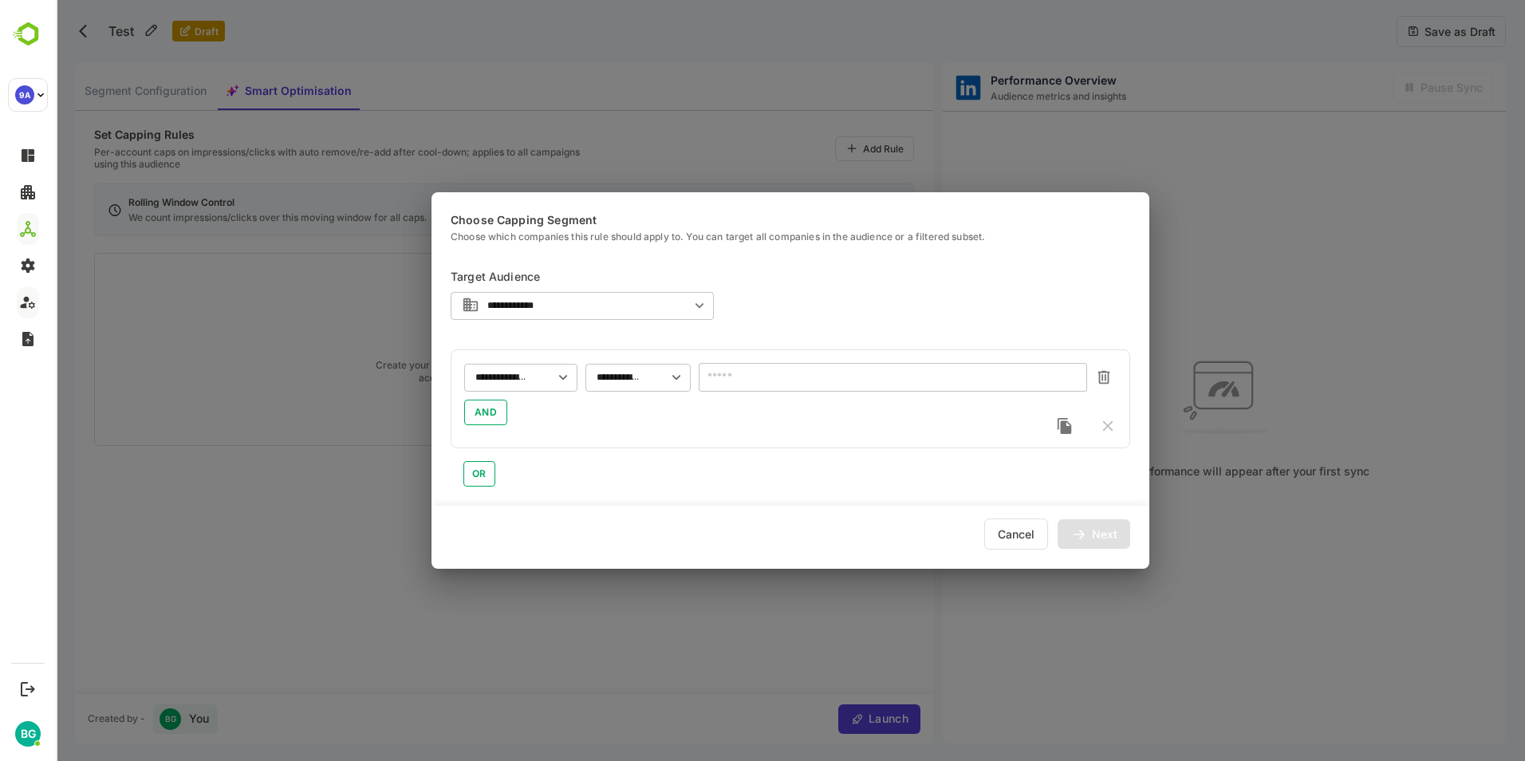
type input "*"
type input "****"
click at [786, 420] on div "AND" at bounding box center [790, 413] width 652 height 26
click at [1115, 537] on div "Next" at bounding box center [1105, 534] width 26 height 11
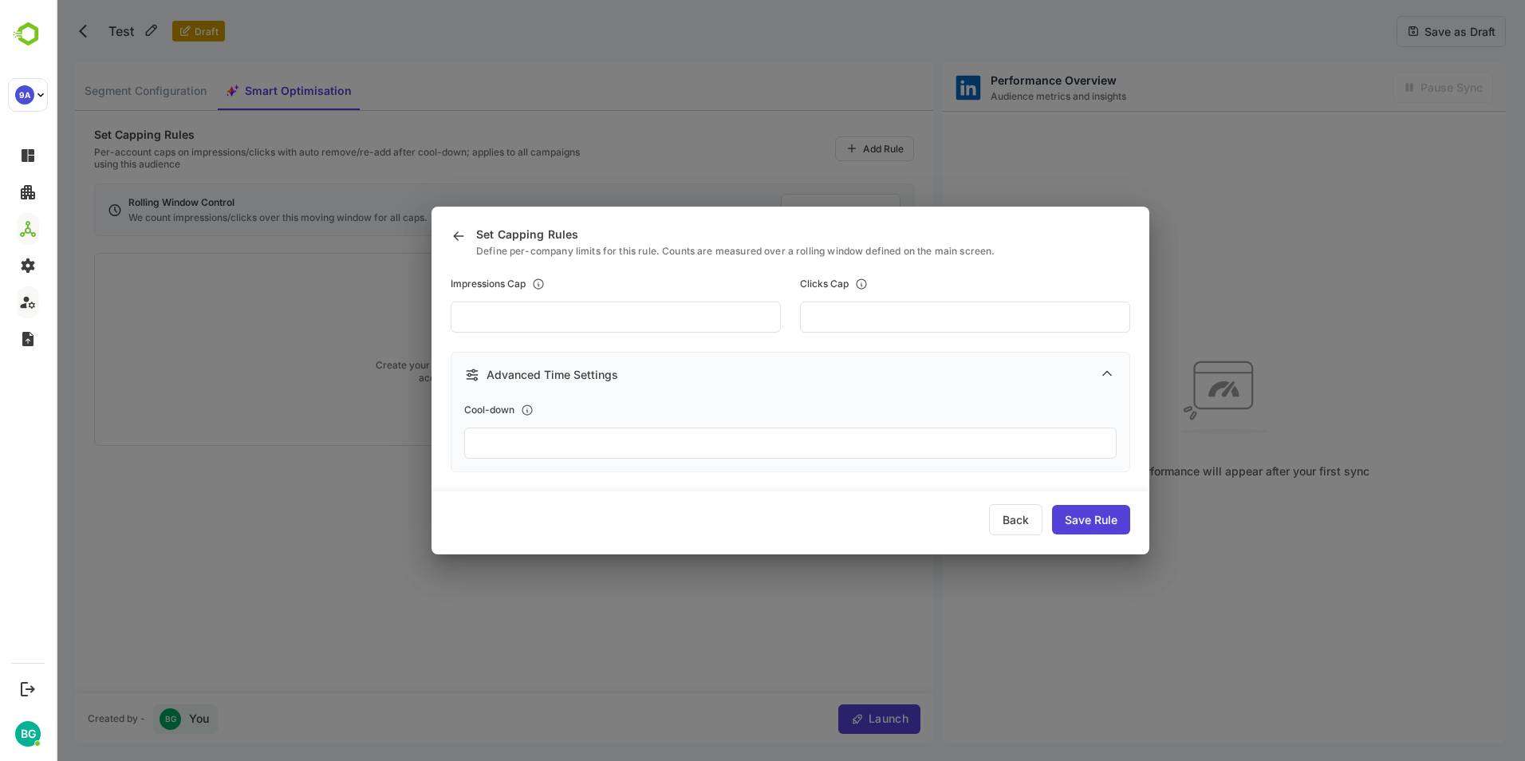
click at [721, 316] on input "***" at bounding box center [616, 317] width 330 height 31
drag, startPoint x: 491, startPoint y: 321, endPoint x: 459, endPoint y: 319, distance: 31.9
click at [459, 319] on input "***" at bounding box center [616, 317] width 330 height 31
click at [505, 318] on input "***" at bounding box center [616, 317] width 330 height 31
click at [838, 318] on input "**" at bounding box center [965, 317] width 330 height 31
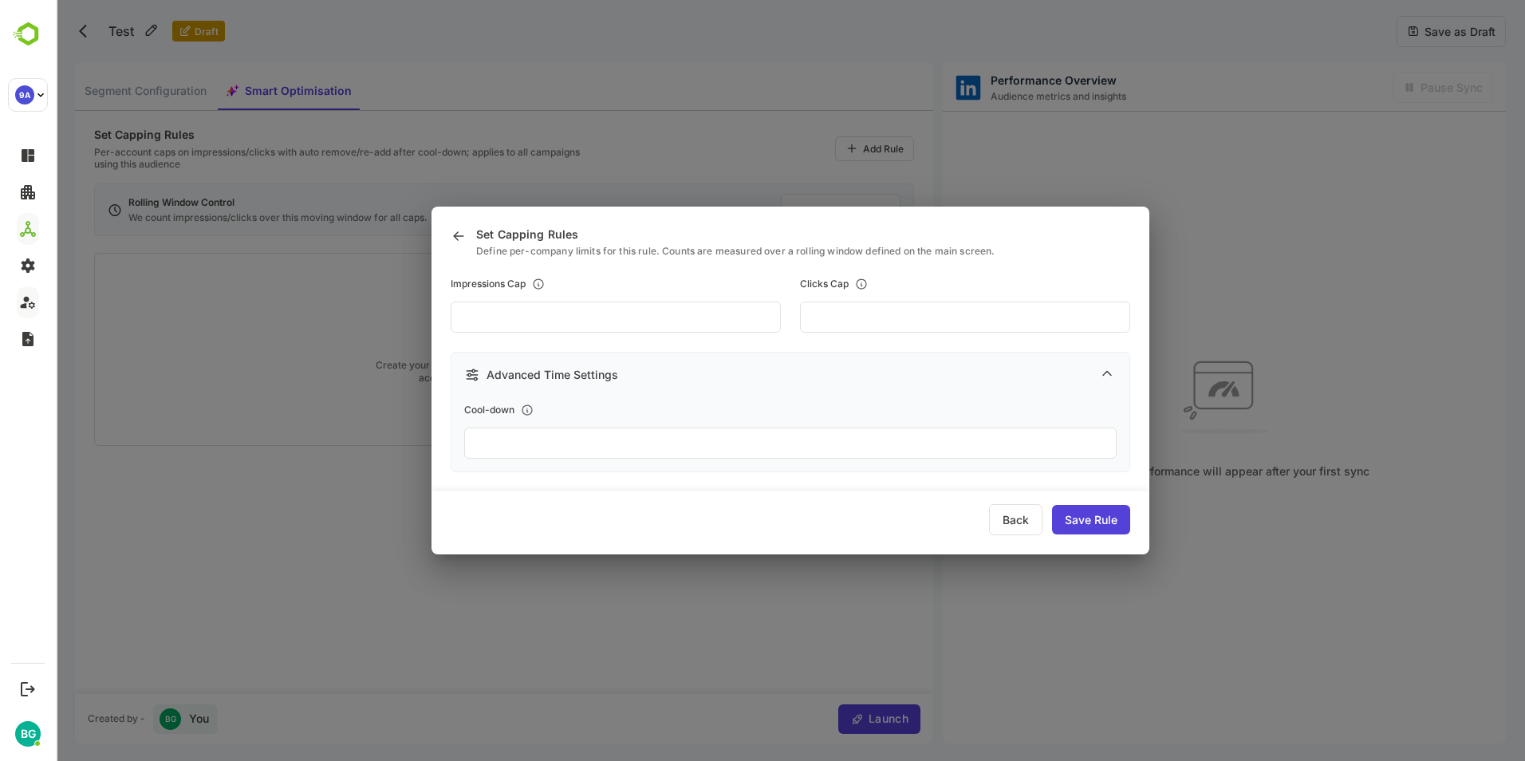
drag, startPoint x: 834, startPoint y: 320, endPoint x: 798, endPoint y: 317, distance: 36.8
click at [798, 317] on div "Impressions Cap *** Clicks Cap **" at bounding box center [791, 305] width 680 height 55
click at [860, 318] on input "**" at bounding box center [965, 317] width 330 height 31
click at [1020, 519] on div "Back" at bounding box center [1015, 519] width 53 height 31
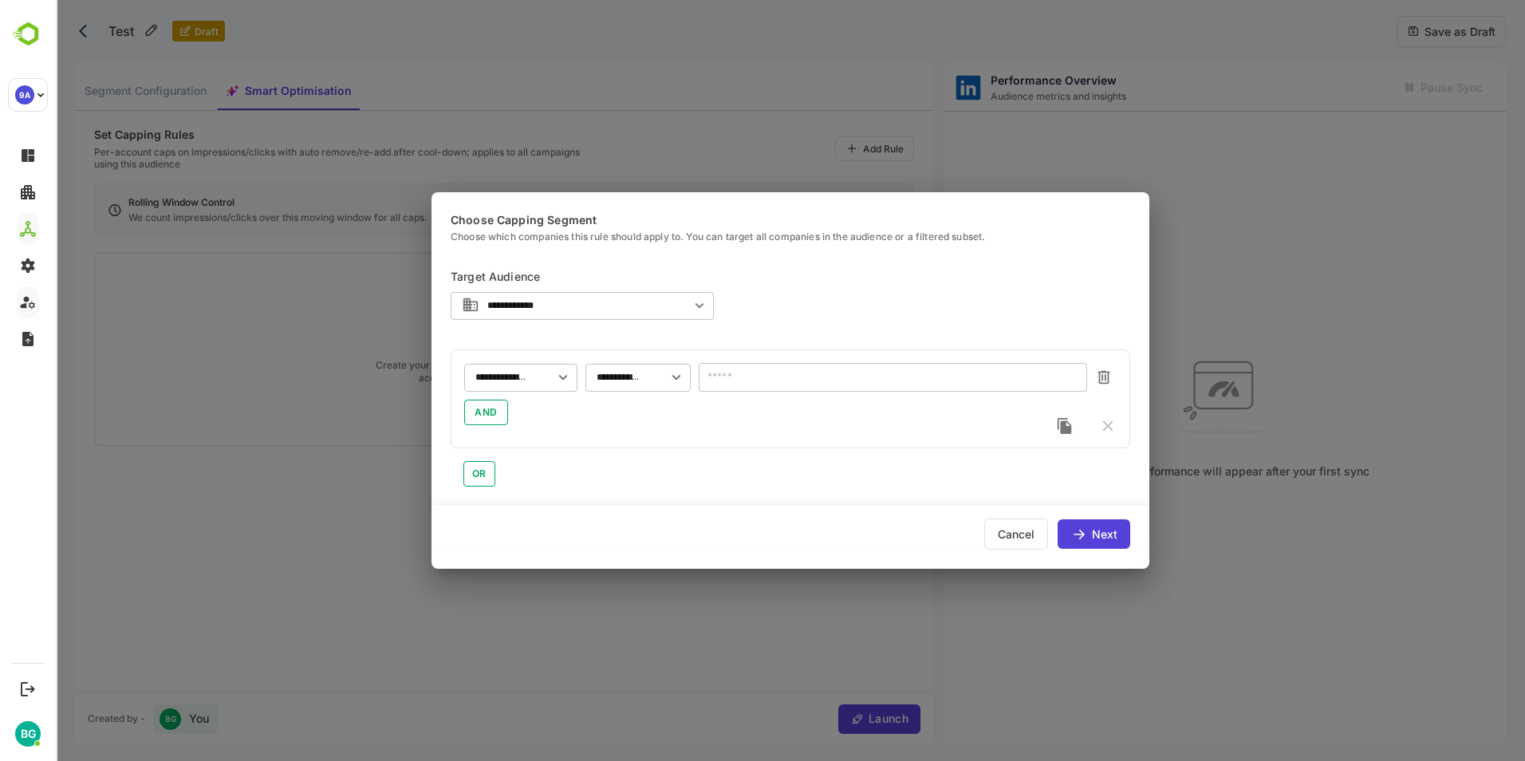
click at [1031, 534] on div "Cancel" at bounding box center [1016, 533] width 64 height 31
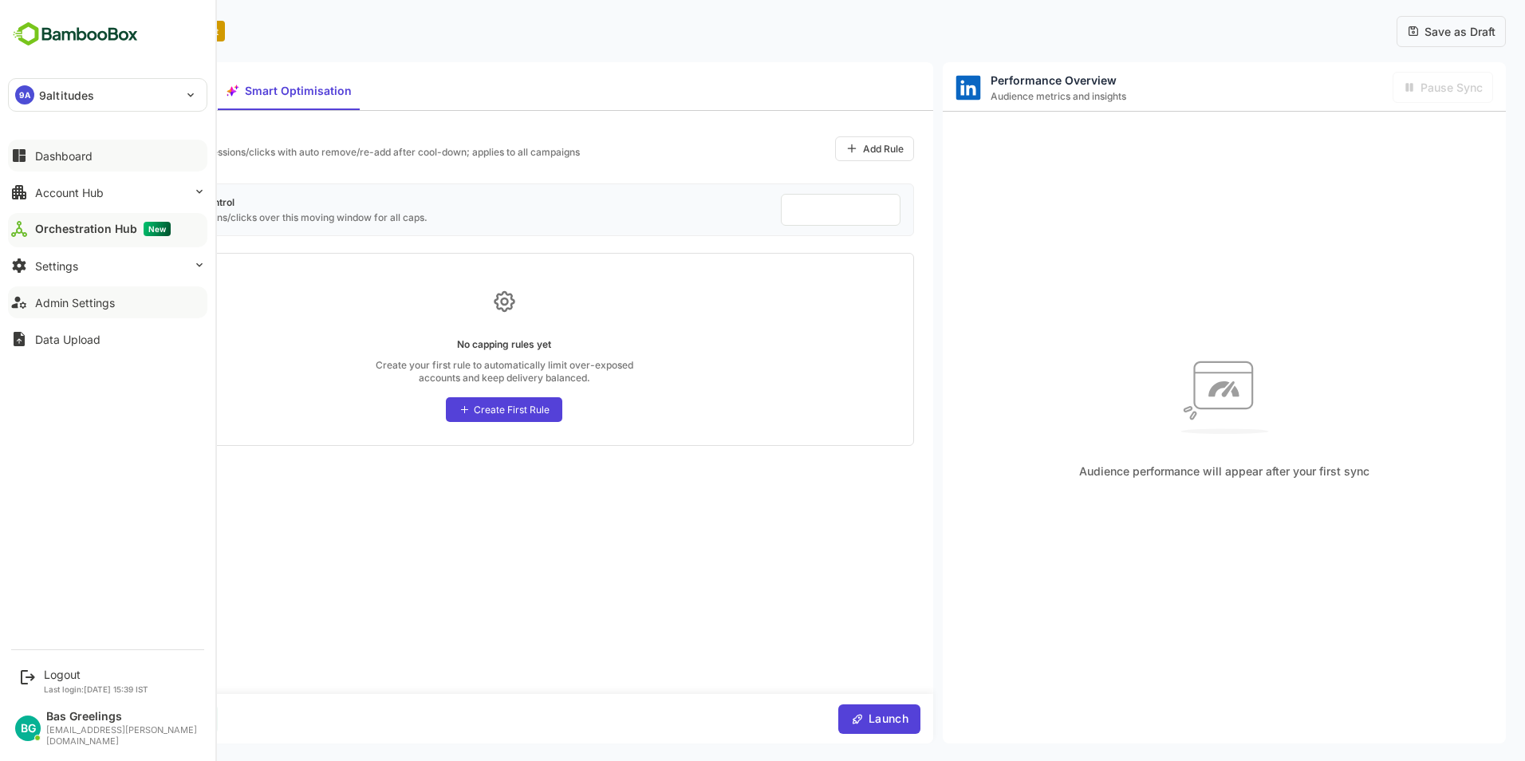
click at [68, 146] on button "Dashboard" at bounding box center [107, 156] width 199 height 32
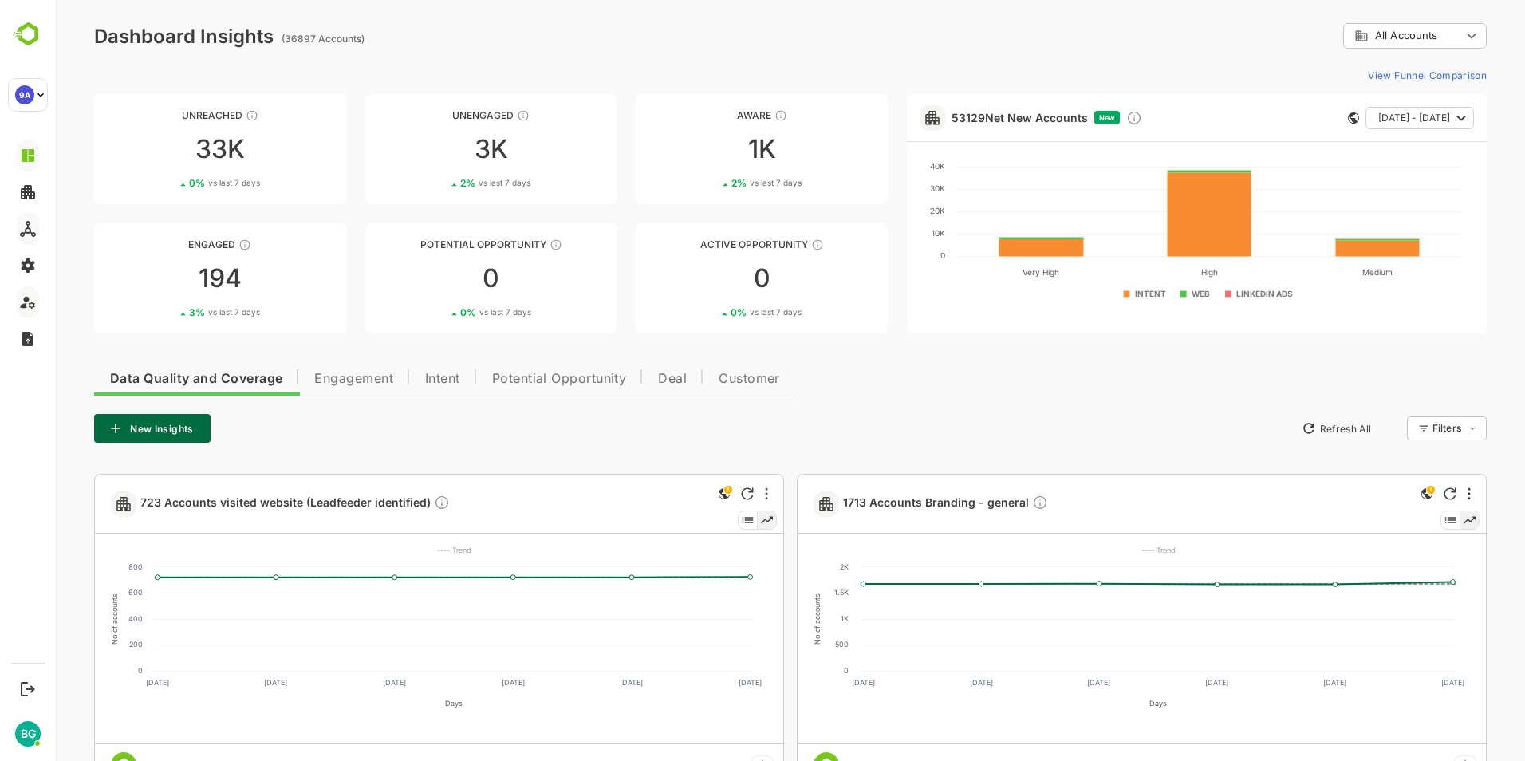
click at [1082, 425] on div "New Insights Refresh All Filters ​" at bounding box center [790, 428] width 1393 height 29
click at [1052, 420] on div "New Insights Refresh All Filters ​" at bounding box center [790, 428] width 1393 height 29
click at [1055, 420] on div "New Insights Refresh All Filters ​" at bounding box center [790, 428] width 1393 height 29
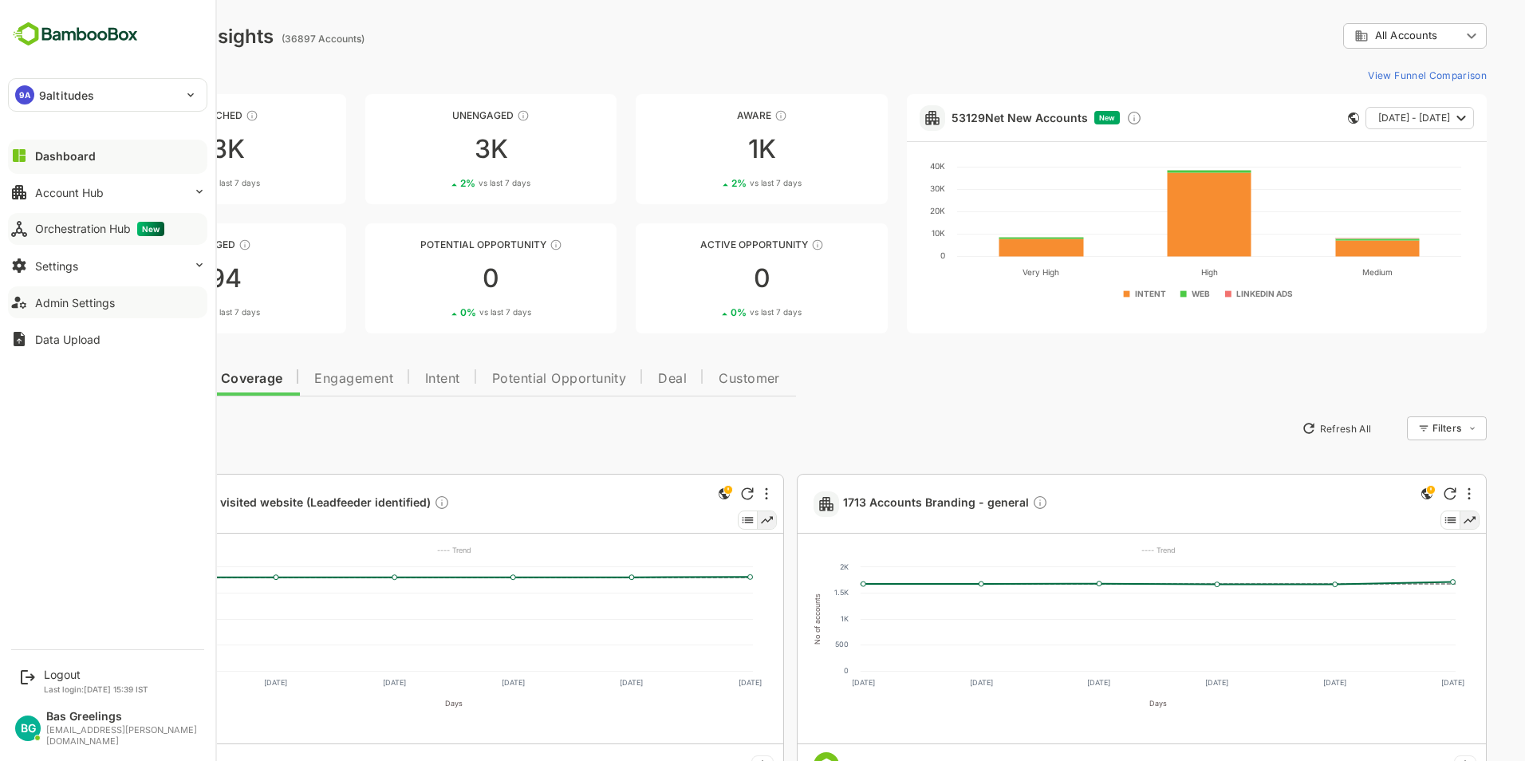
click at [53, 230] on div "Orchestration Hub New" at bounding box center [99, 229] width 129 height 14
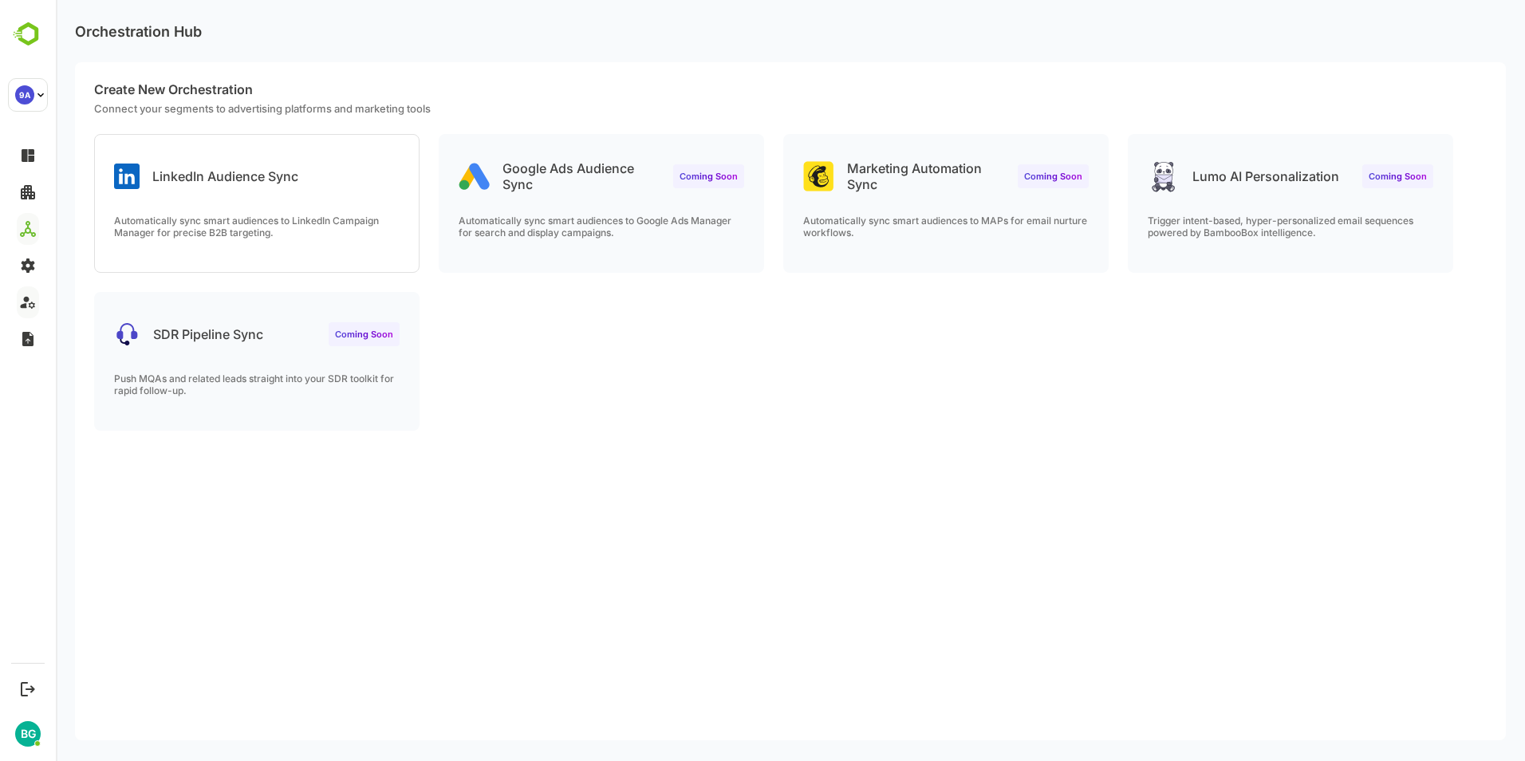
click at [816, 377] on div "LinkedIn Audience Sync Automatically sync smart audiences to LinkedIn Campaign …" at bounding box center [790, 292] width 1431 height 316
click at [488, 600] on div "Create New Orchestration Connect your segments to advertising platforms and mar…" at bounding box center [790, 401] width 1431 height 678
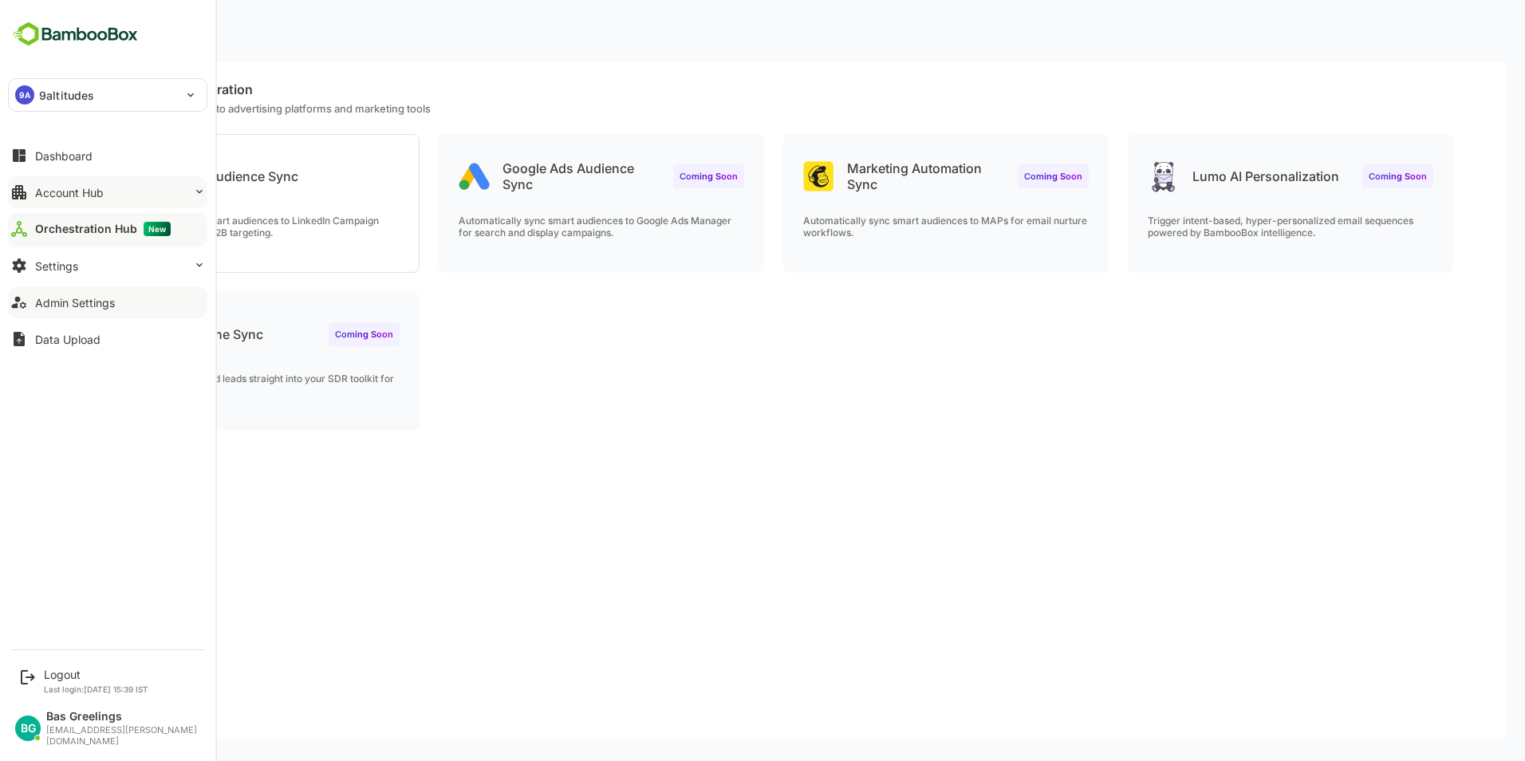
click at [80, 192] on div "Account Hub" at bounding box center [69, 193] width 69 height 14
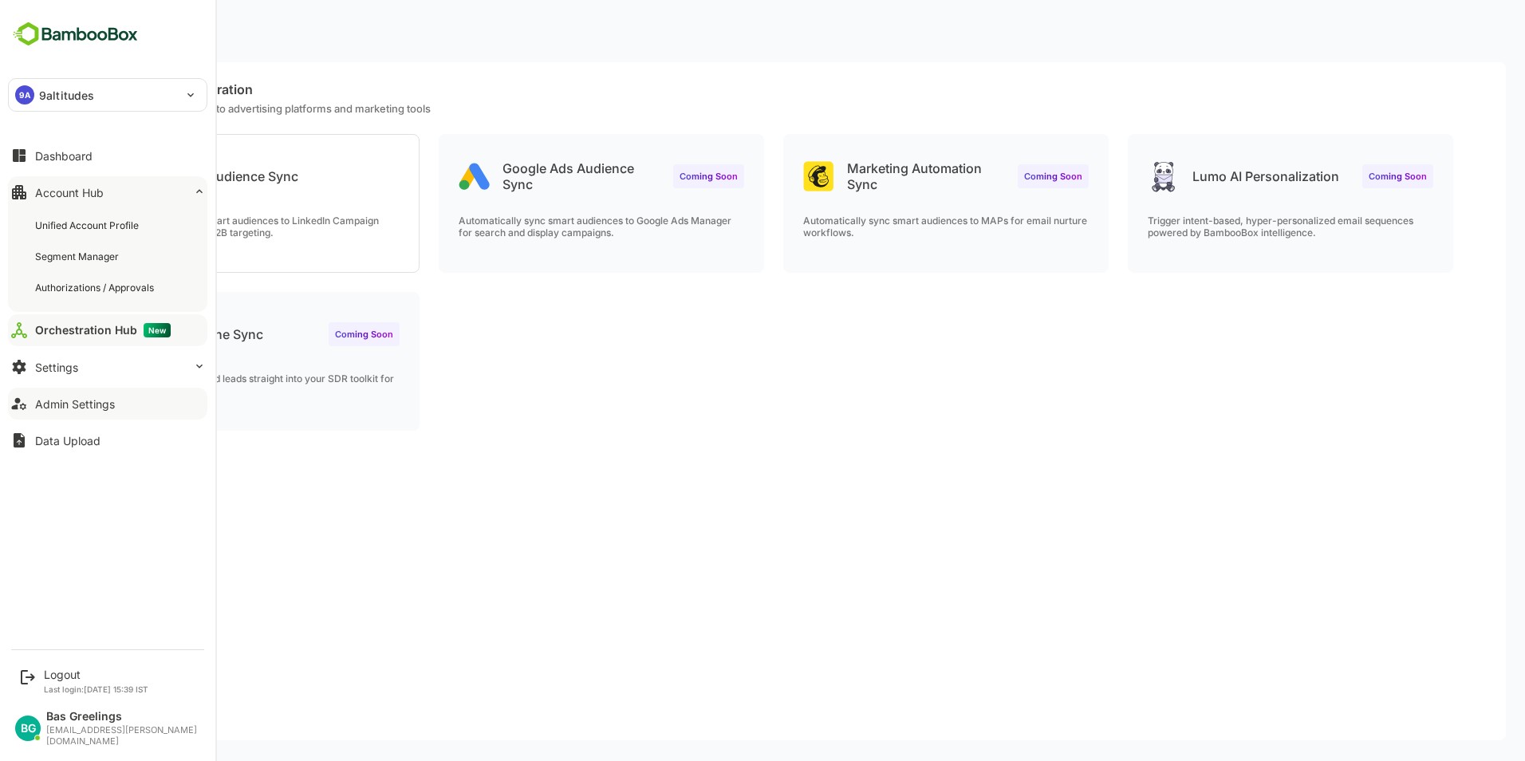
click at [120, 189] on button "Account Hub" at bounding box center [107, 192] width 199 height 32
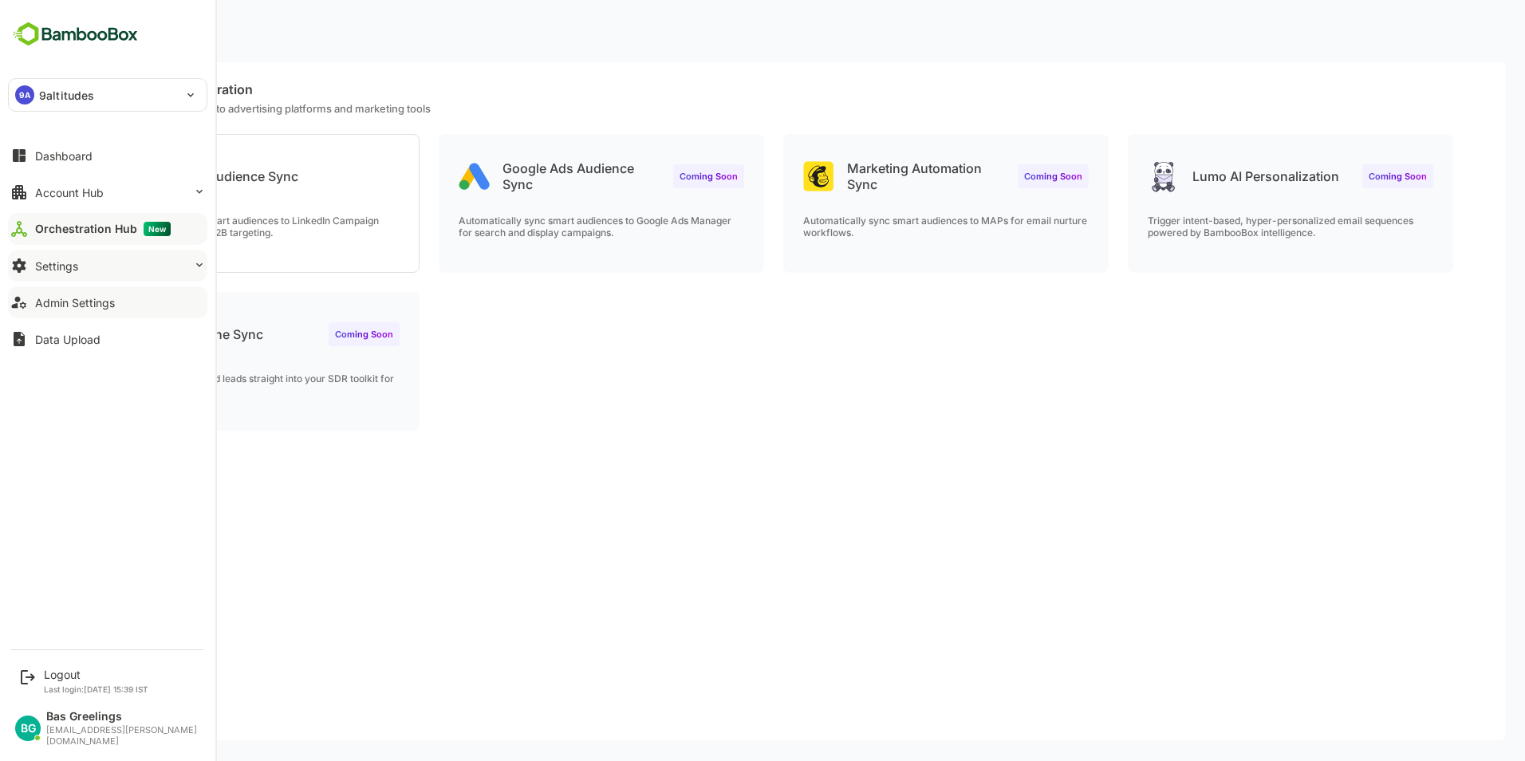
click at [81, 262] on button "Settings" at bounding box center [107, 266] width 199 height 32
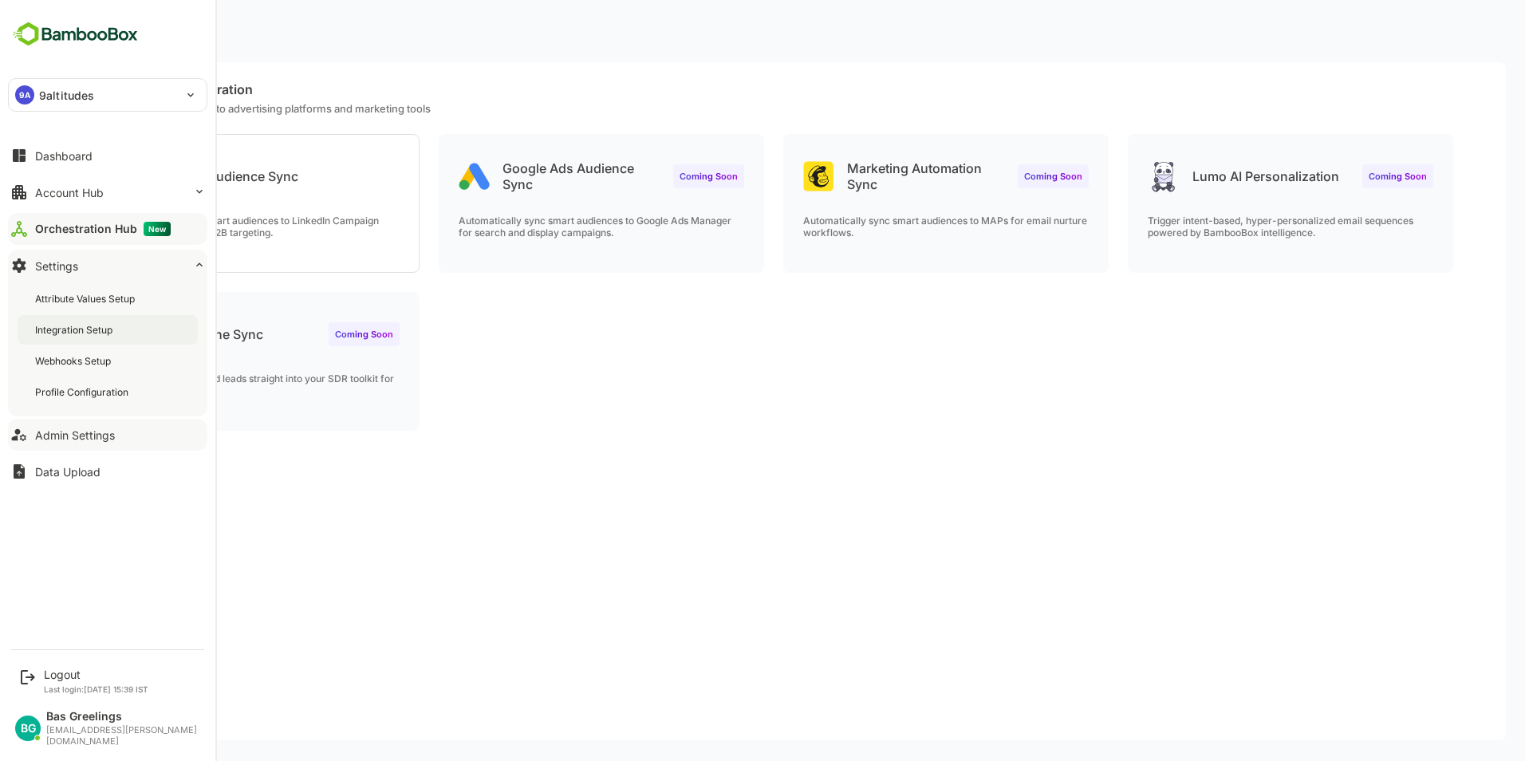
click at [95, 330] on div "Integration Setup" at bounding box center [75, 330] width 81 height 14
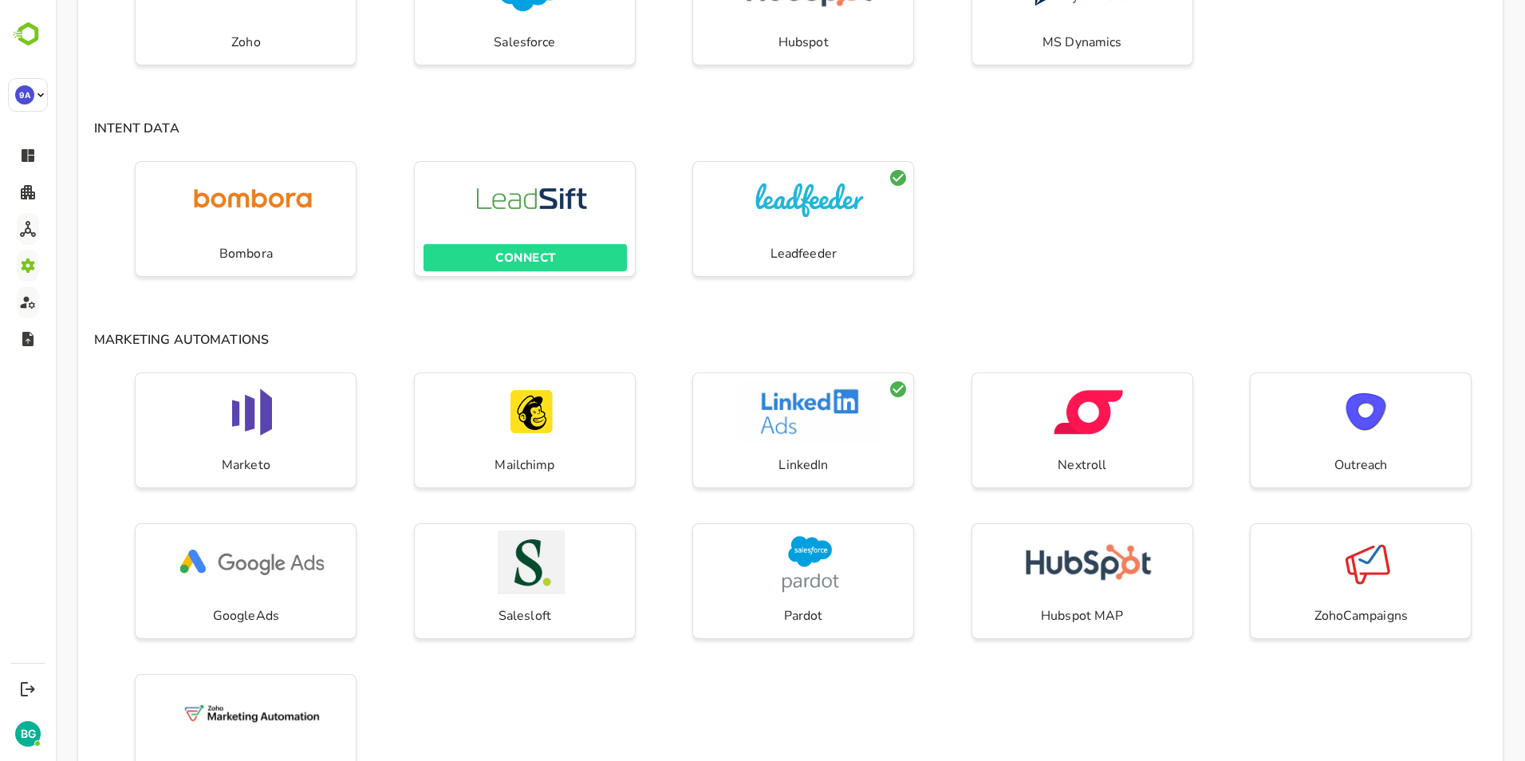
scroll to position [331, 0]
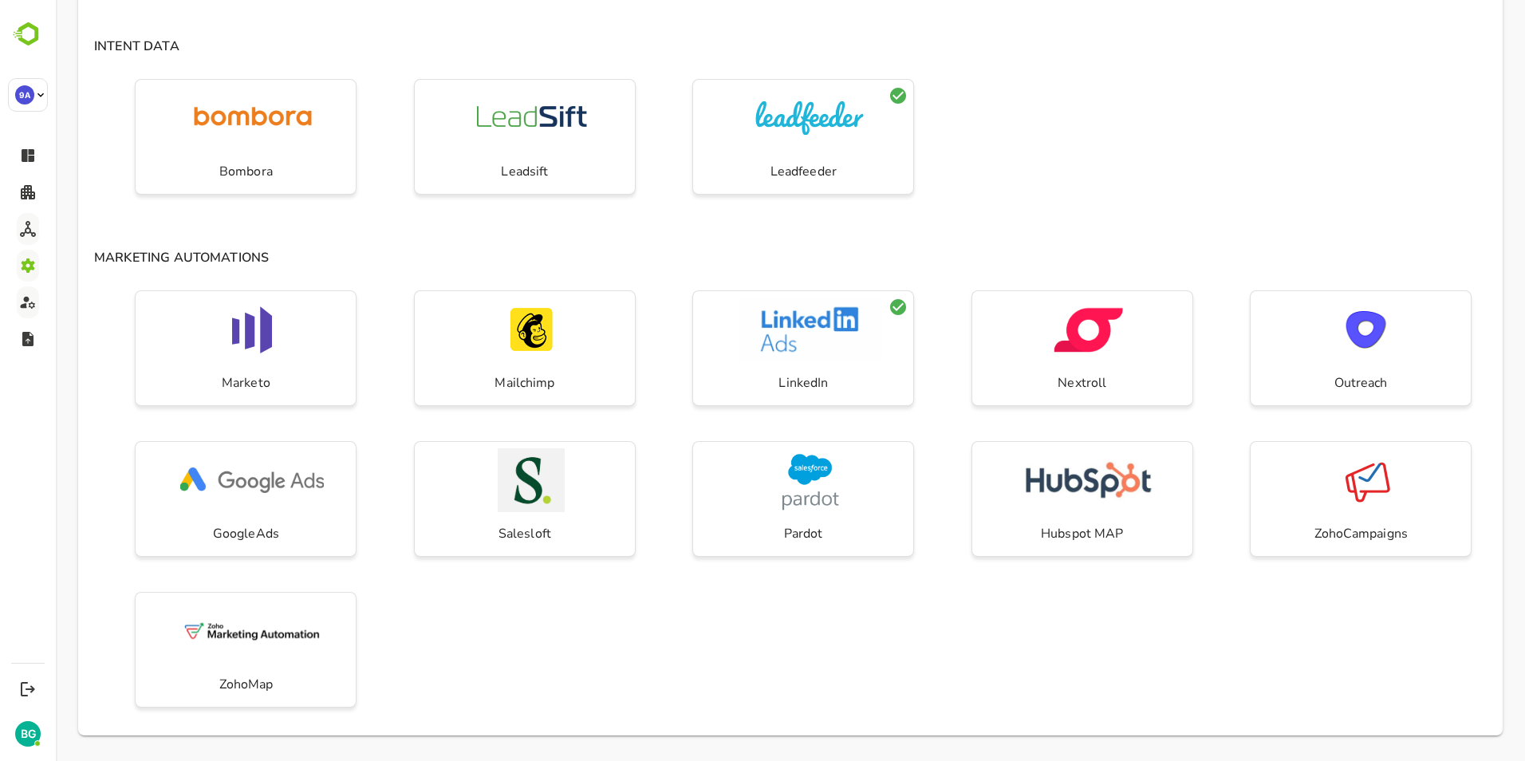
click at [935, 638] on div "Marketo Mailchimp LinkedIn Nextroll Outreach GoogleAds Salesloft Pardot Hubspot…" at bounding box center [790, 509] width 1425 height 451
click at [667, 644] on div "Marketo Mailchimp LinkedIn Nextroll Outreach GoogleAds Salesloft Pardot Hubspot…" at bounding box center [790, 509] width 1425 height 451
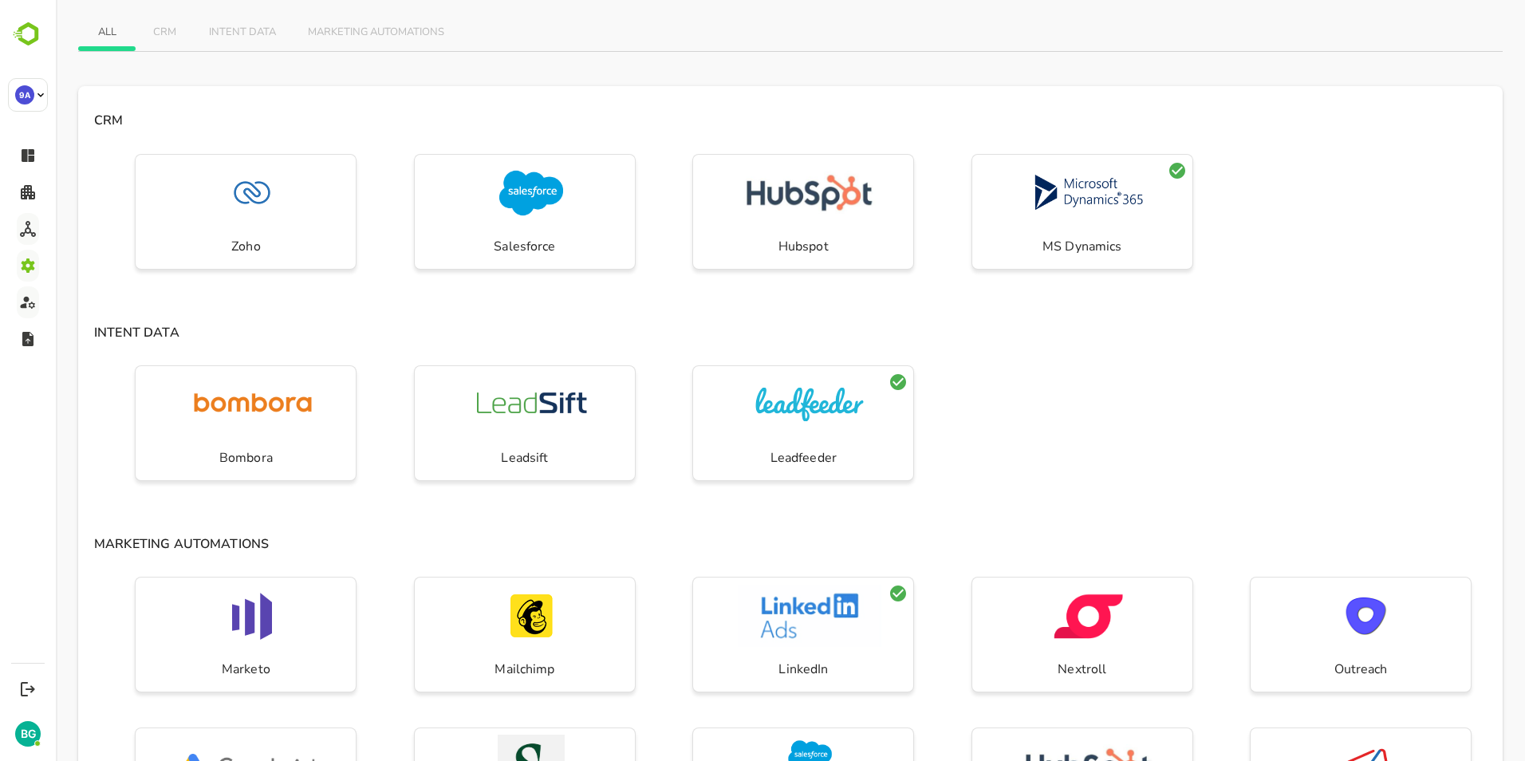
scroll to position [12, 0]
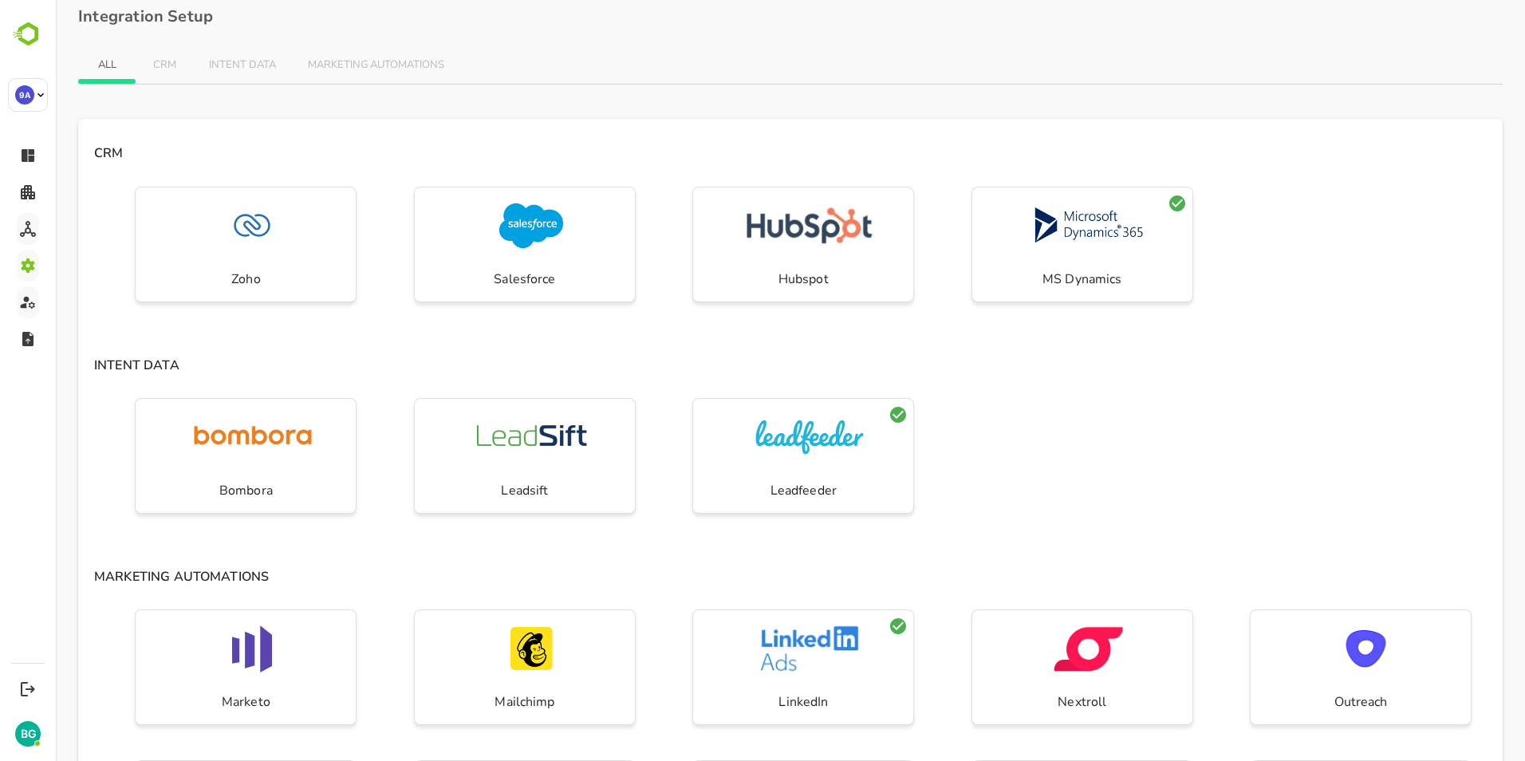
click at [1000, 464] on div "Bombora Leadsift Leadfeeder" at bounding box center [790, 467] width 1425 height 151
click at [1016, 380] on div "INTENT DATA Bombora Leadsift Leadfeeder" at bounding box center [790, 445] width 1425 height 195
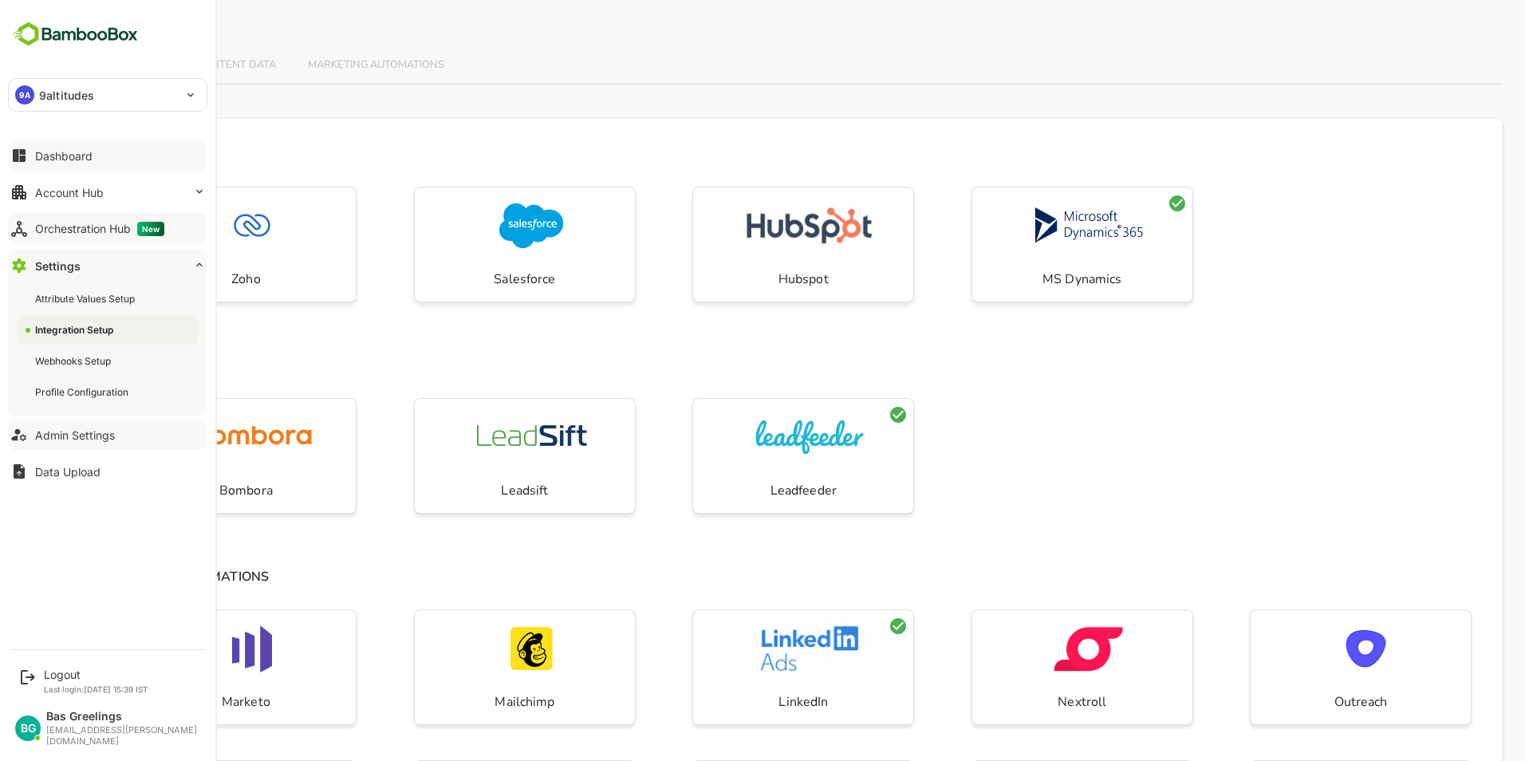
click at [85, 152] on div "Dashboard" at bounding box center [63, 156] width 57 height 14
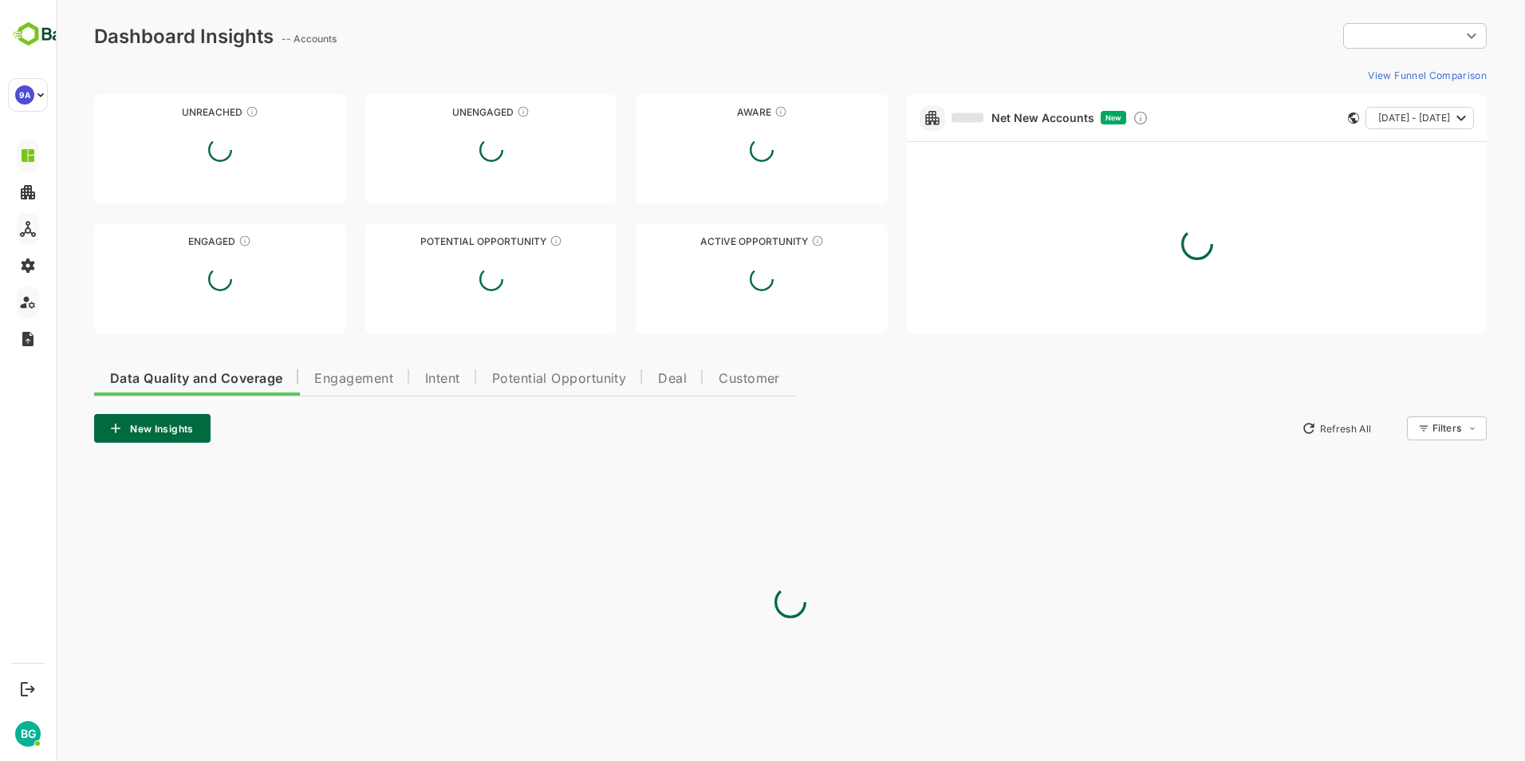
type input "**********"
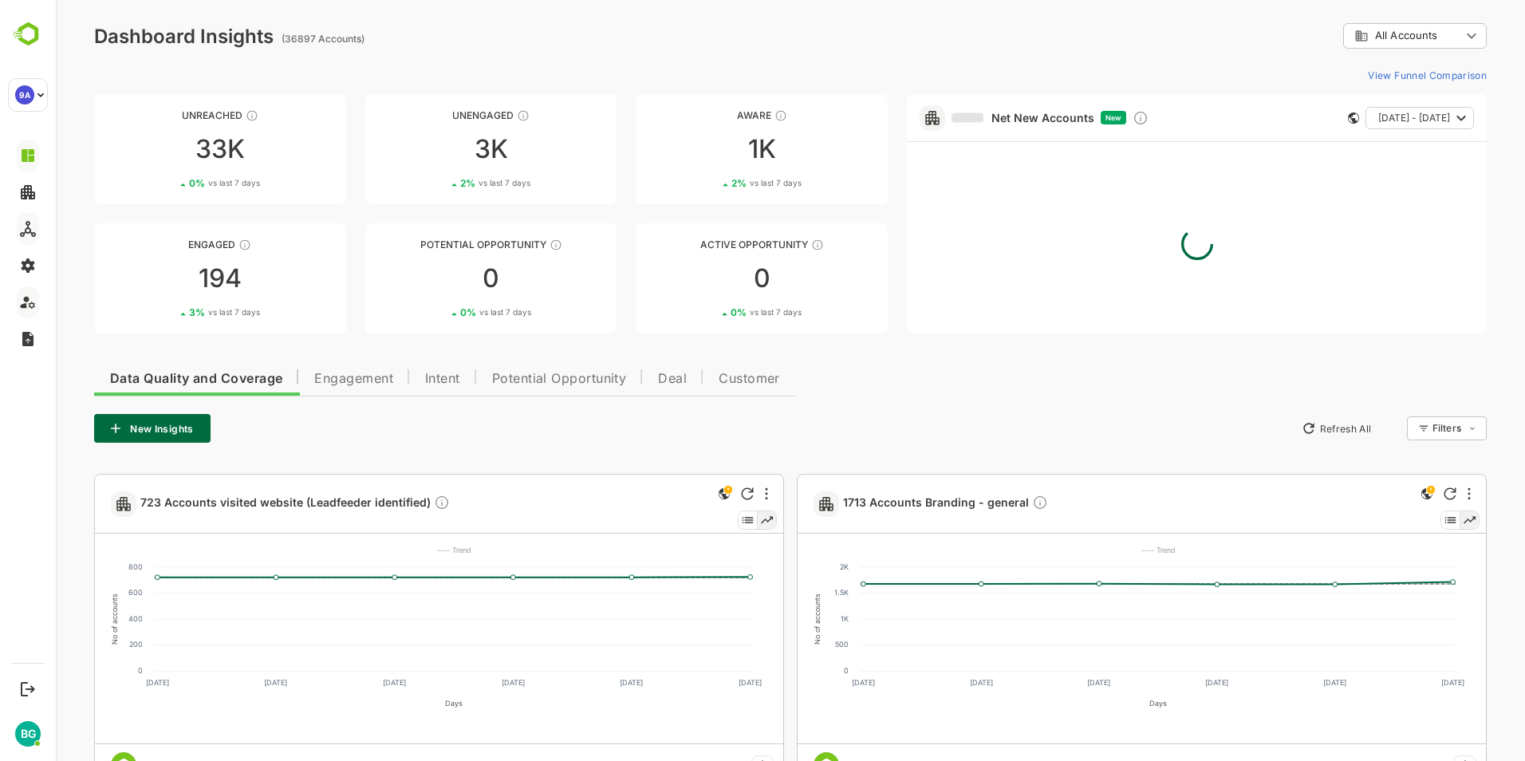
click at [1023, 313] on div at bounding box center [1197, 244] width 554 height 179
click at [897, 336] on div "**********" at bounding box center [790, 735] width 1469 height 1470
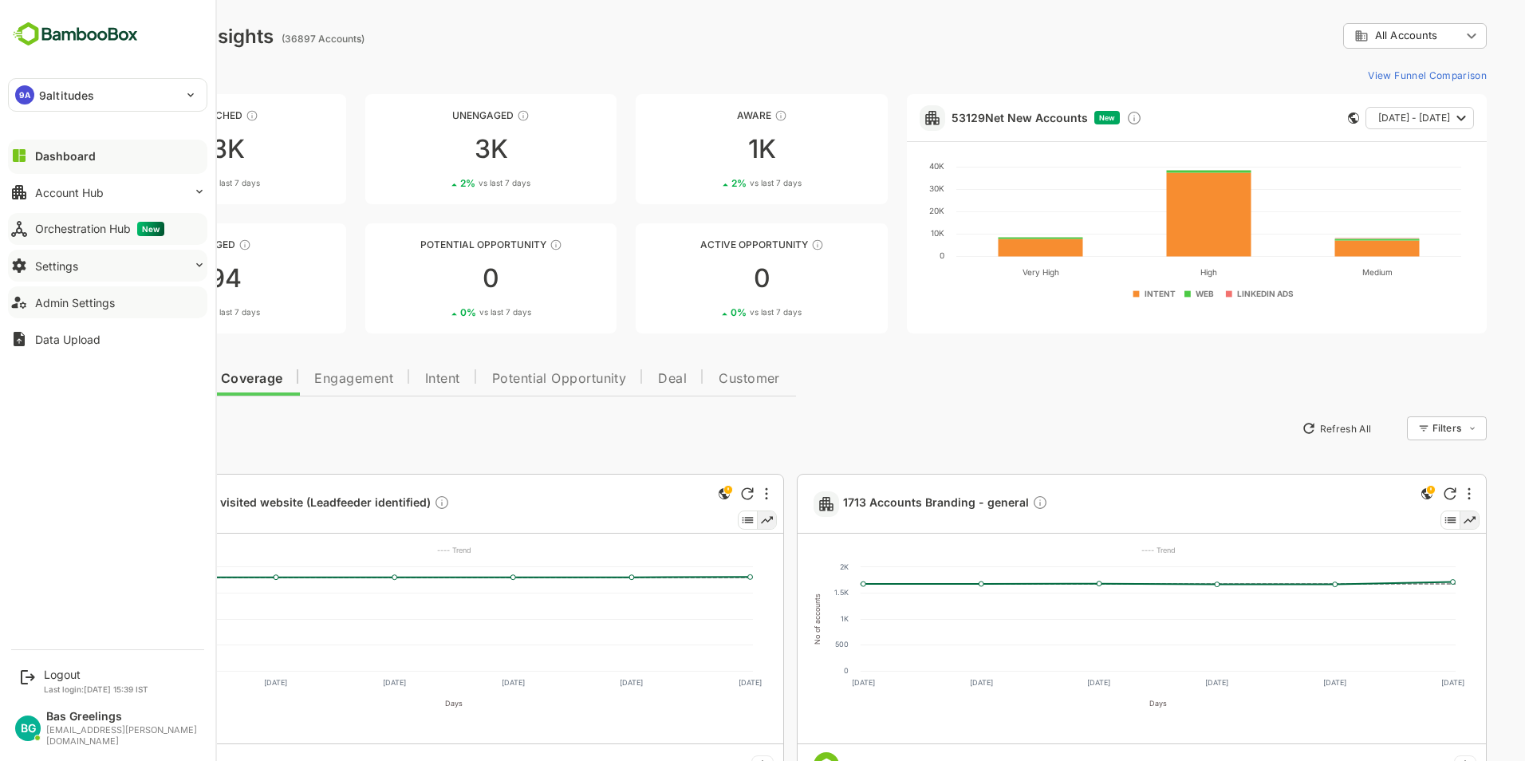
click at [62, 270] on div "Settings" at bounding box center [56, 266] width 43 height 14
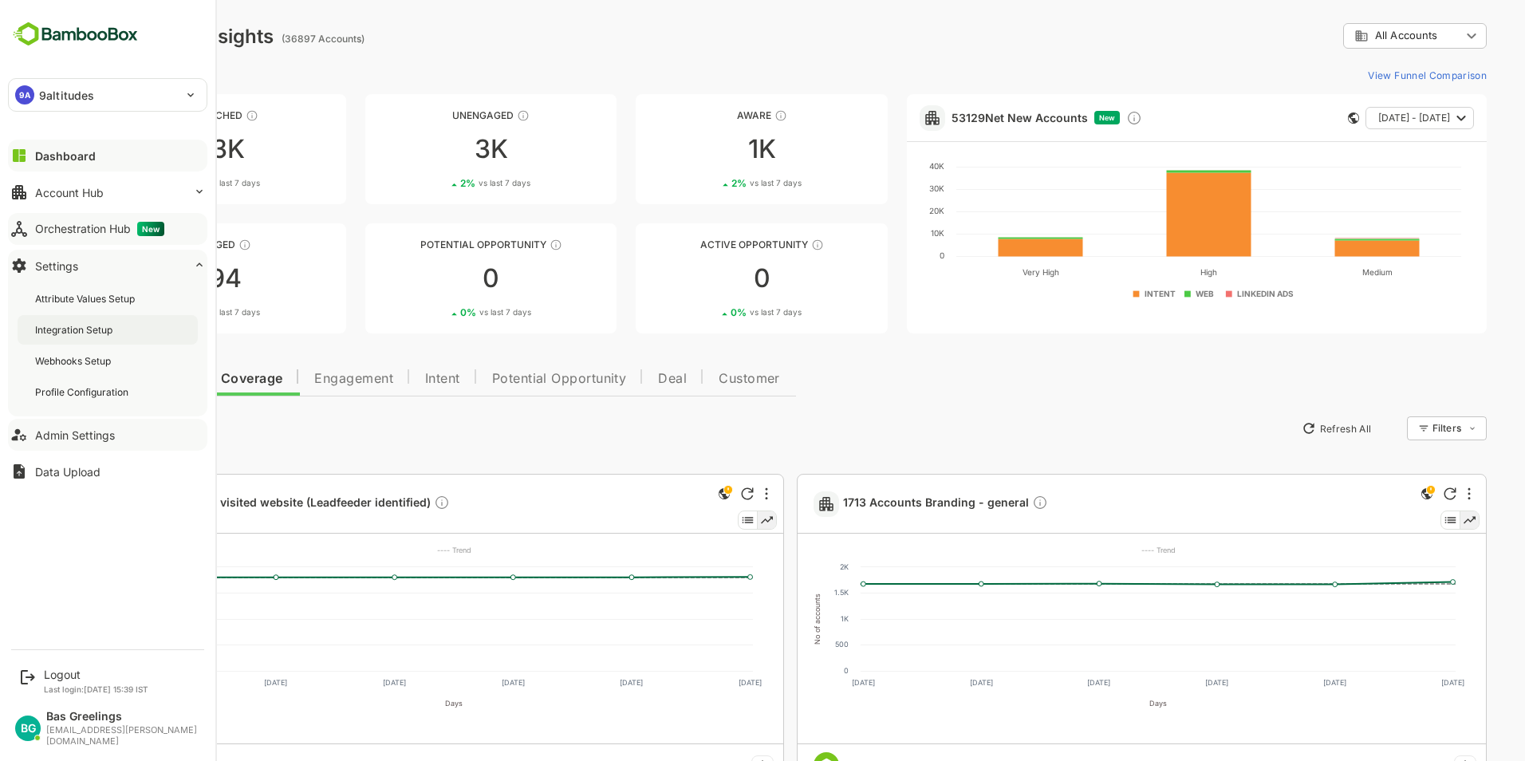
click at [96, 335] on div "Integration Setup" at bounding box center [75, 330] width 81 height 14
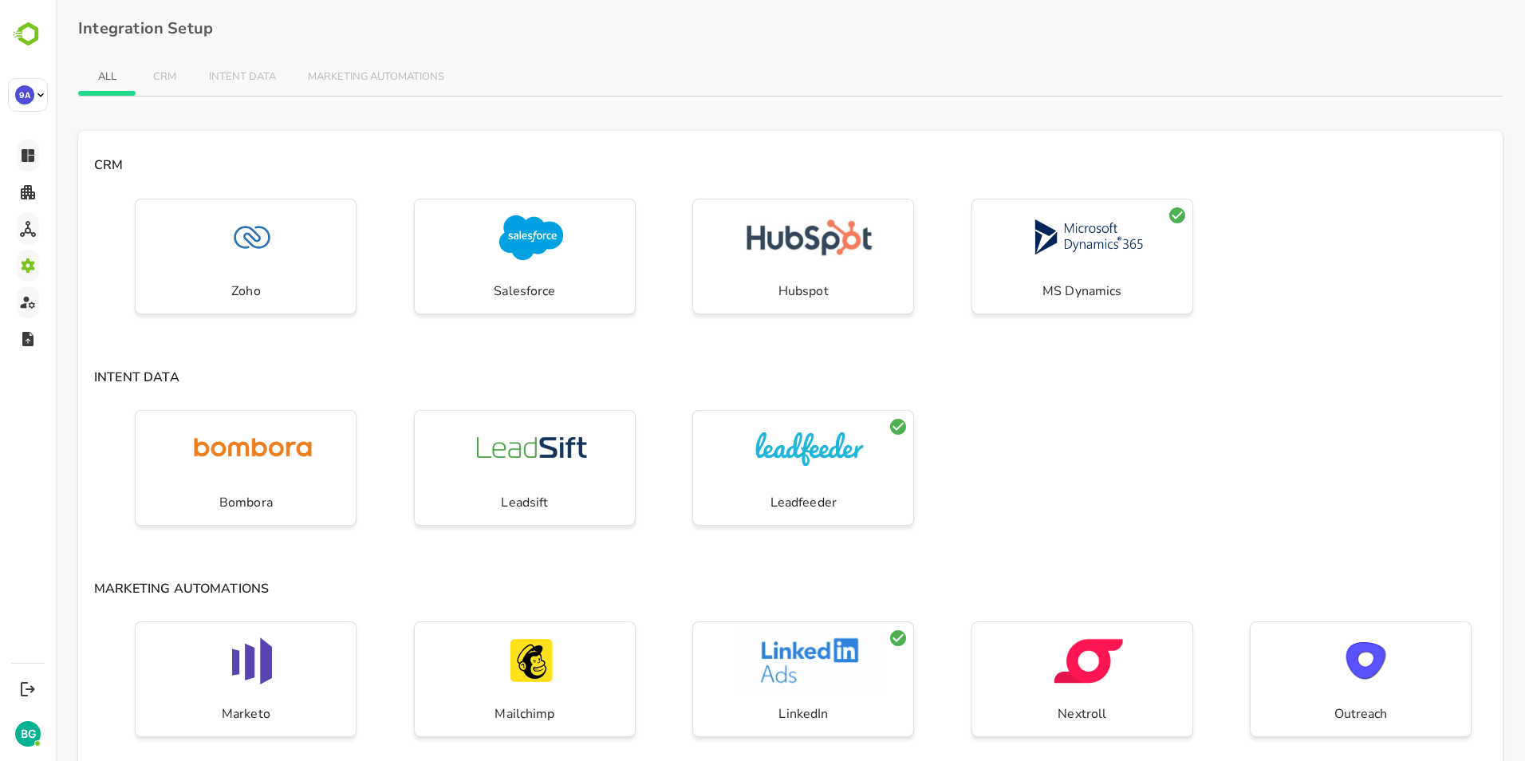
click at [1286, 407] on div "Bombora Leadsift Leadfeeder" at bounding box center [790, 479] width 1425 height 151
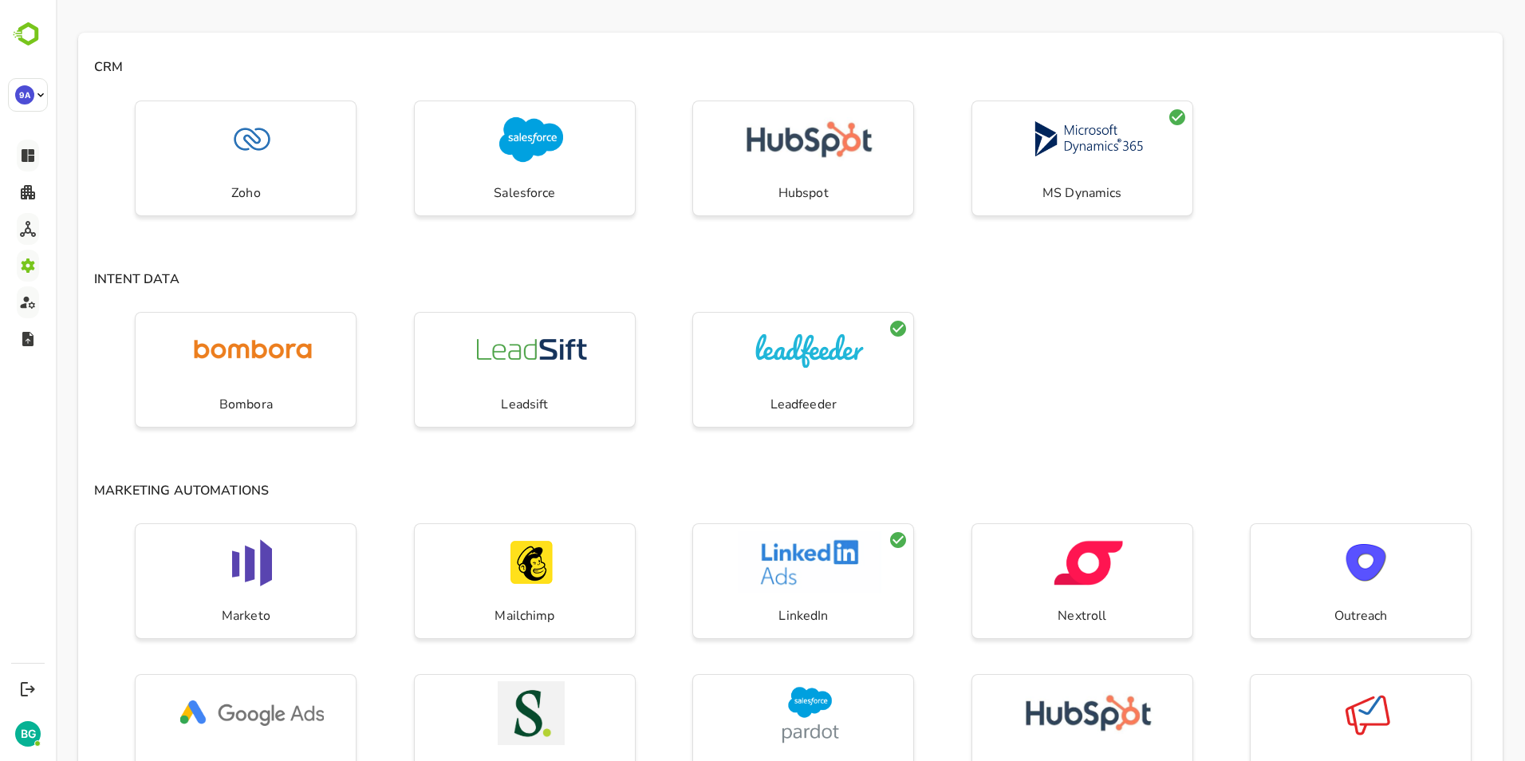
scroll to position [319, 0]
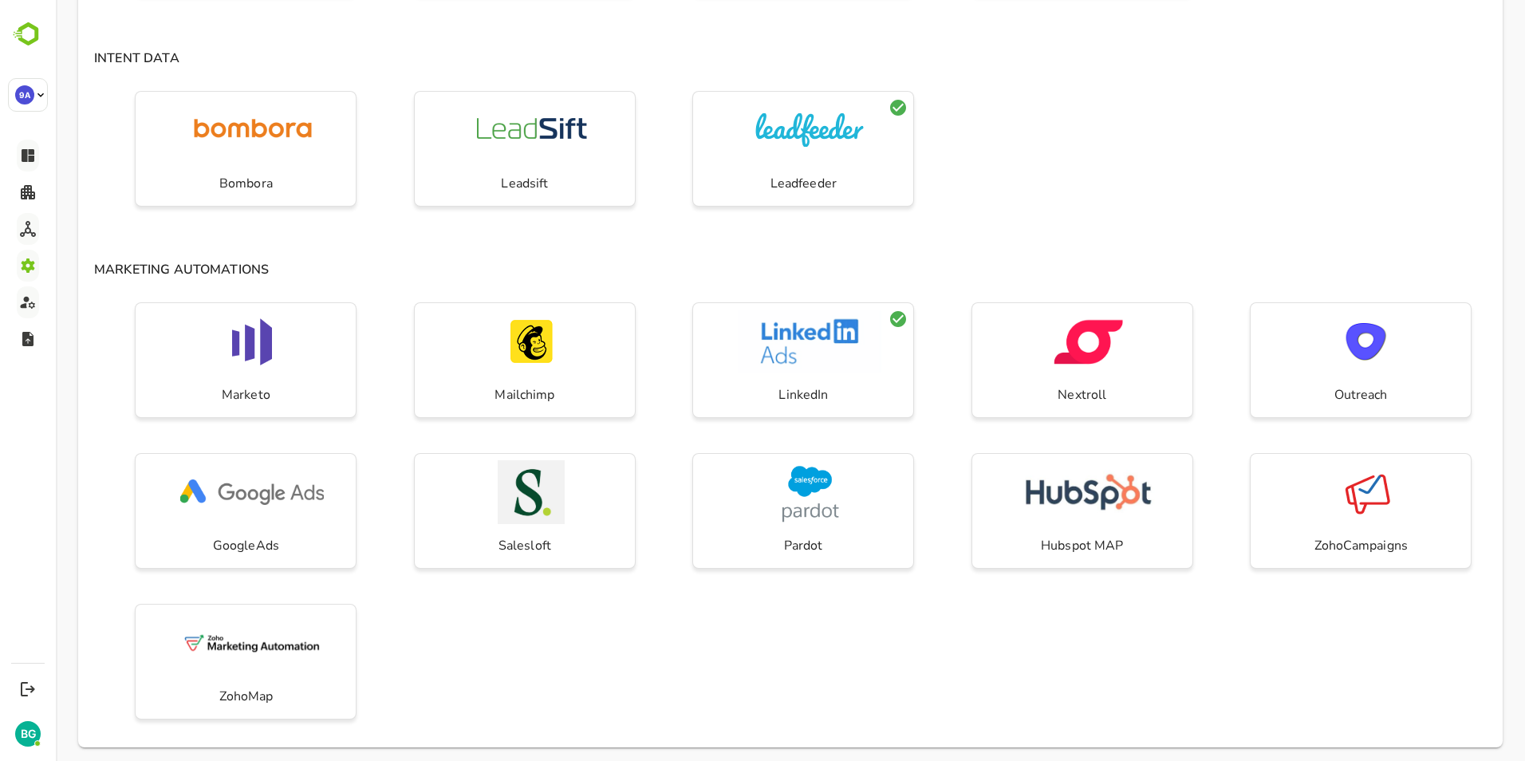
click at [799, 664] on div "Marketo Mailchimp LinkedIn Nextroll Outreach GoogleAds Salesloft Pardot Hubspot…" at bounding box center [790, 521] width 1425 height 451
click at [1101, 134] on div "Bombora Leadsift Leadfeeder" at bounding box center [790, 160] width 1425 height 151
